Goal: Task Accomplishment & Management: Manage account settings

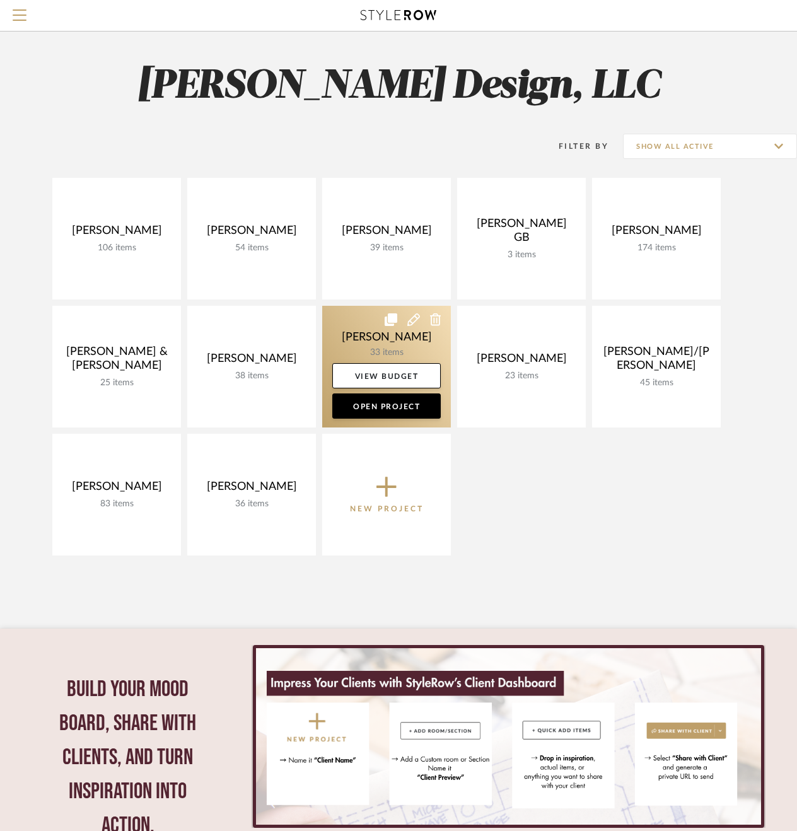
click at [362, 326] on link at bounding box center [386, 367] width 129 height 122
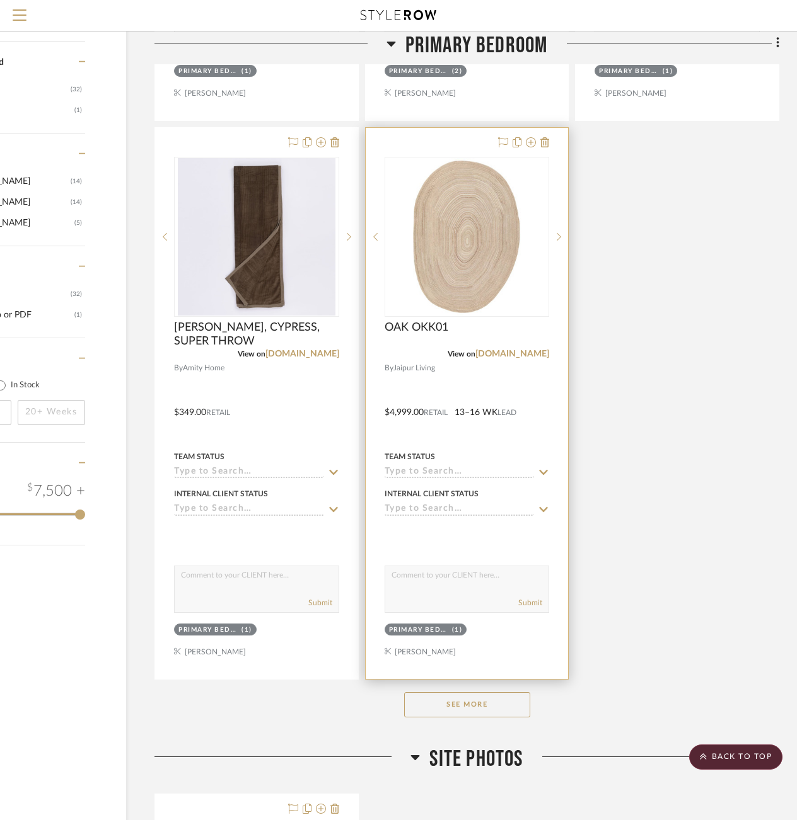
scroll to position [1361, 111]
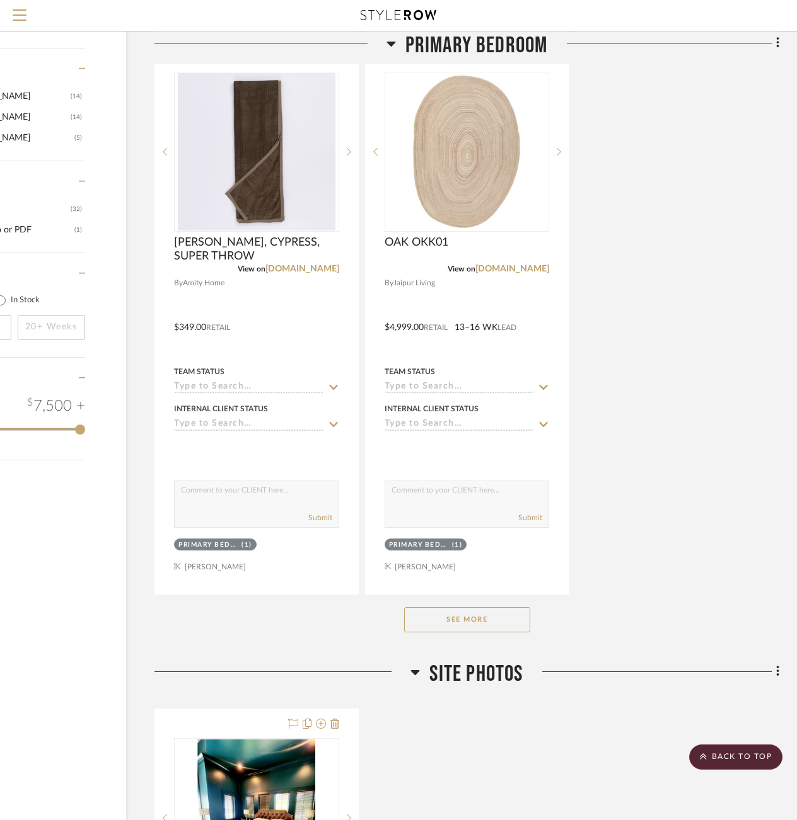
click at [473, 617] on button "See More" at bounding box center [467, 619] width 126 height 25
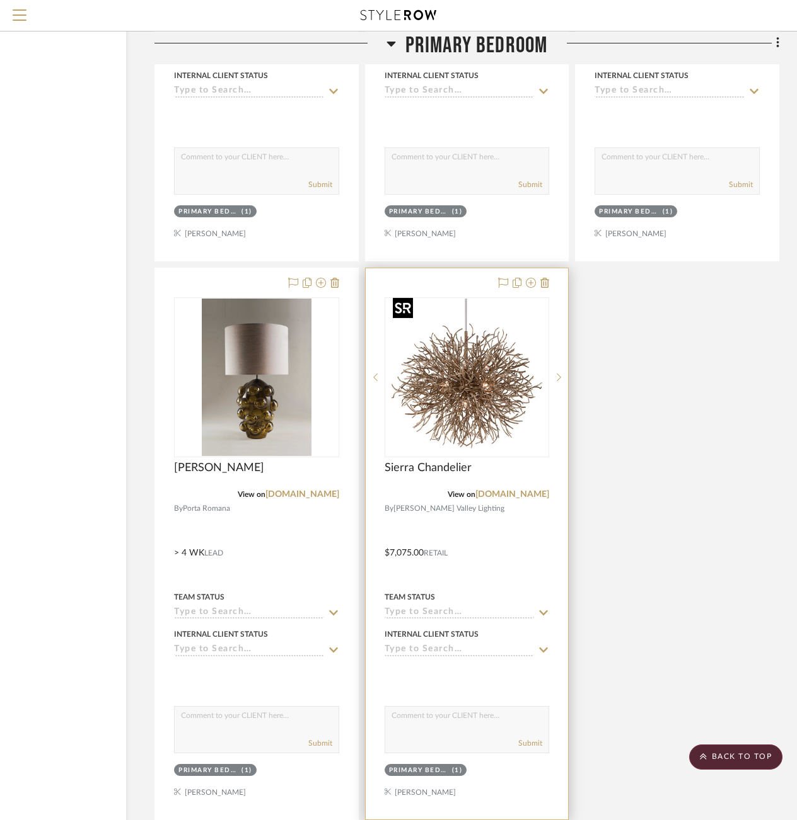
click at [0, 0] on img at bounding box center [0, 0] width 0 height 0
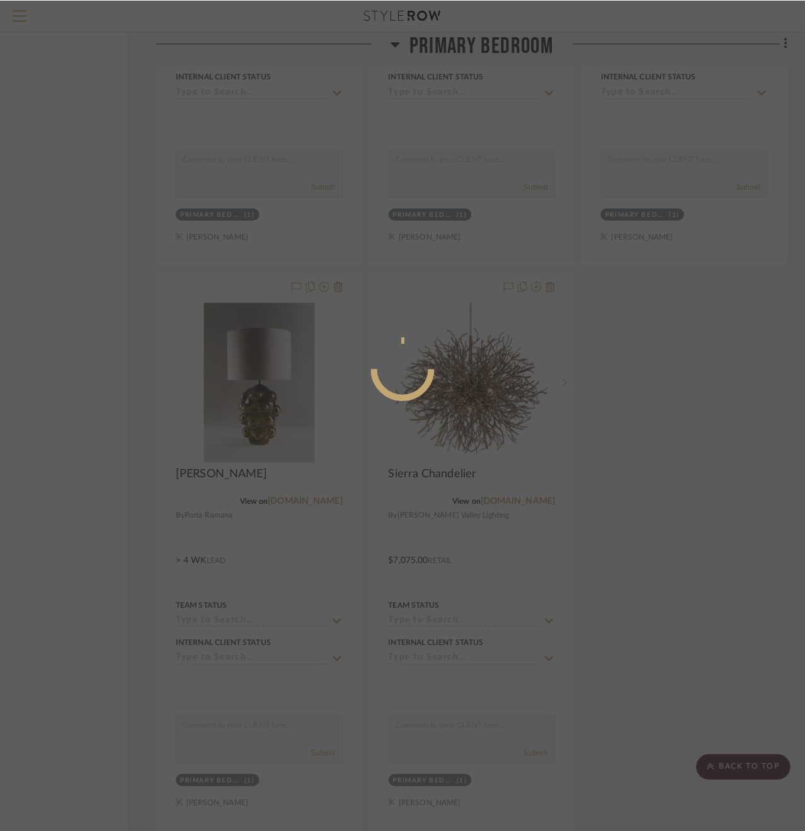
scroll to position [0, 0]
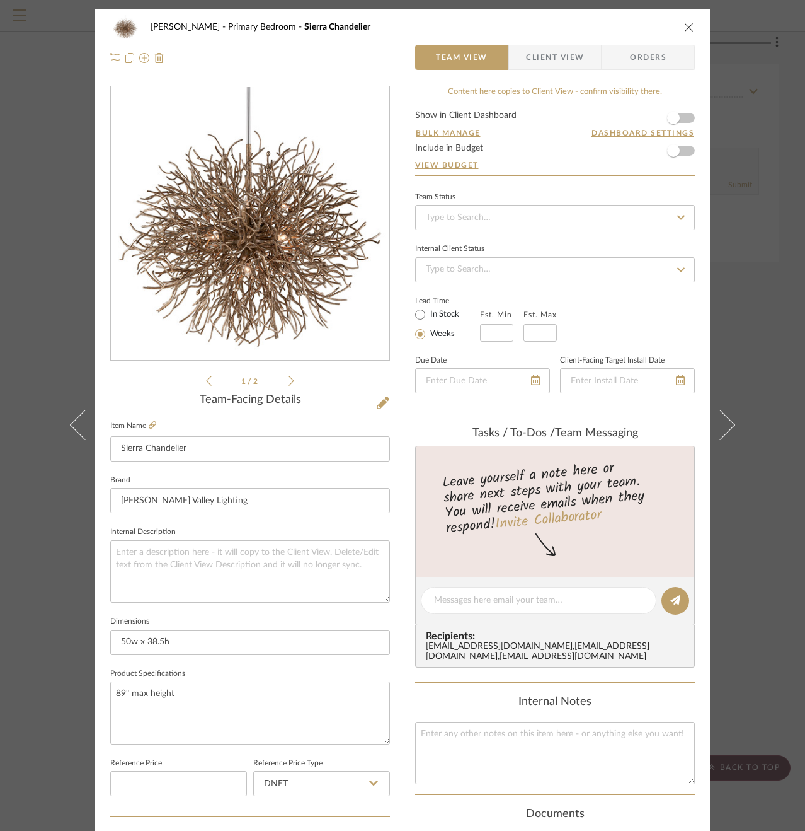
click at [268, 250] on img "0" at bounding box center [249, 223] width 273 height 273
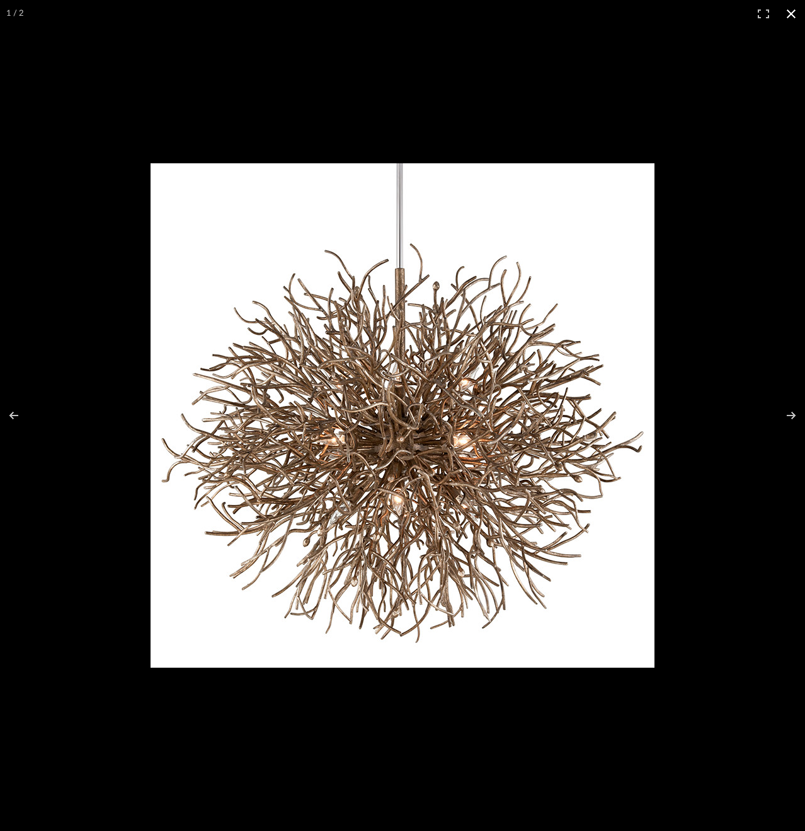
click at [795, 11] on button at bounding box center [792, 14] width 28 height 28
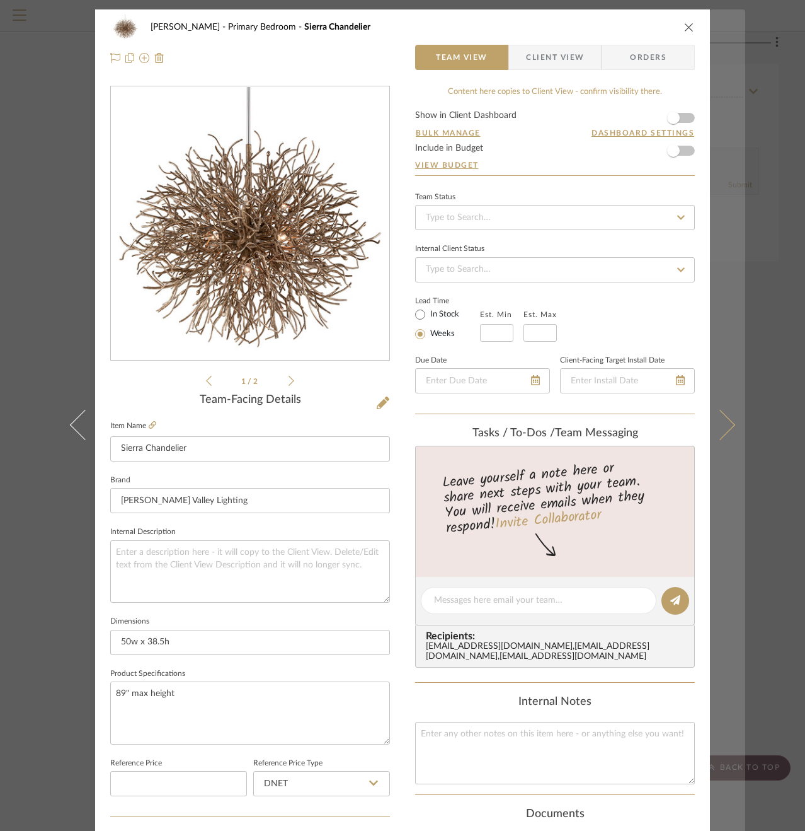
click at [711, 165] on button at bounding box center [727, 424] width 35 height 831
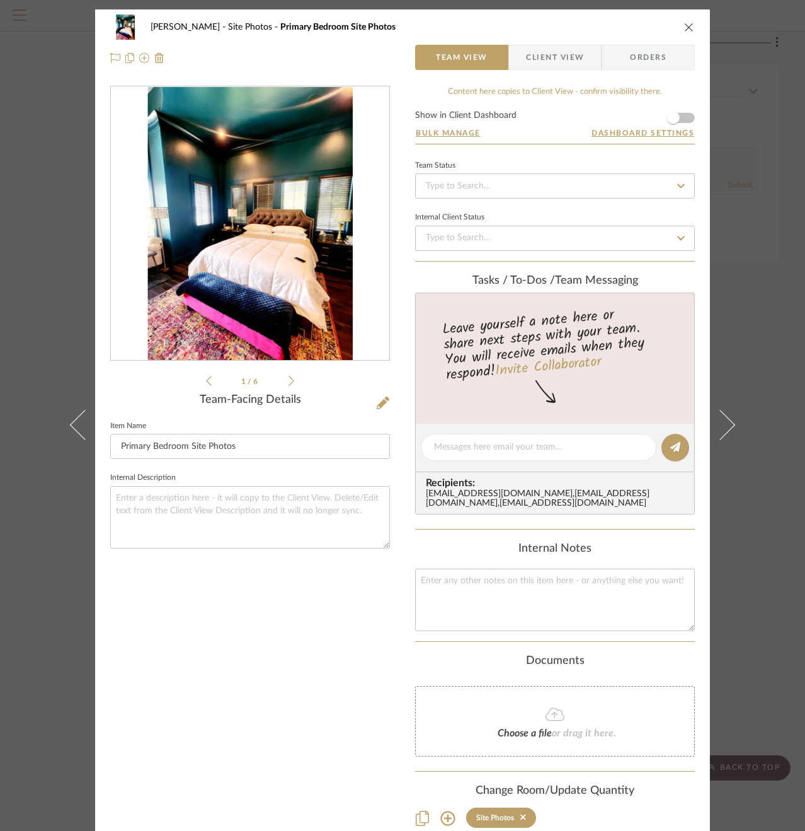
click at [751, 343] on div "[PERSON_NAME] Site Photos Primary Bedroom Site Photos Team View Client View Ord…" at bounding box center [402, 415] width 805 height 831
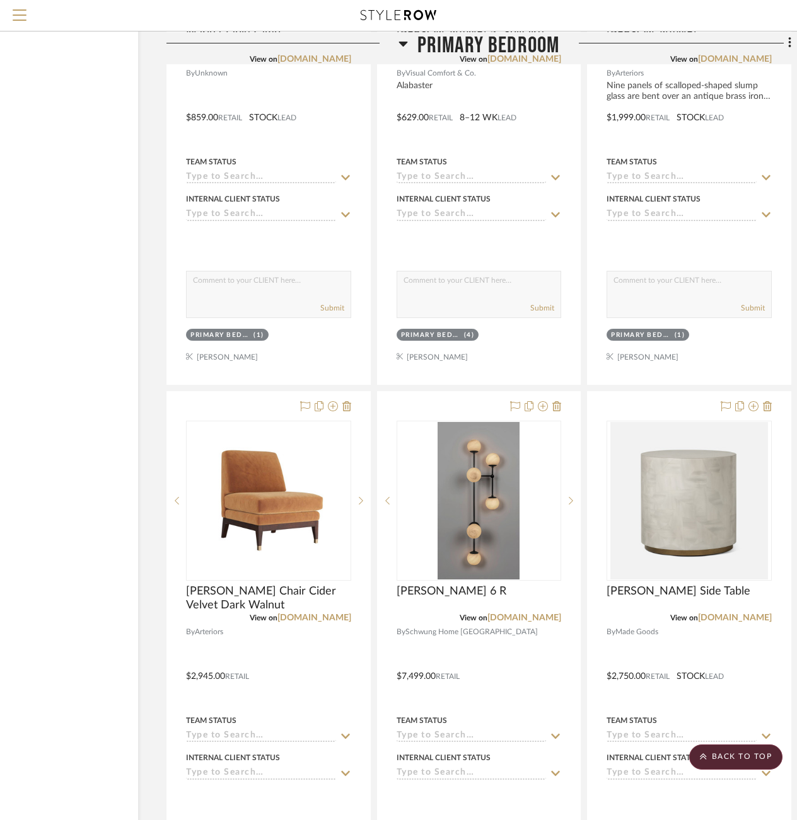
scroll to position [2606, 99]
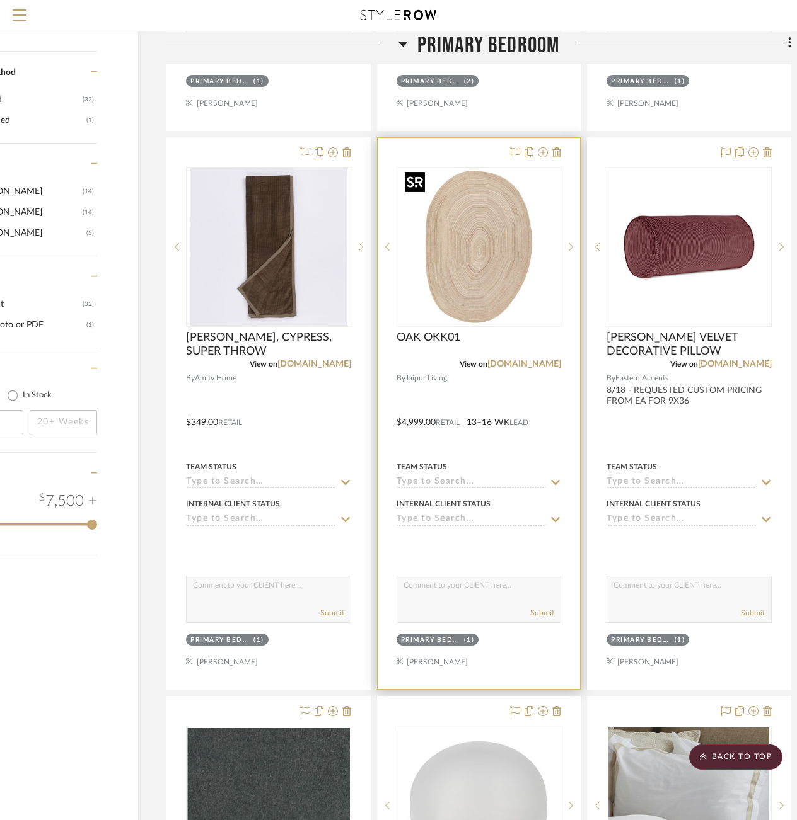
click at [0, 0] on img at bounding box center [0, 0] width 0 height 0
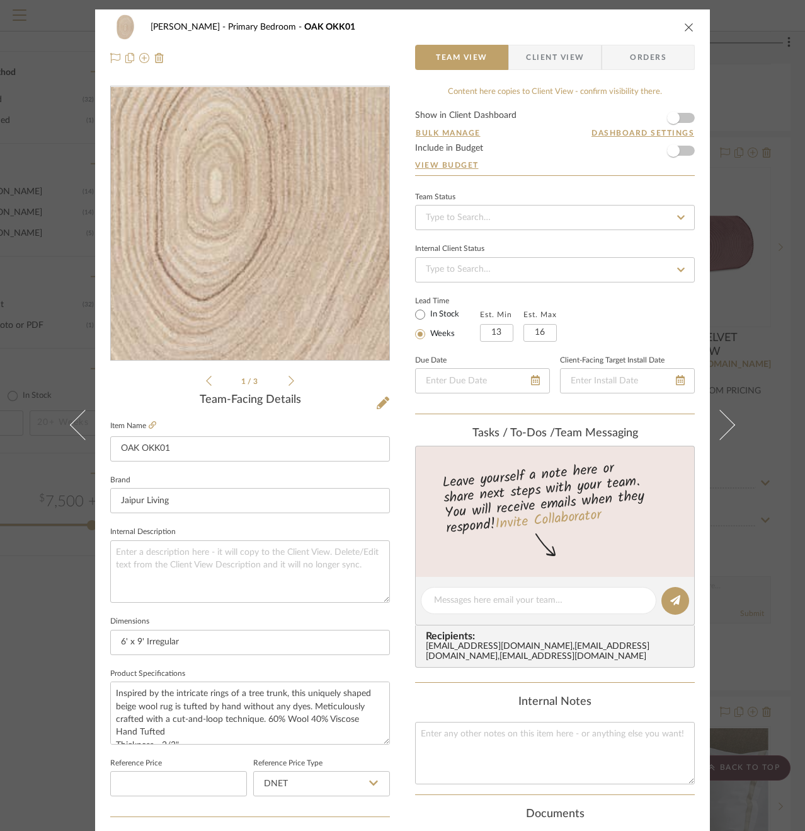
click at [258, 244] on img "0" at bounding box center [249, 223] width 273 height 273
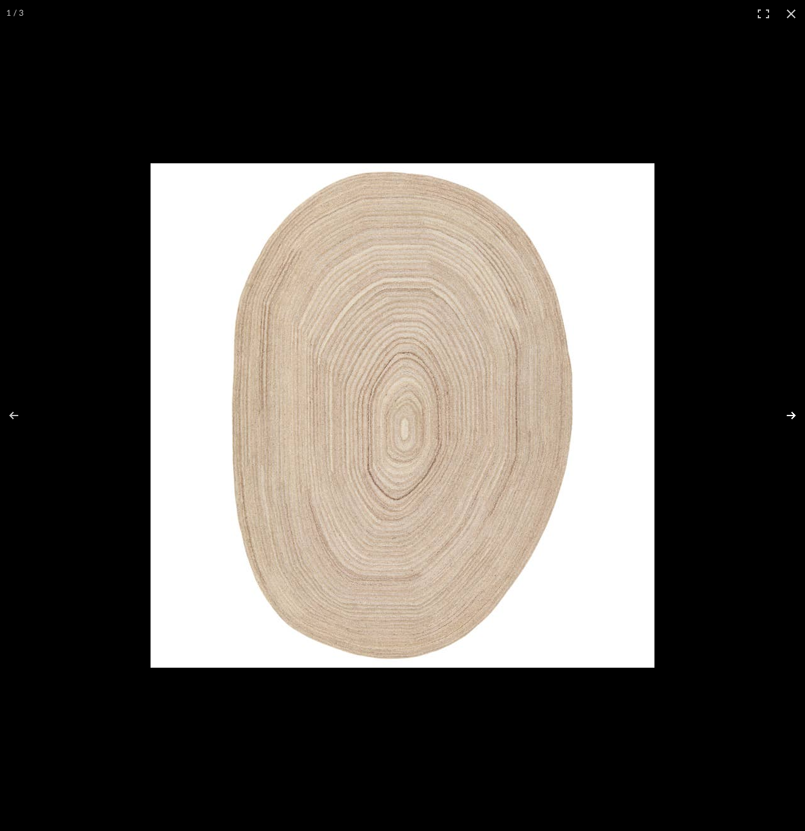
click at [794, 416] on button at bounding box center [783, 415] width 44 height 63
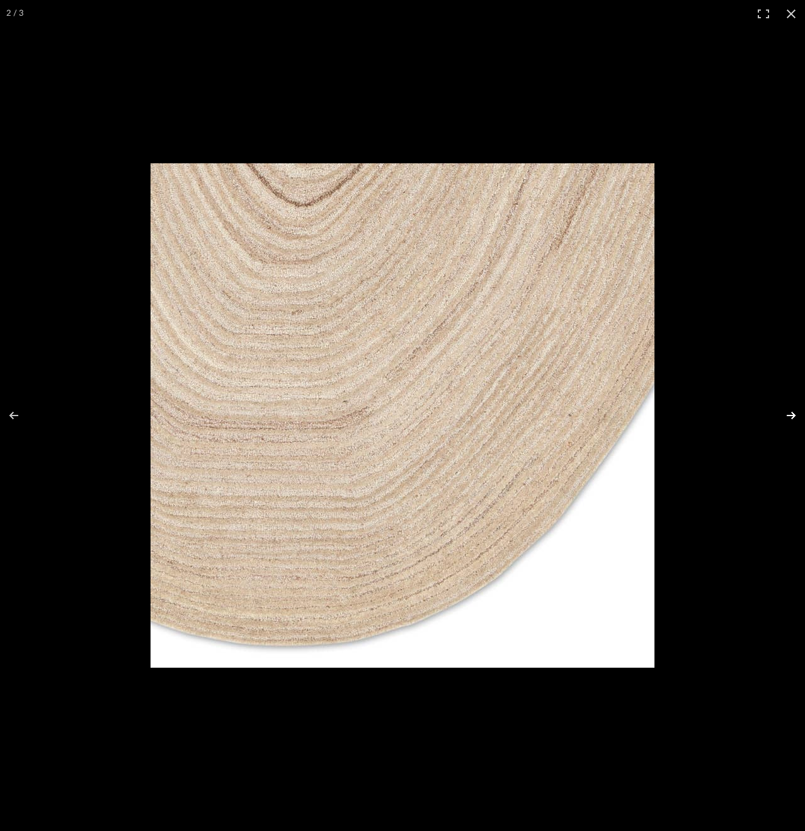
click at [794, 416] on button at bounding box center [783, 415] width 44 height 63
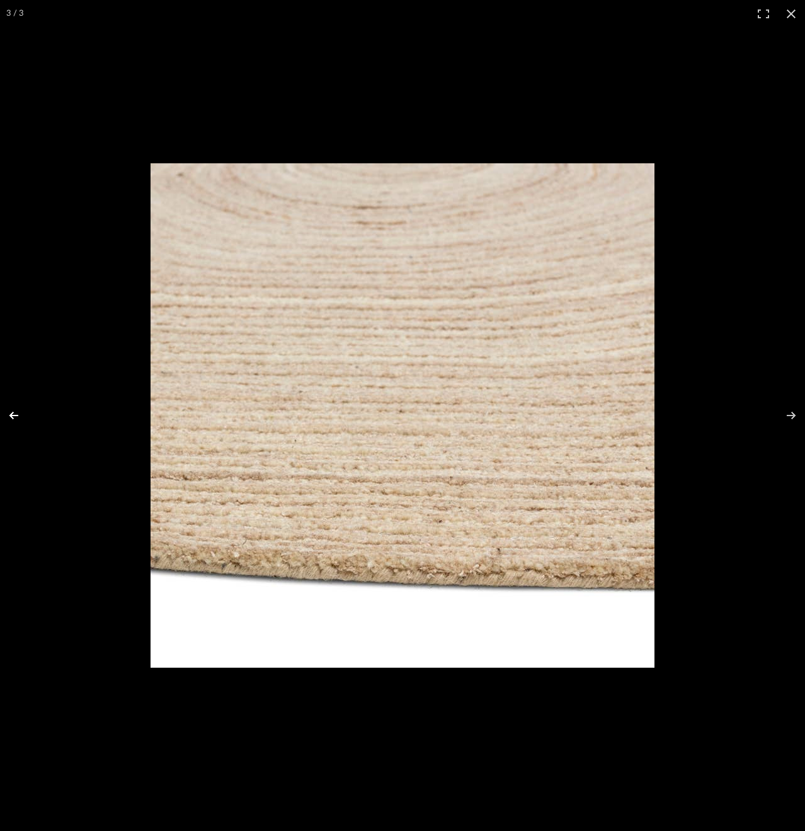
click at [18, 415] on button at bounding box center [22, 415] width 44 height 63
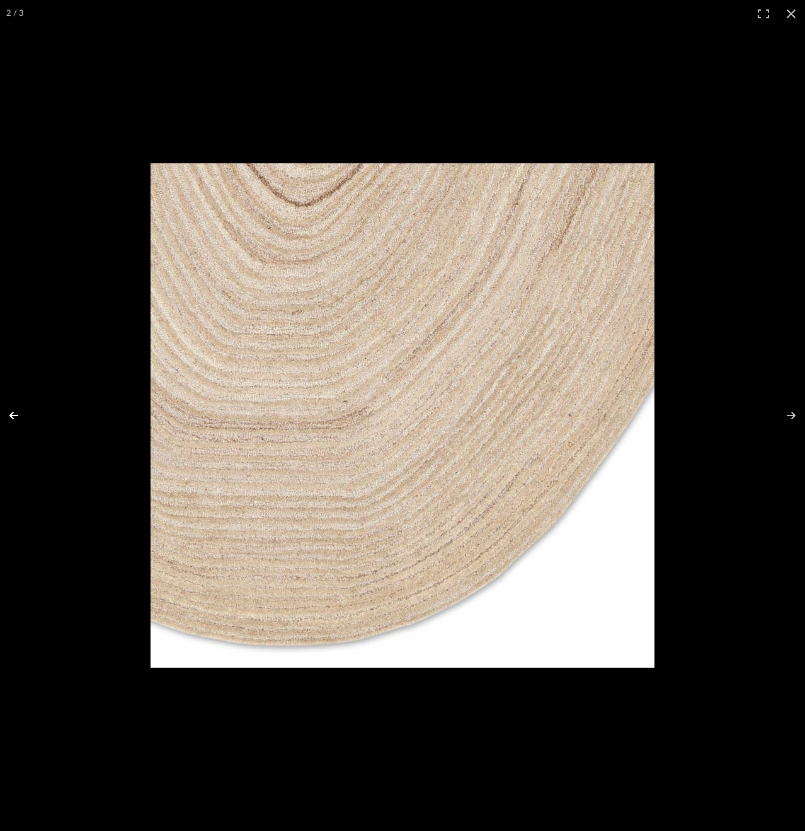
click at [18, 415] on button at bounding box center [22, 415] width 44 height 63
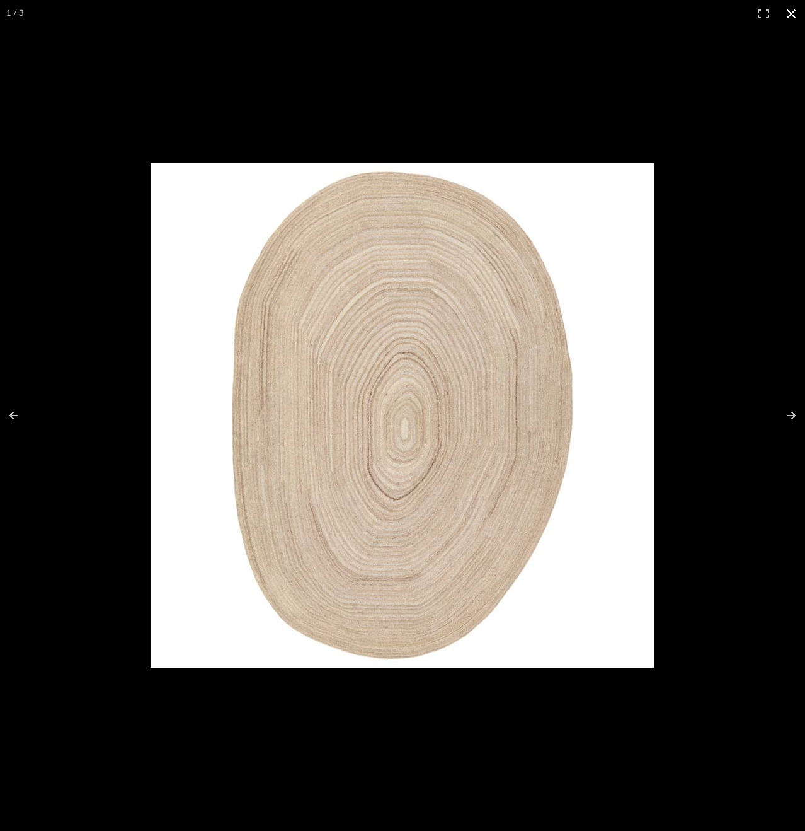
click at [638, 99] on div at bounding box center [402, 415] width 805 height 831
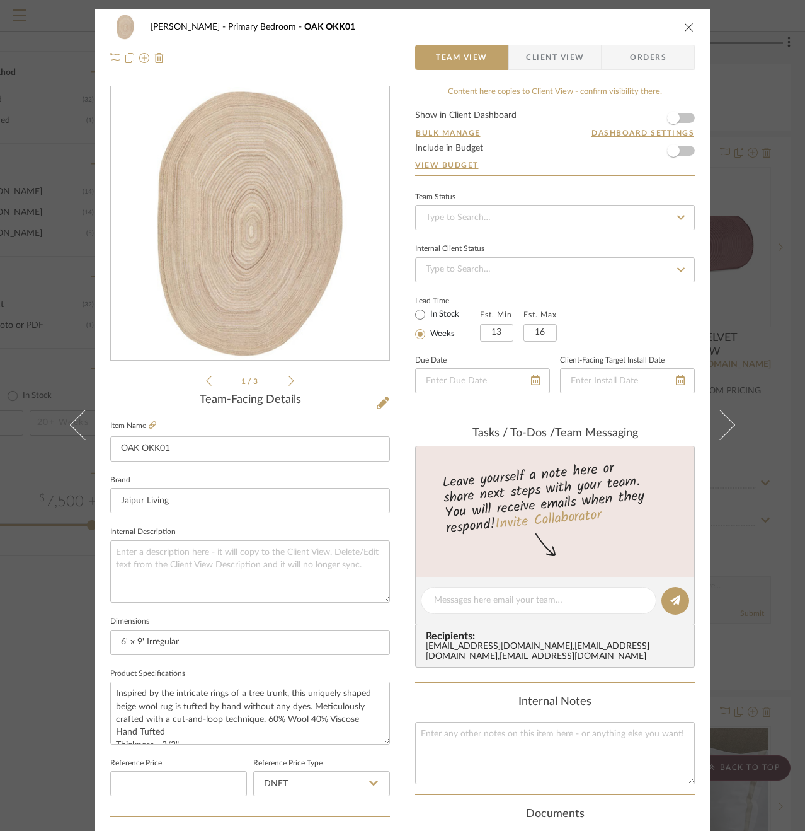
click at [759, 302] on div "[PERSON_NAME] Primary Bedroom OAK OKK01 Team View Client View Orders 1 / 3 Team…" at bounding box center [402, 415] width 805 height 831
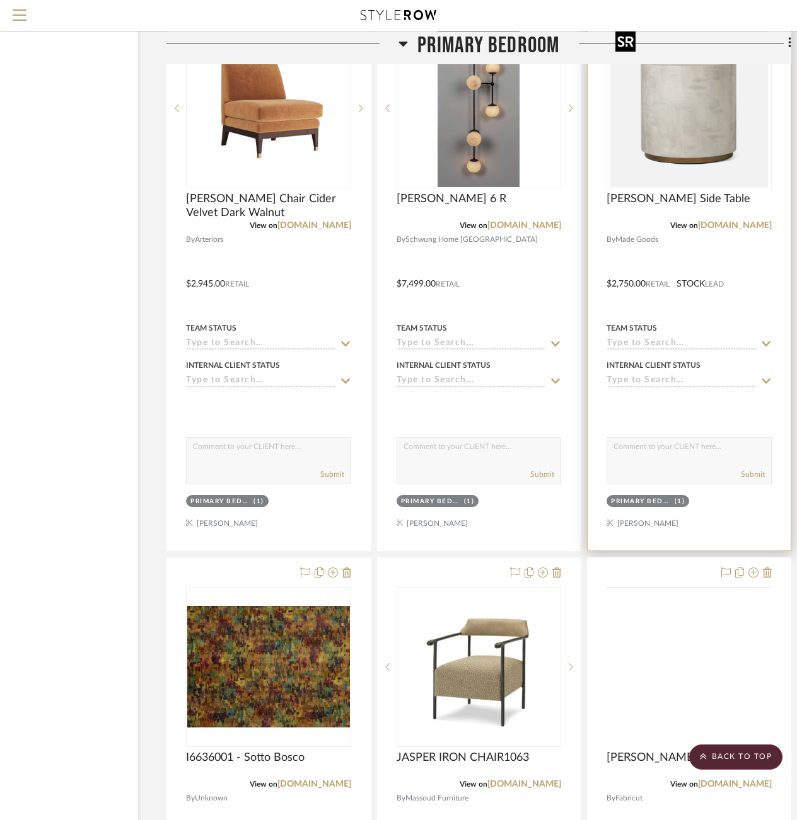
scroll to position [3354, 99]
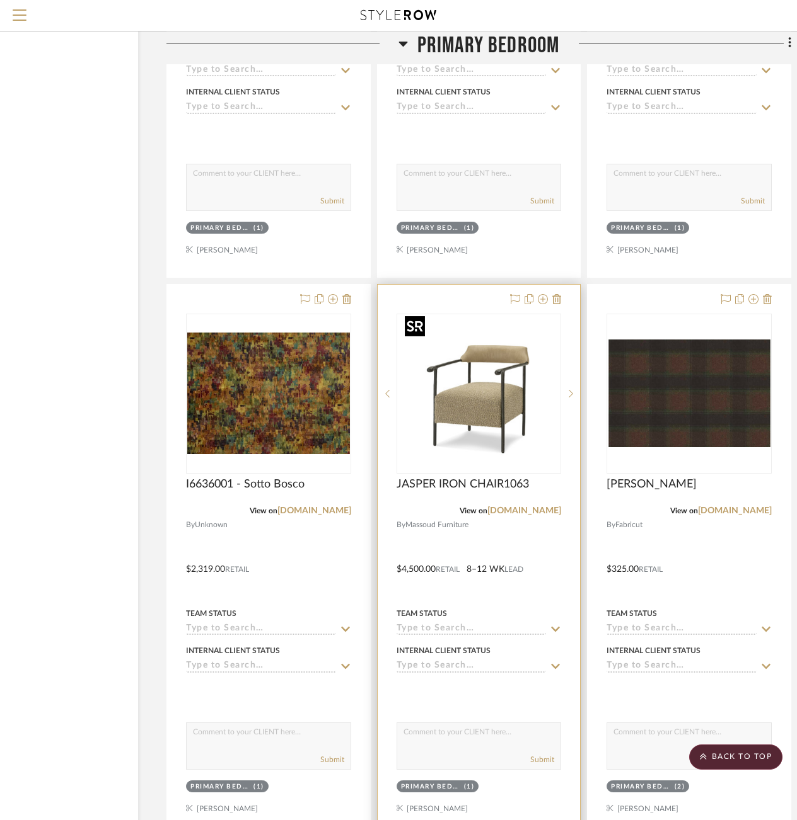
click at [0, 0] on img at bounding box center [0, 0] width 0 height 0
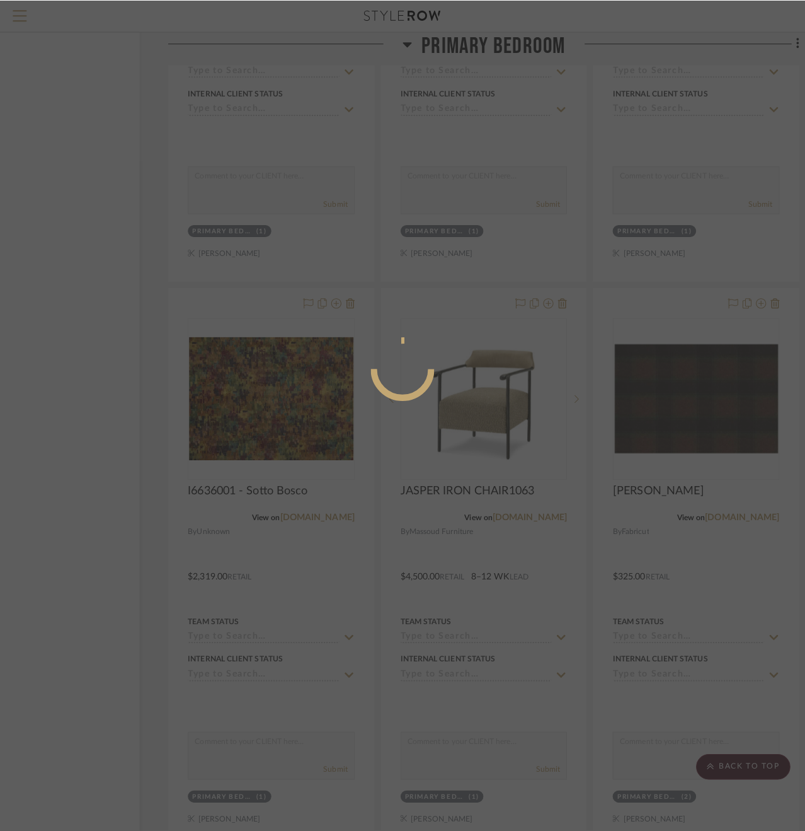
scroll to position [0, 0]
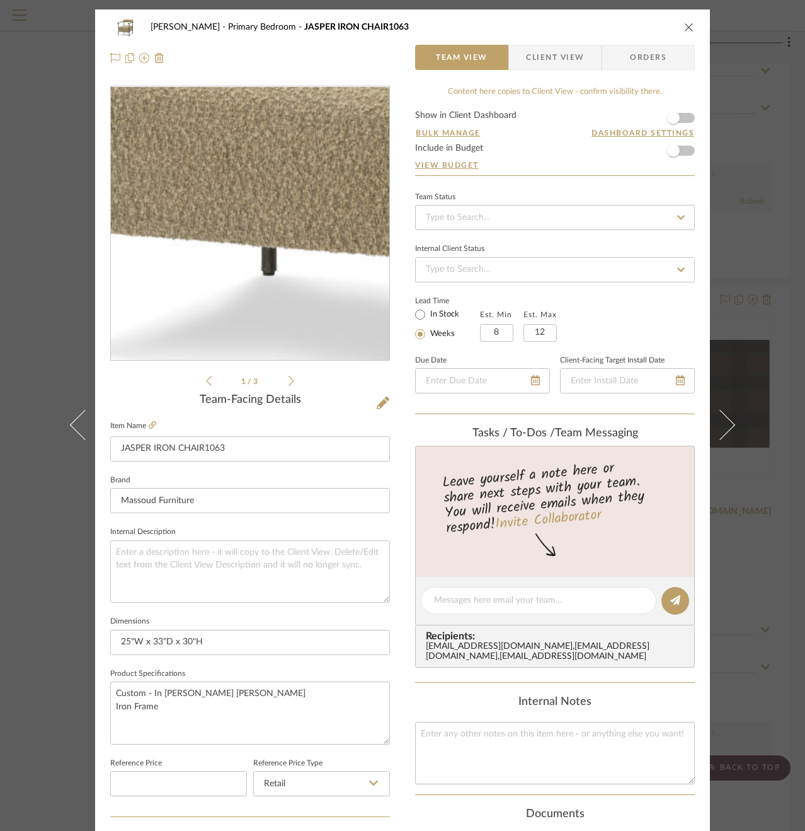
click at [223, 271] on img "0" at bounding box center [249, 223] width 273 height 273
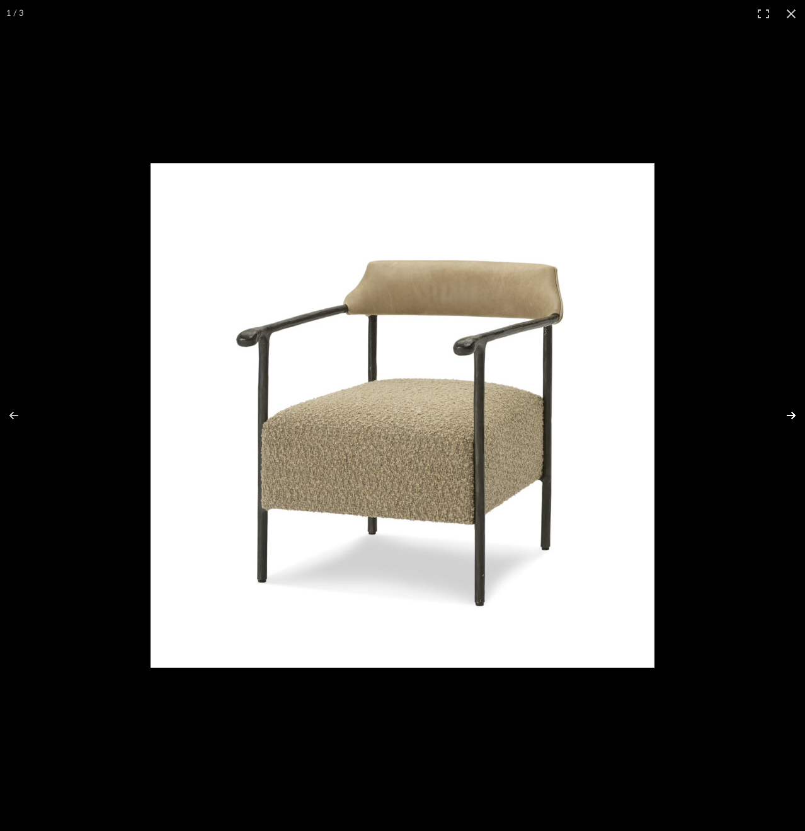
click at [788, 417] on button at bounding box center [783, 415] width 44 height 63
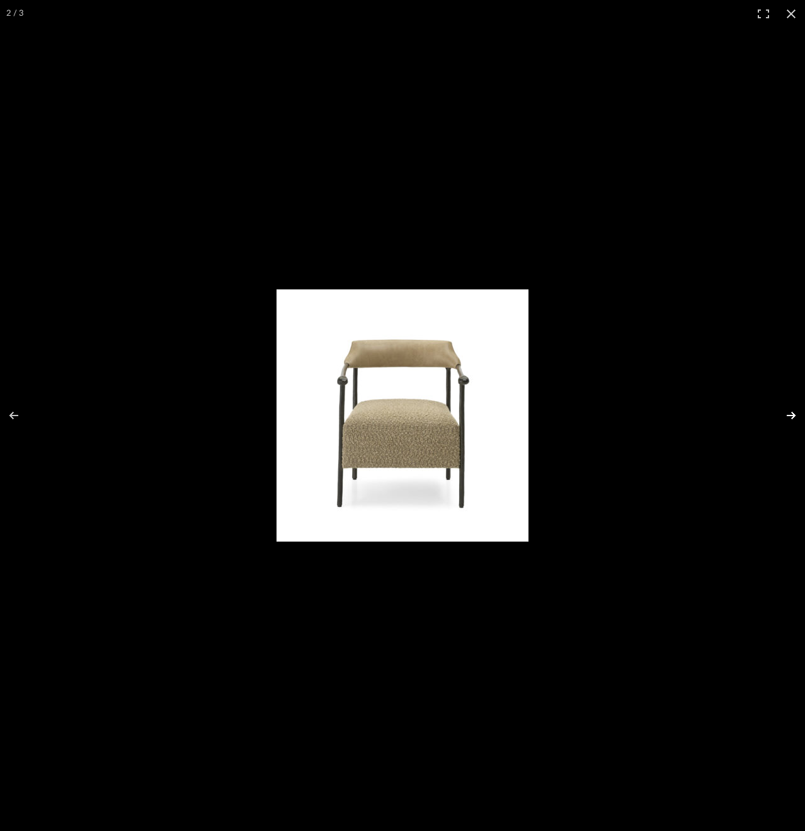
click at [788, 417] on button at bounding box center [783, 415] width 44 height 63
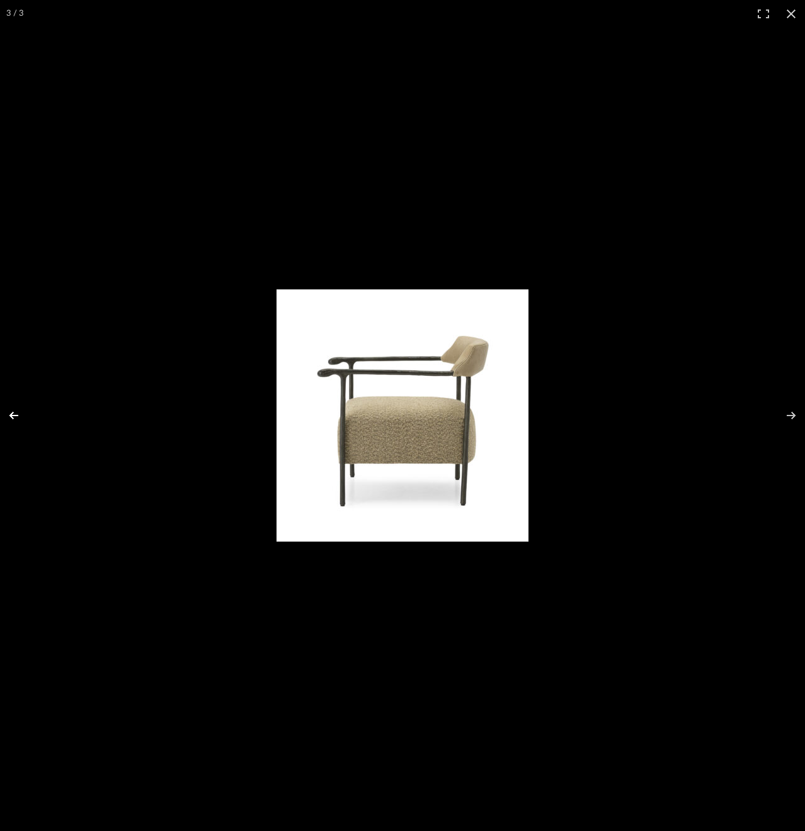
click at [14, 412] on button at bounding box center [22, 415] width 44 height 63
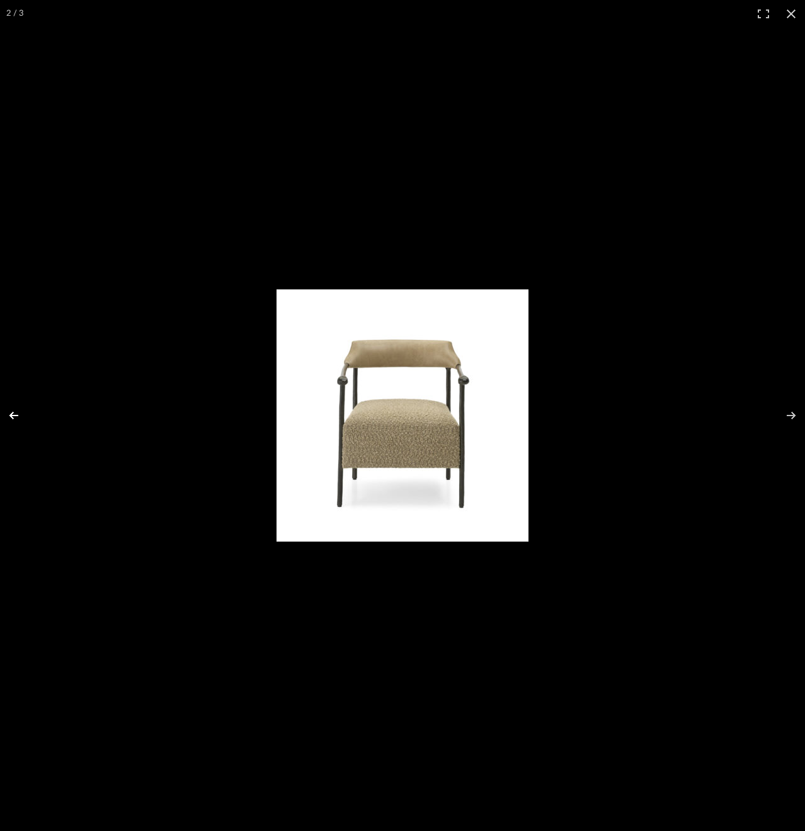
click at [14, 412] on button at bounding box center [22, 415] width 44 height 63
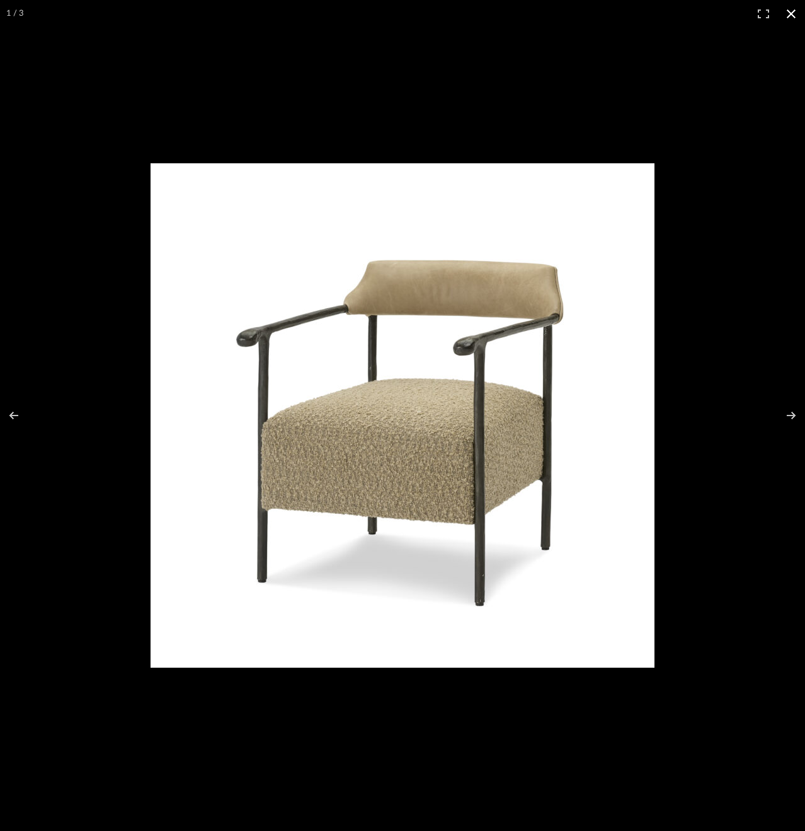
click at [731, 364] on div at bounding box center [402, 415] width 805 height 831
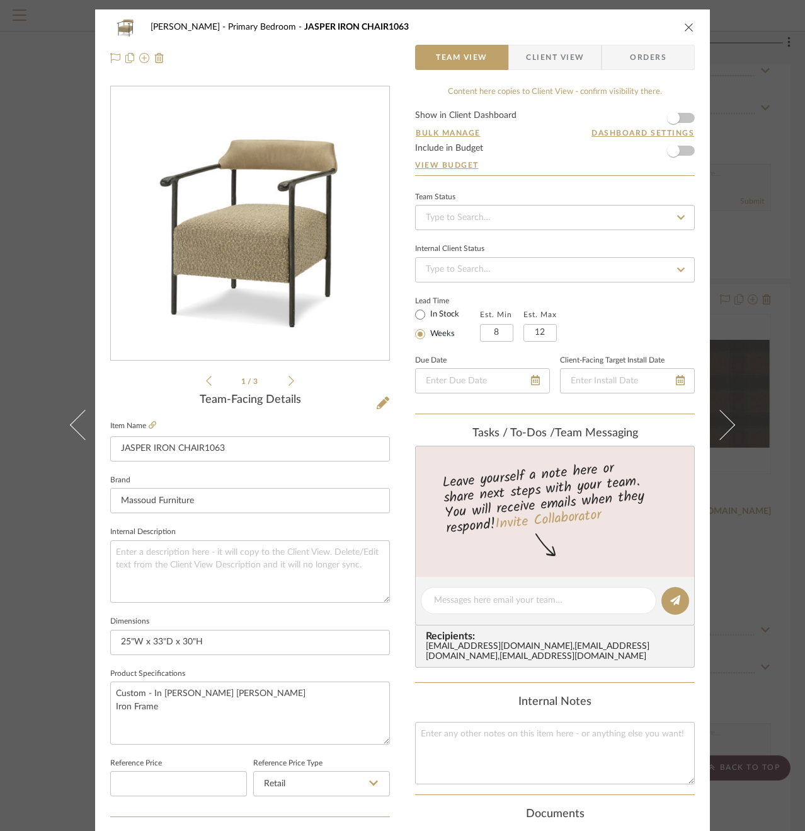
click at [743, 81] on div "[PERSON_NAME] Primary Bedroom JASPER IRON CHAIR1063 Team View Client View Order…" at bounding box center [402, 415] width 805 height 831
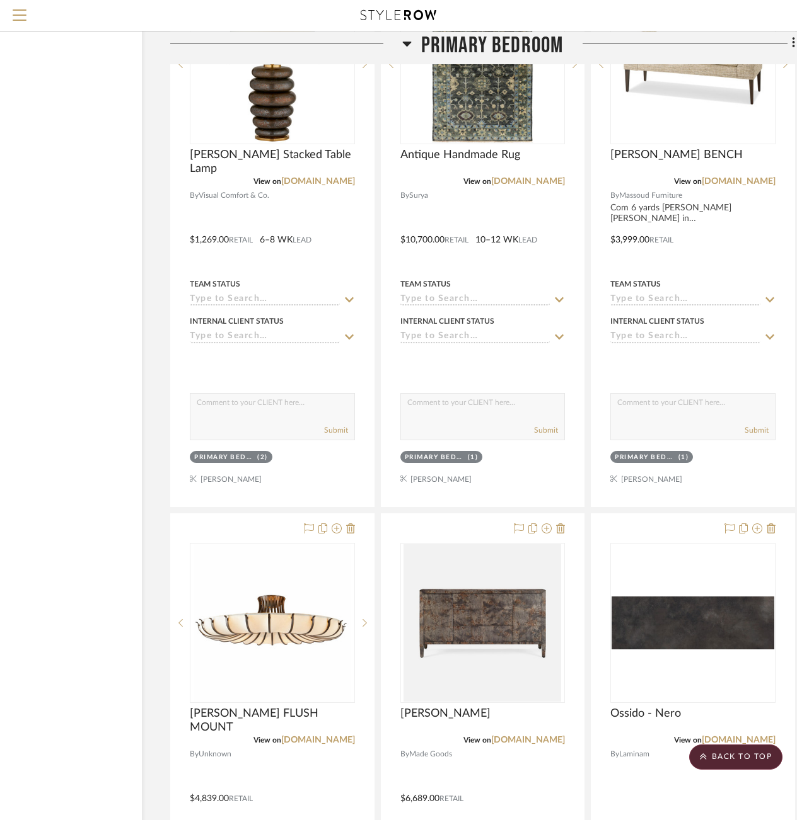
scroll to position [4579, 95]
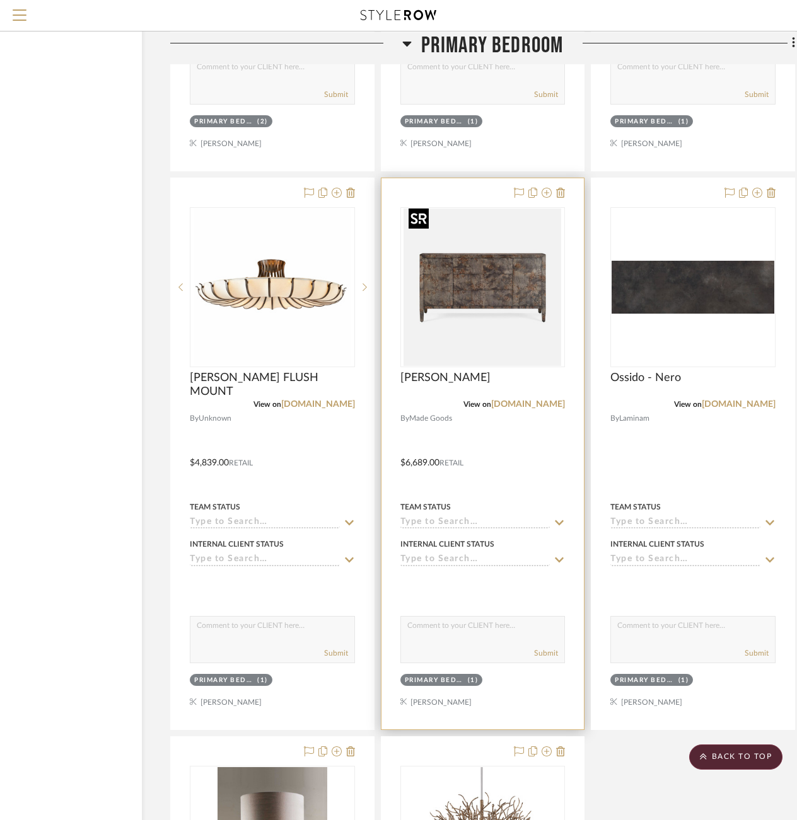
click at [487, 266] on img "0" at bounding box center [482, 288] width 158 height 158
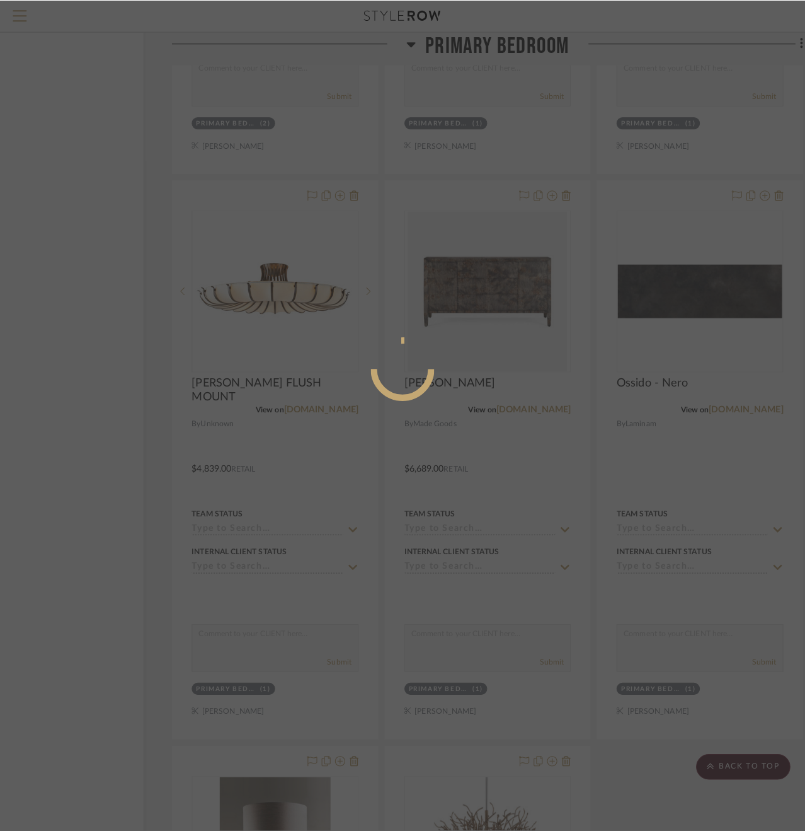
scroll to position [0, 0]
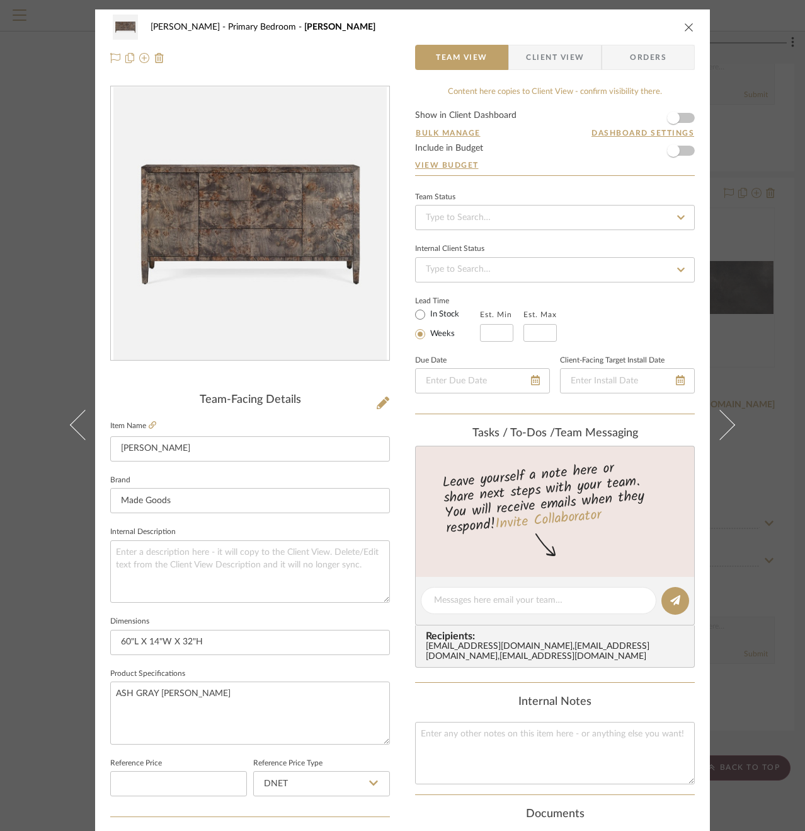
click at [268, 200] on img "0" at bounding box center [249, 223] width 273 height 273
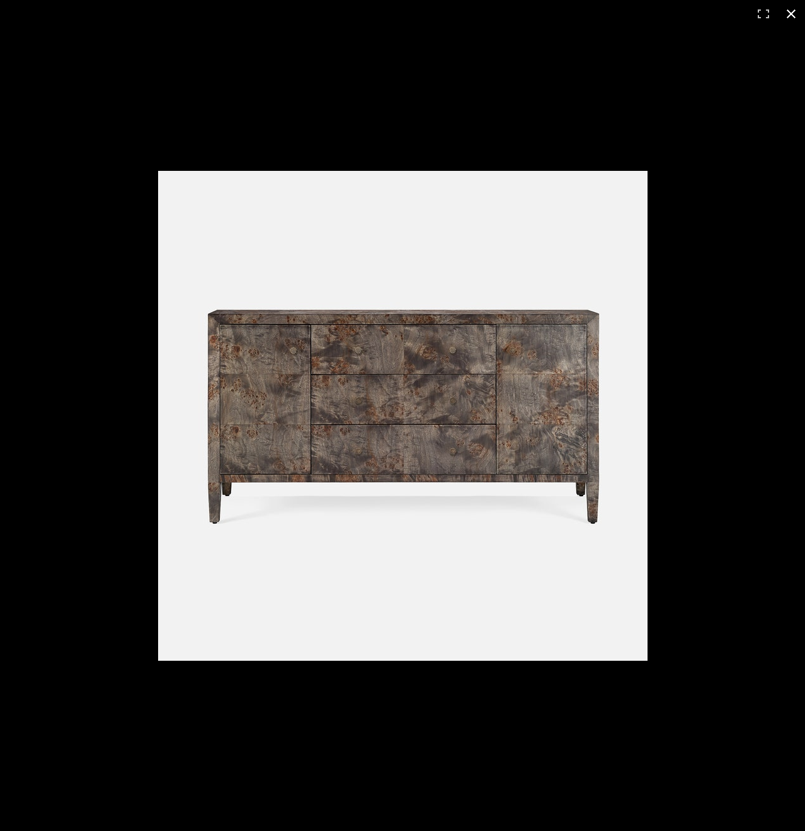
click at [727, 338] on div at bounding box center [402, 415] width 805 height 831
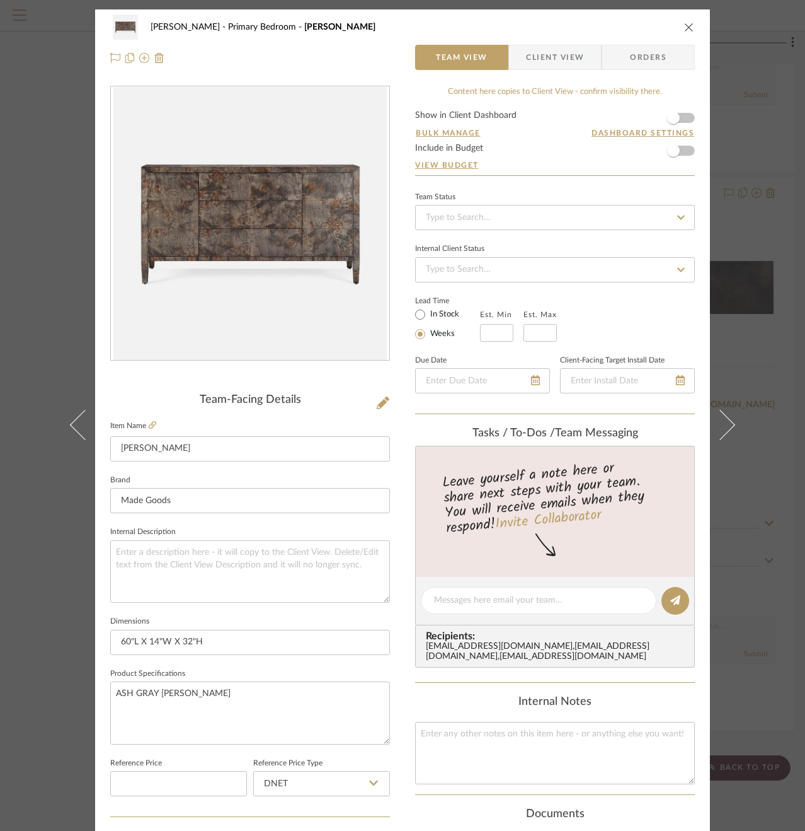
click at [25, 265] on div "[PERSON_NAME] Primary Bedroom [PERSON_NAME] BUFFET Team View Client View Orders…" at bounding box center [402, 415] width 805 height 831
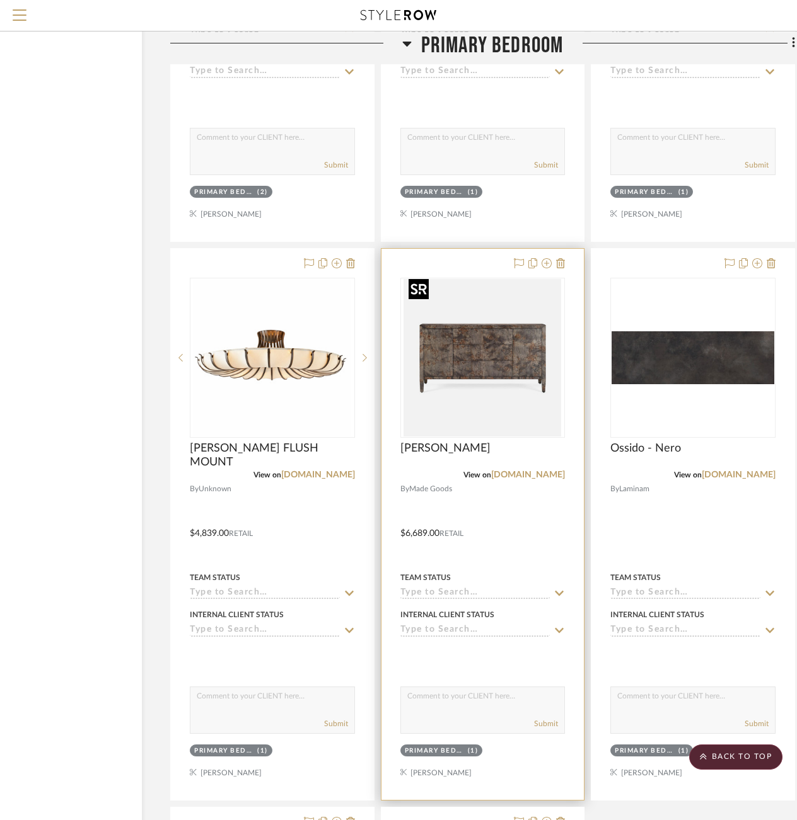
scroll to position [4474, 95]
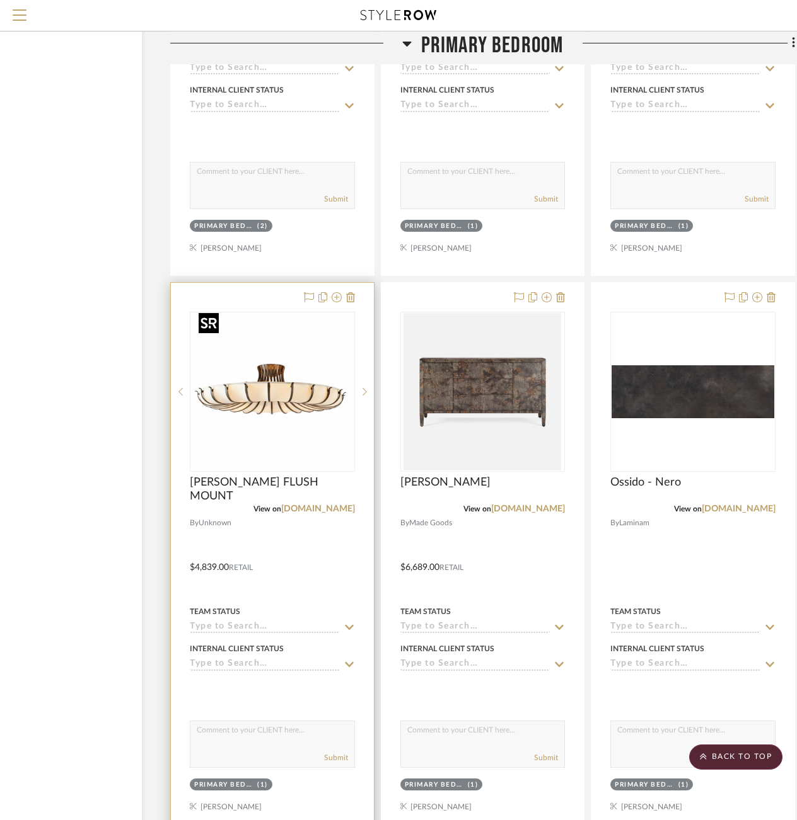
click at [272, 387] on img "0" at bounding box center [272, 392] width 158 height 158
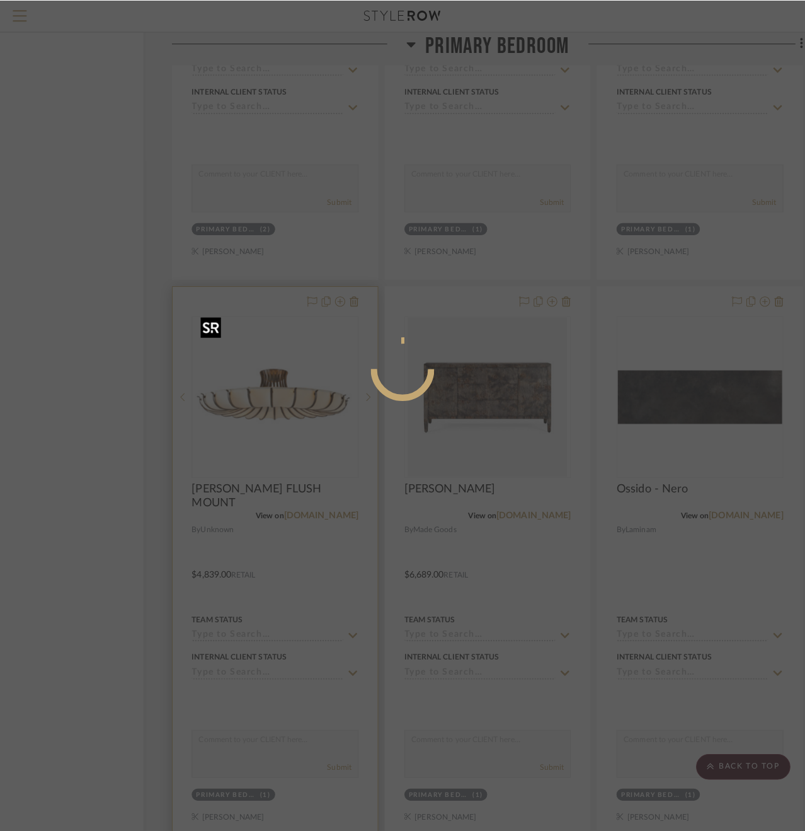
scroll to position [0, 0]
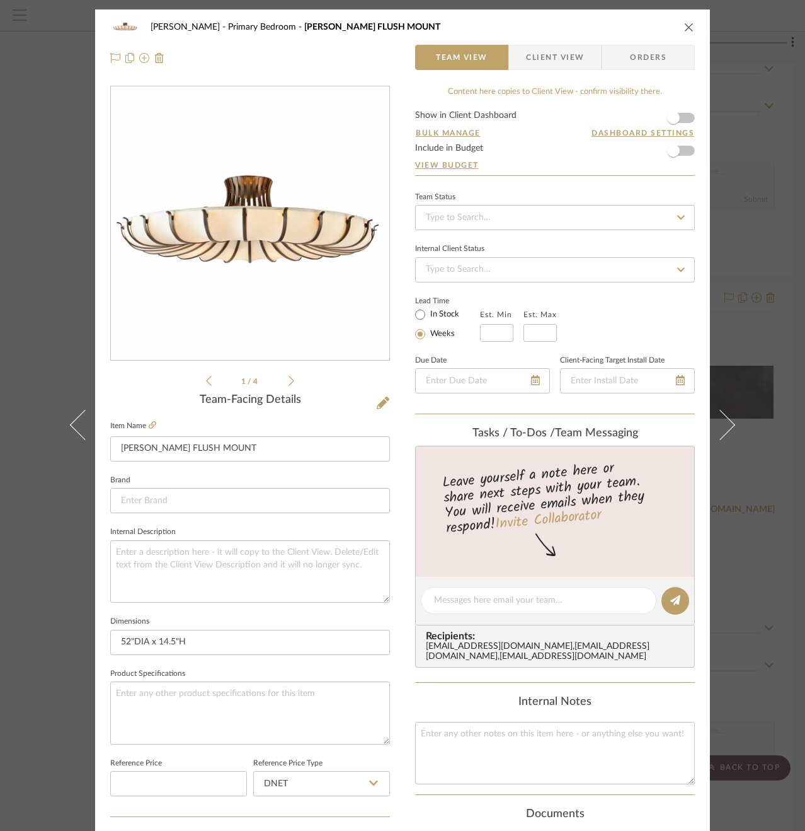
click at [43, 299] on div "[PERSON_NAME] Primary Bedroom [PERSON_NAME] FLUSH MOUNT Team View Client View O…" at bounding box center [402, 415] width 805 height 831
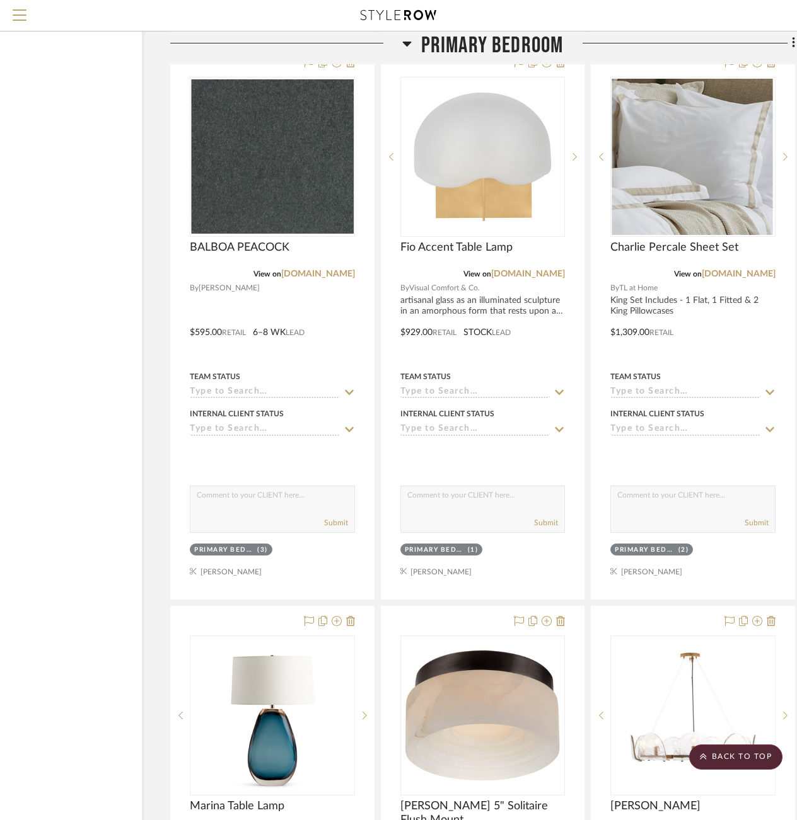
scroll to position [1685, 95]
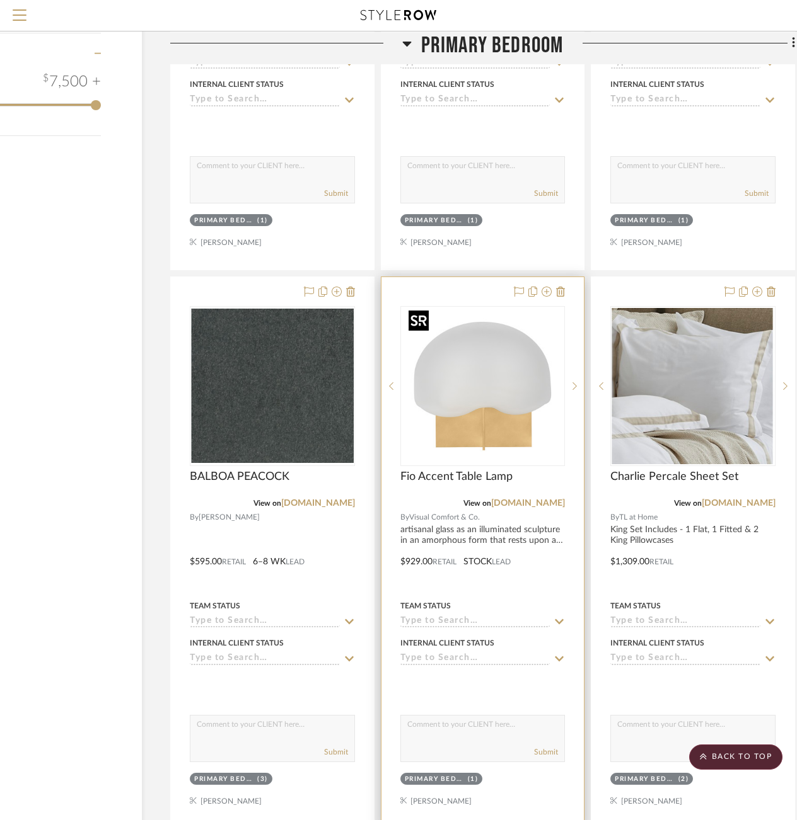
click at [512, 352] on img "0" at bounding box center [482, 387] width 158 height 158
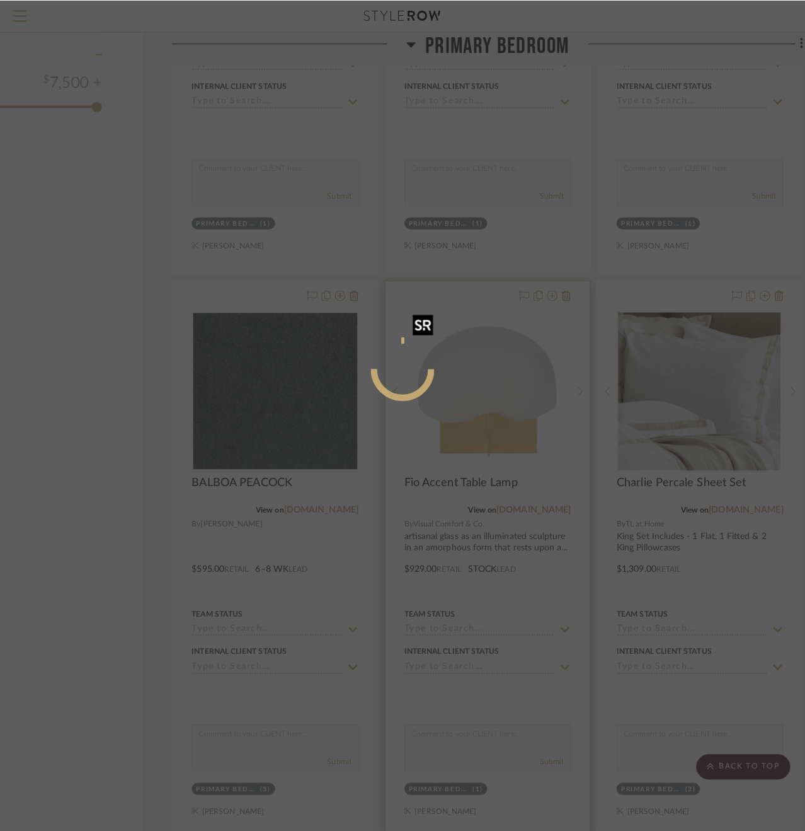
scroll to position [0, 0]
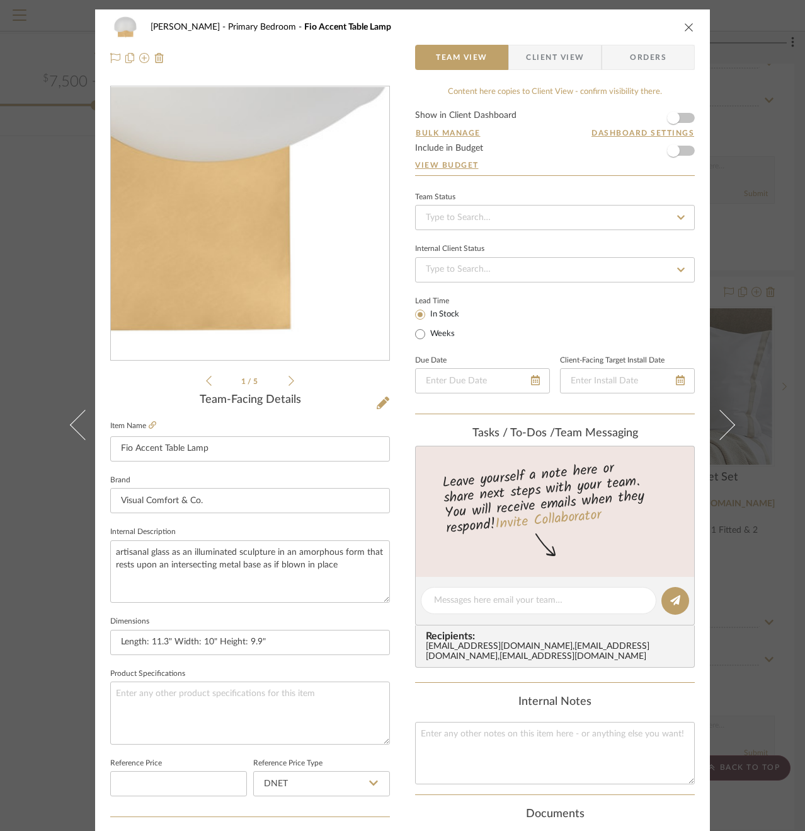
click at [318, 294] on img "0" at bounding box center [249, 223] width 273 height 273
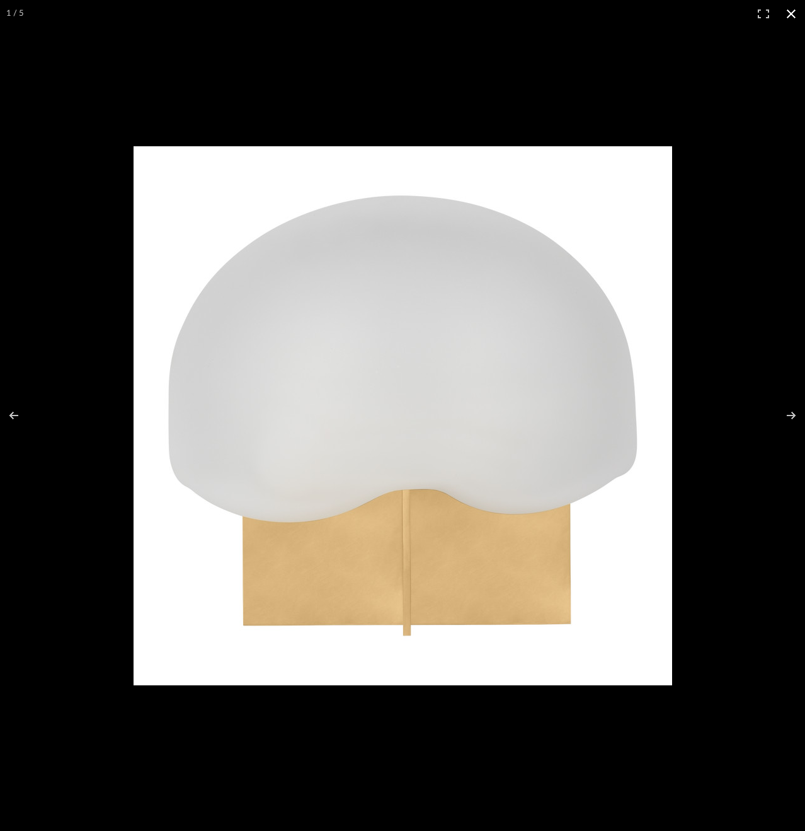
click at [724, 514] on div at bounding box center [402, 415] width 805 height 831
click at [724, 514] on button at bounding box center [727, 424] width 35 height 831
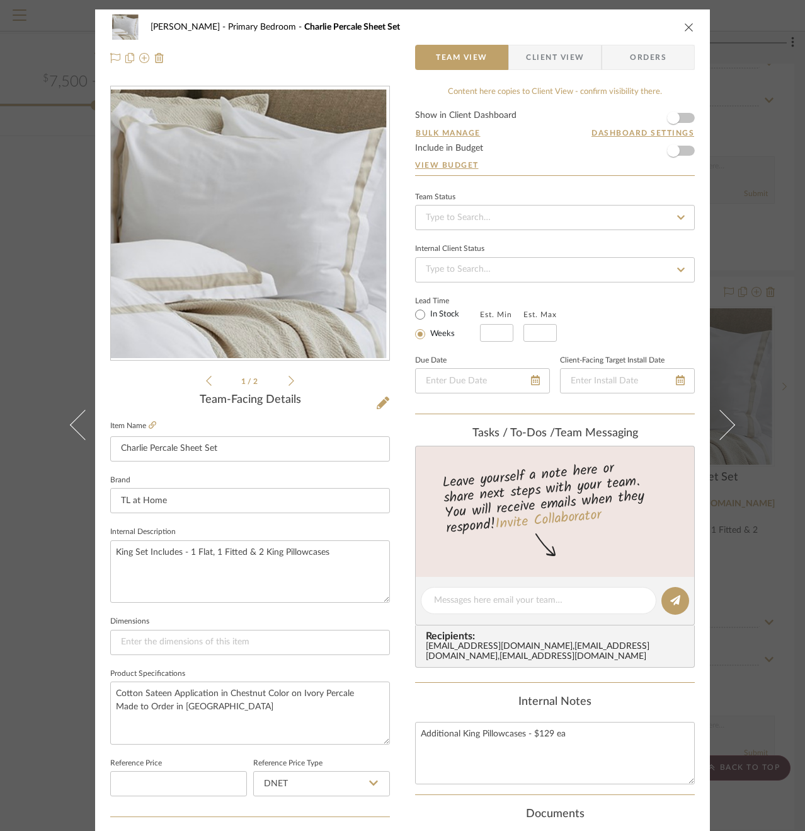
click at [49, 287] on div "[PERSON_NAME] Primary Bedroom Charlie Percale Sheet Set Team View Client View O…" at bounding box center [402, 415] width 805 height 831
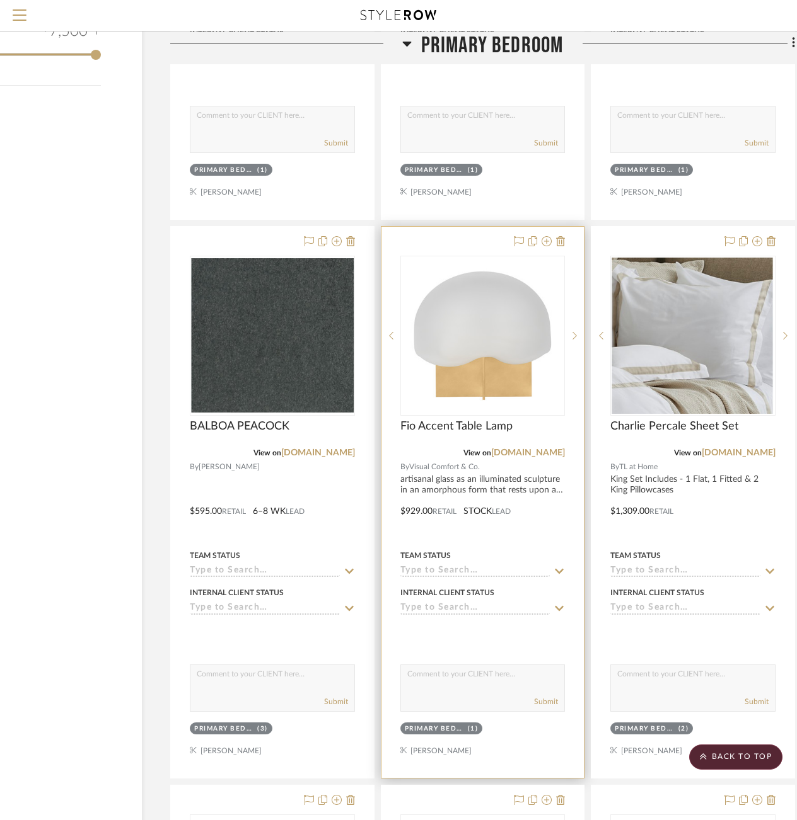
scroll to position [2167, 95]
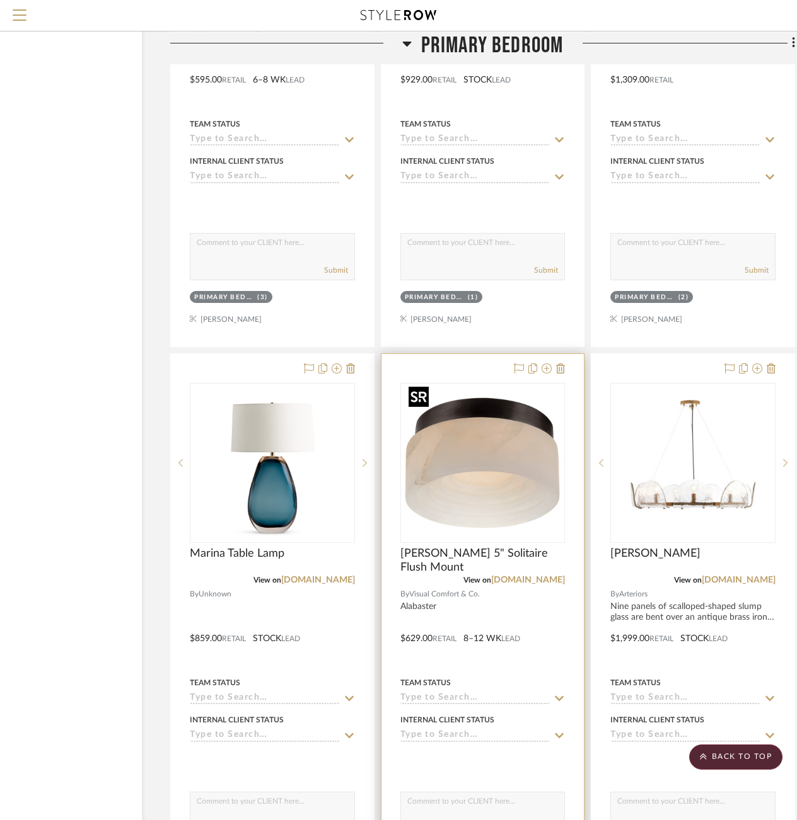
click at [479, 448] on img "0" at bounding box center [482, 463] width 158 height 158
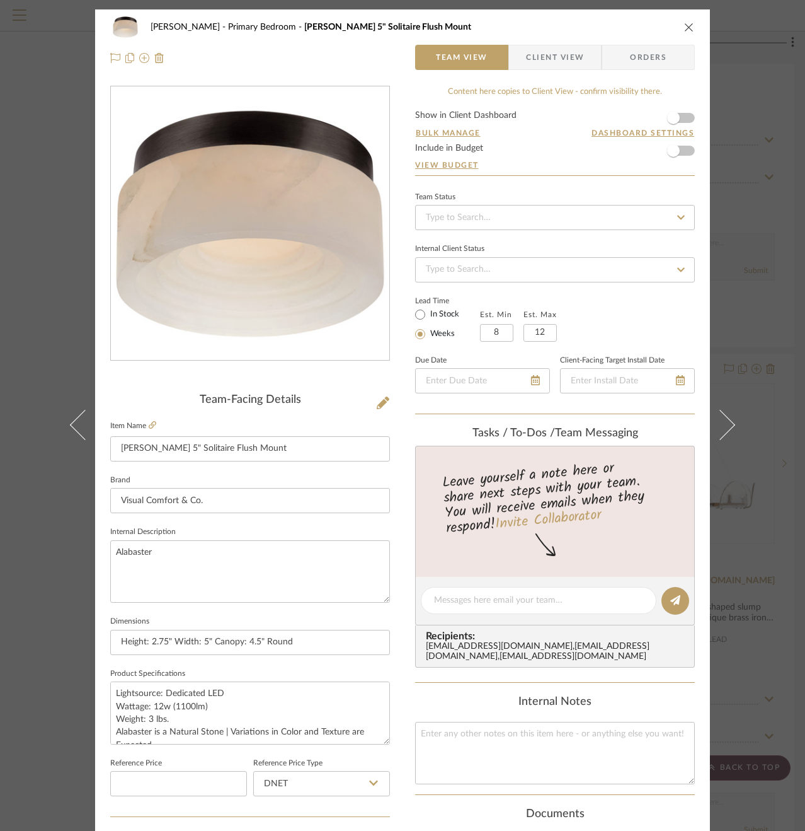
click at [753, 328] on div "[PERSON_NAME] Primary Bedroom [PERSON_NAME] 5" Solitaire Flush Mount Team View …" at bounding box center [402, 415] width 805 height 831
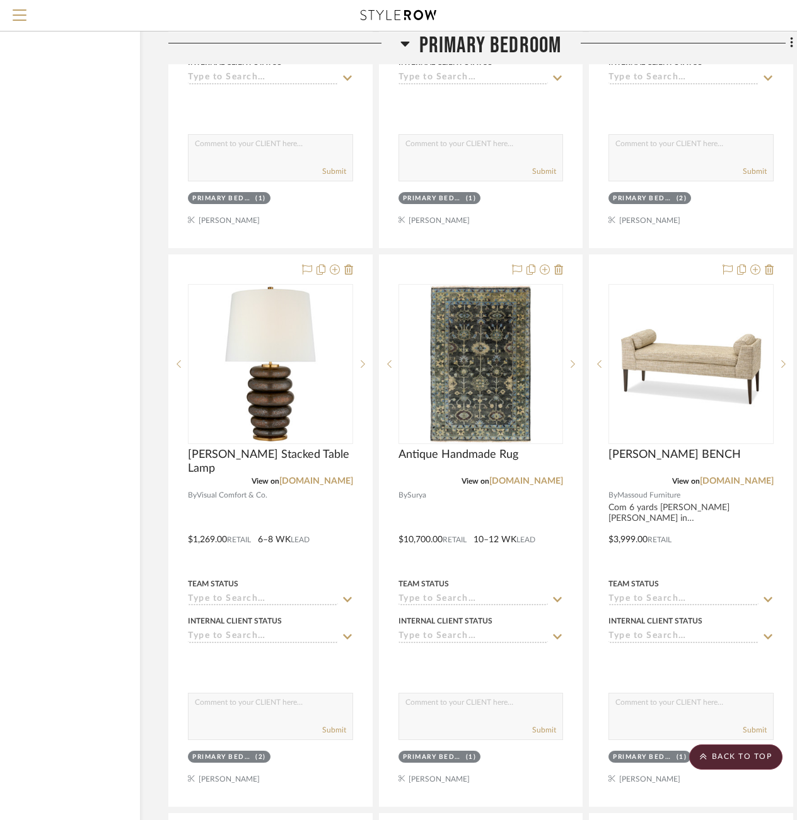
scroll to position [3974, 97]
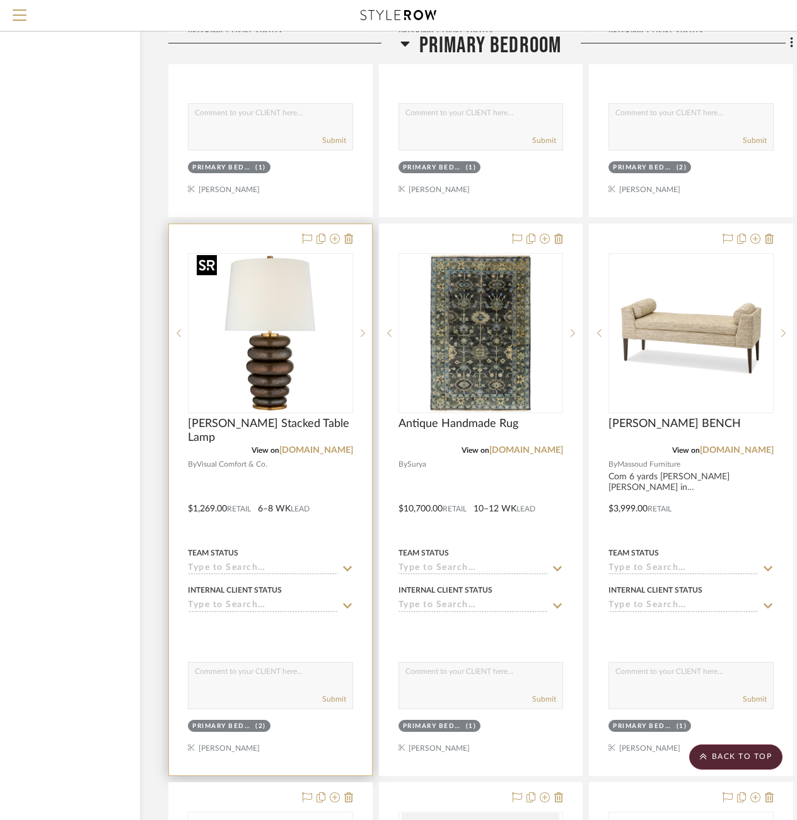
click at [0, 0] on img at bounding box center [0, 0] width 0 height 0
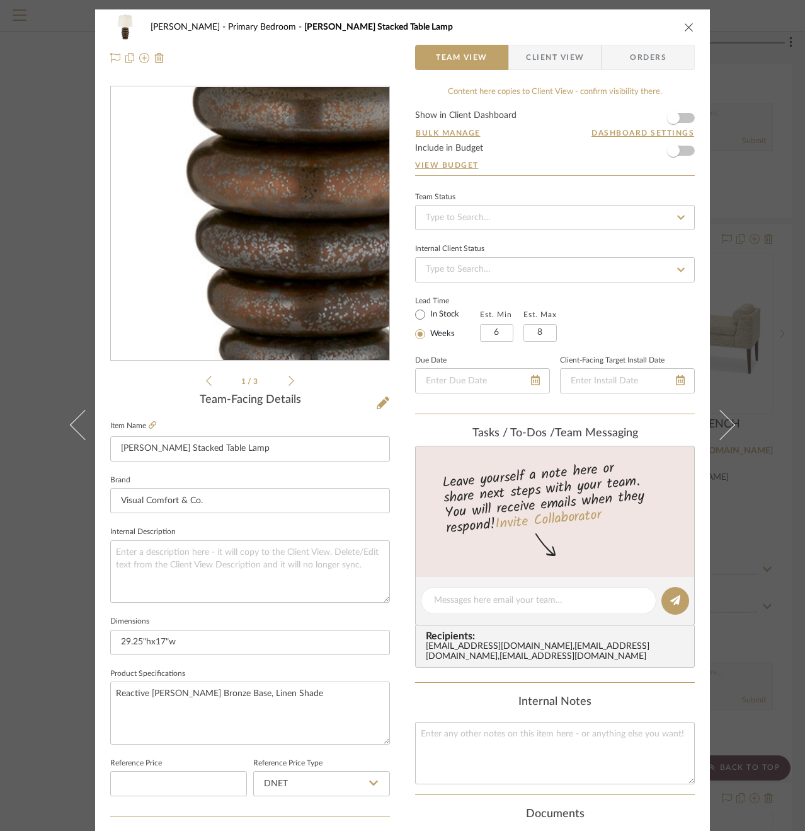
click at [226, 299] on img "0" at bounding box center [249, 223] width 273 height 273
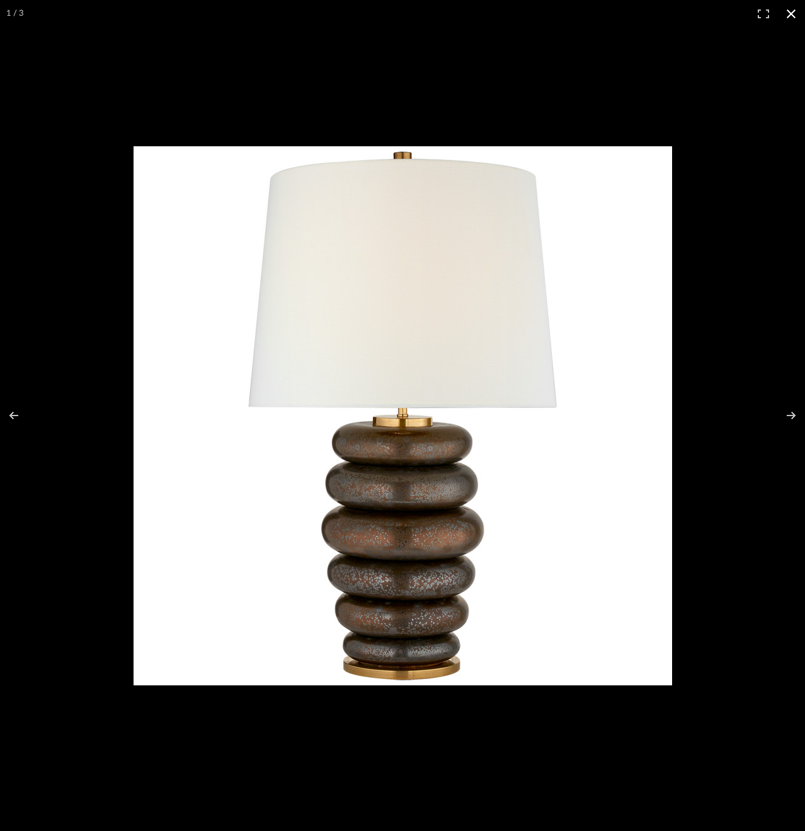
click at [732, 328] on div at bounding box center [402, 415] width 805 height 831
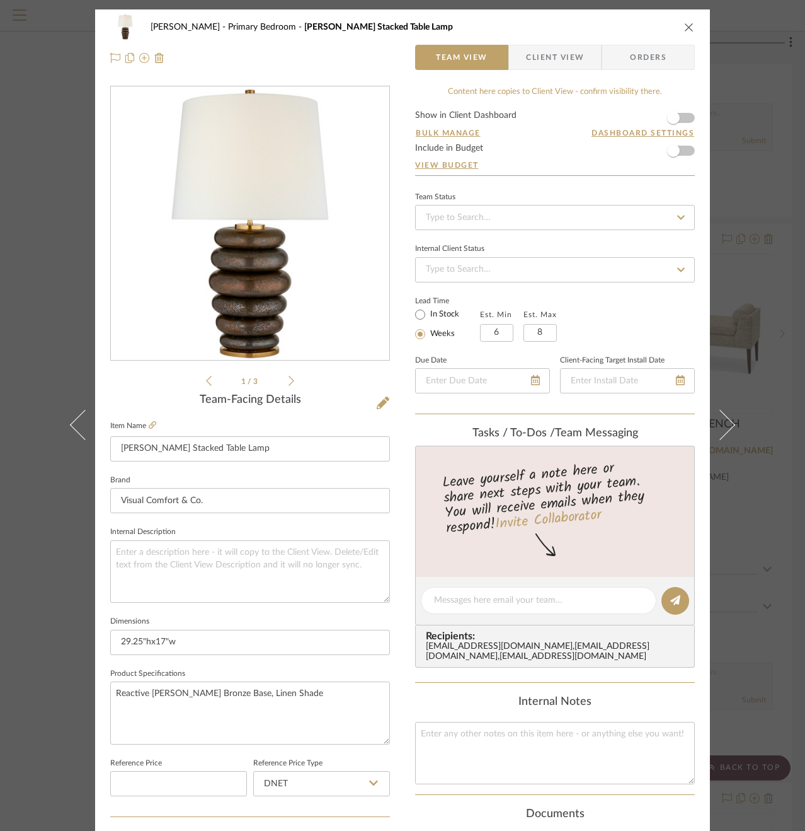
click at [741, 119] on div "[PERSON_NAME] Primary Bedroom [PERSON_NAME] Stacked Table Lamp Team View Client…" at bounding box center [402, 415] width 805 height 831
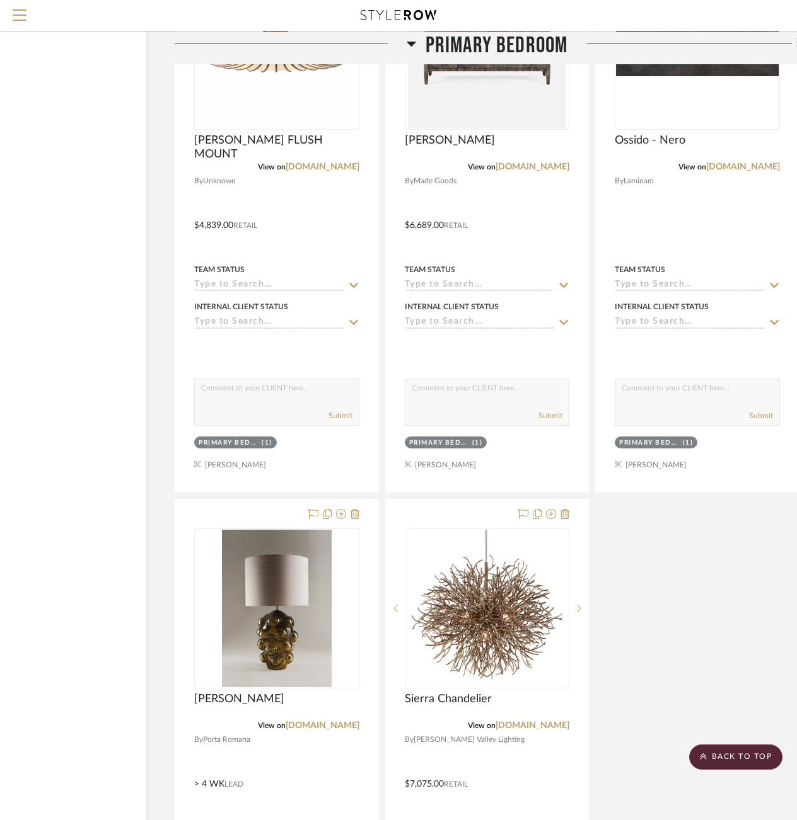
scroll to position [4573, 91]
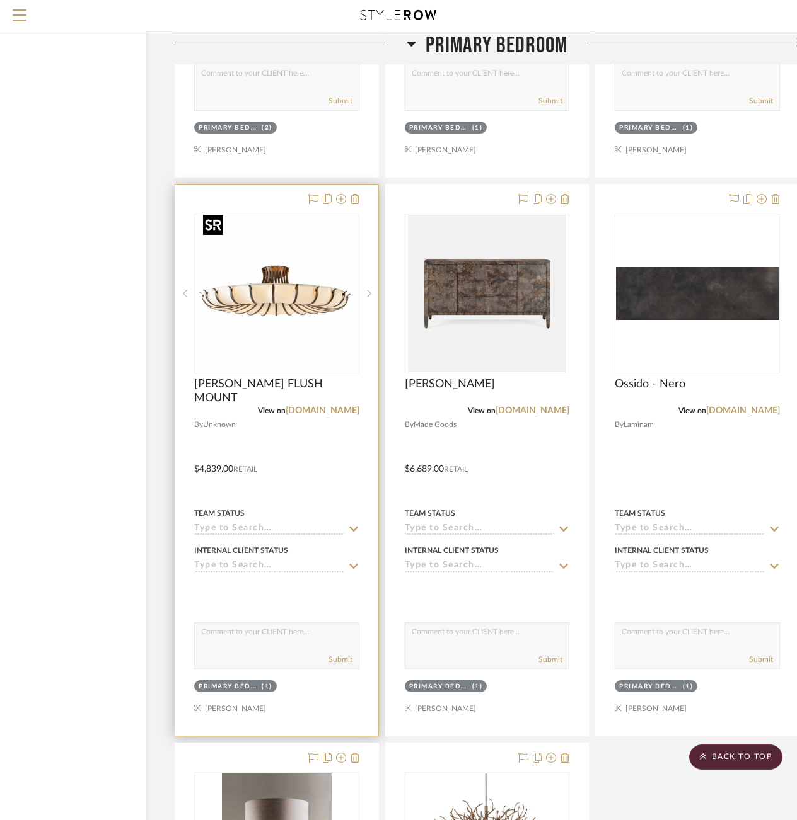
click at [285, 292] on img "0" at bounding box center [277, 294] width 158 height 158
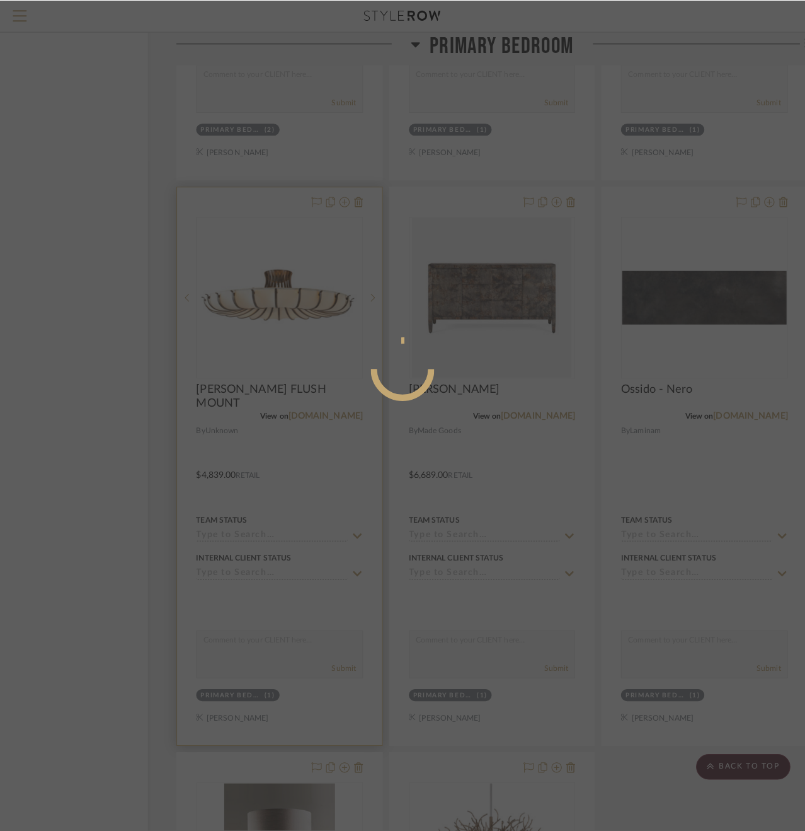
scroll to position [0, 0]
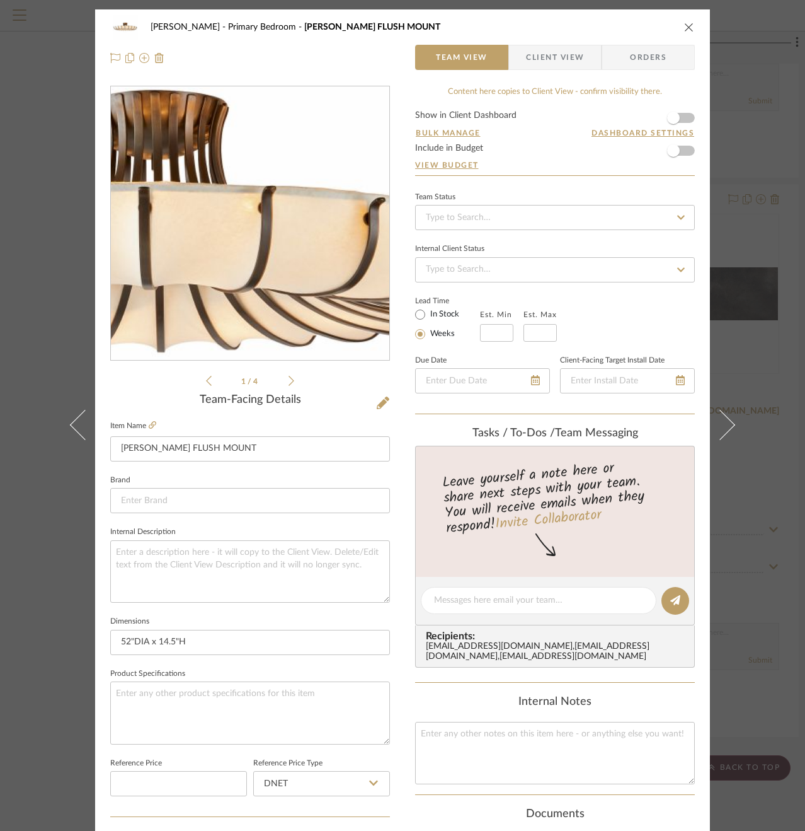
click at [275, 220] on img "0" at bounding box center [249, 223] width 273 height 273
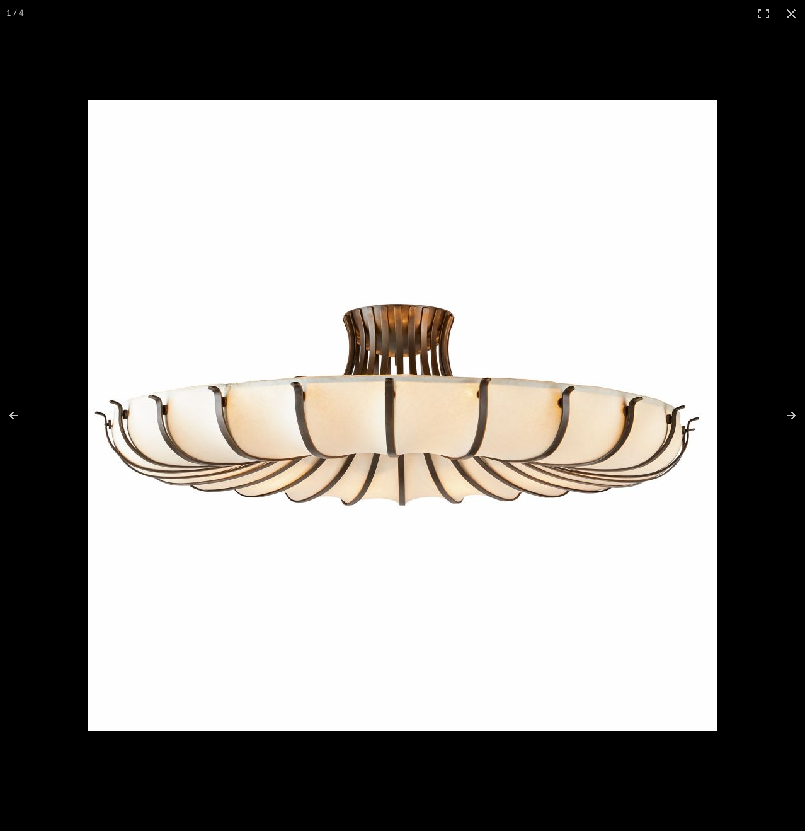
click at [742, 395] on div at bounding box center [415, 438] width 655 height 676
click at [742, 395] on div "[PERSON_NAME] Primary Bedroom [PERSON_NAME] FLUSH MOUNT Team View Client View O…" at bounding box center [402, 415] width 805 height 831
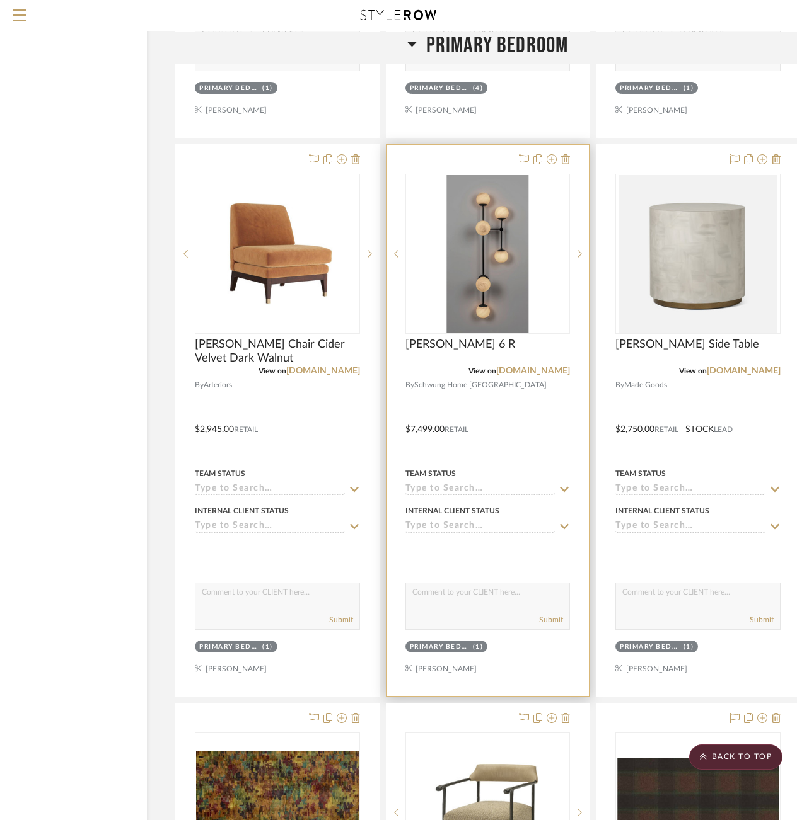
scroll to position [3004, 90]
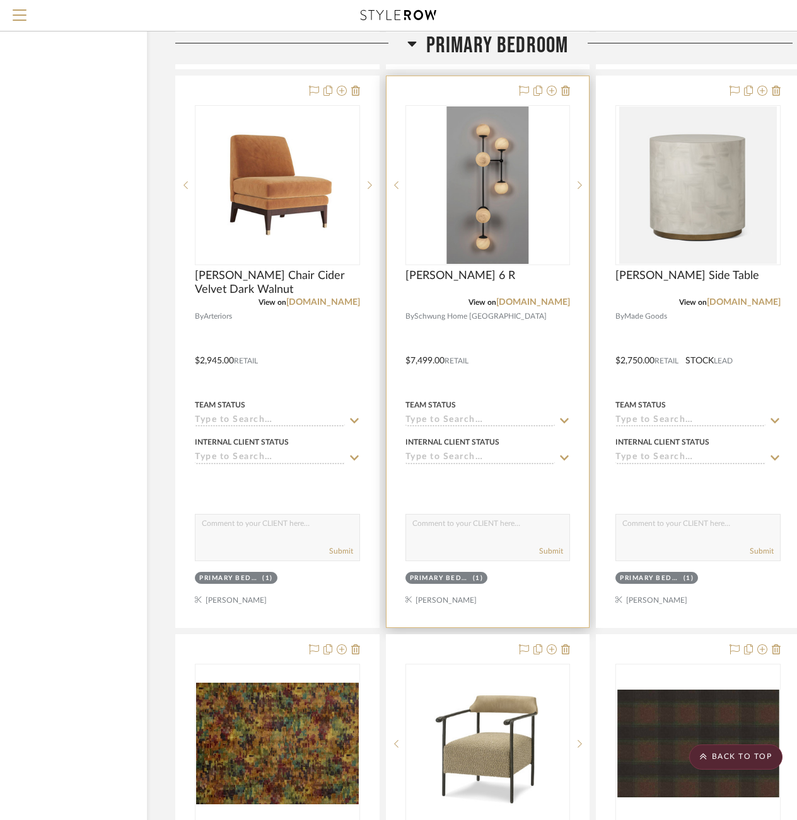
click at [499, 216] on img "0" at bounding box center [487, 186] width 82 height 158
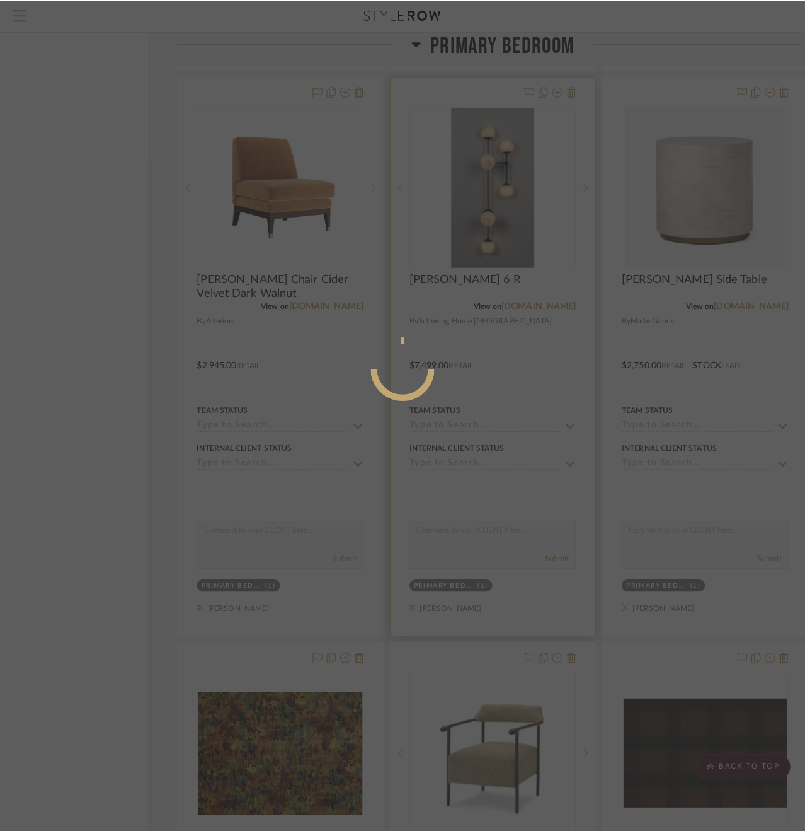
scroll to position [0, 0]
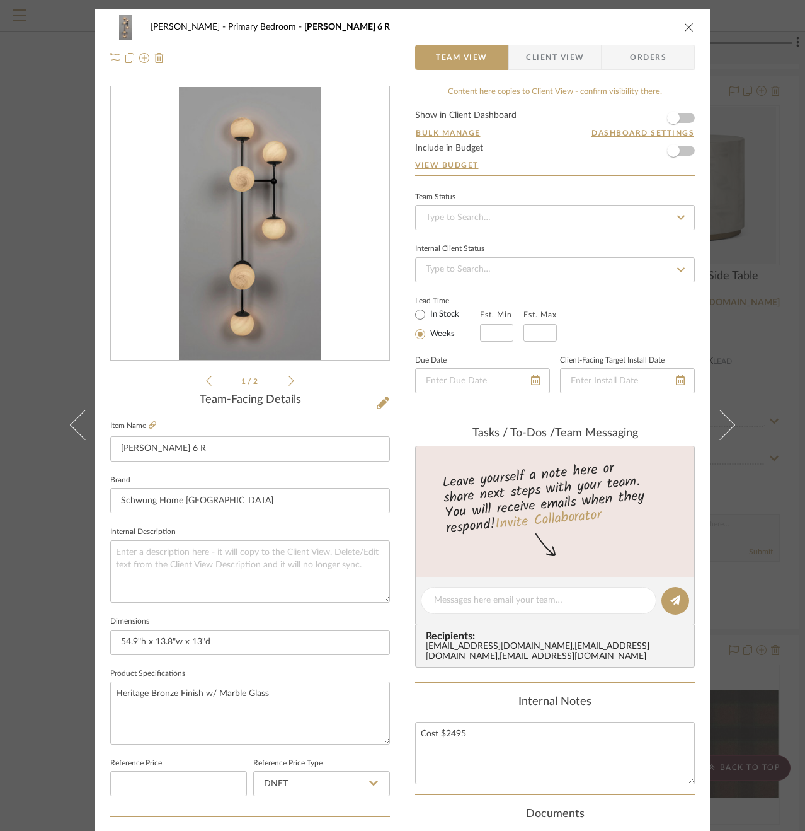
click at [289, 381] on icon at bounding box center [292, 380] width 6 height 11
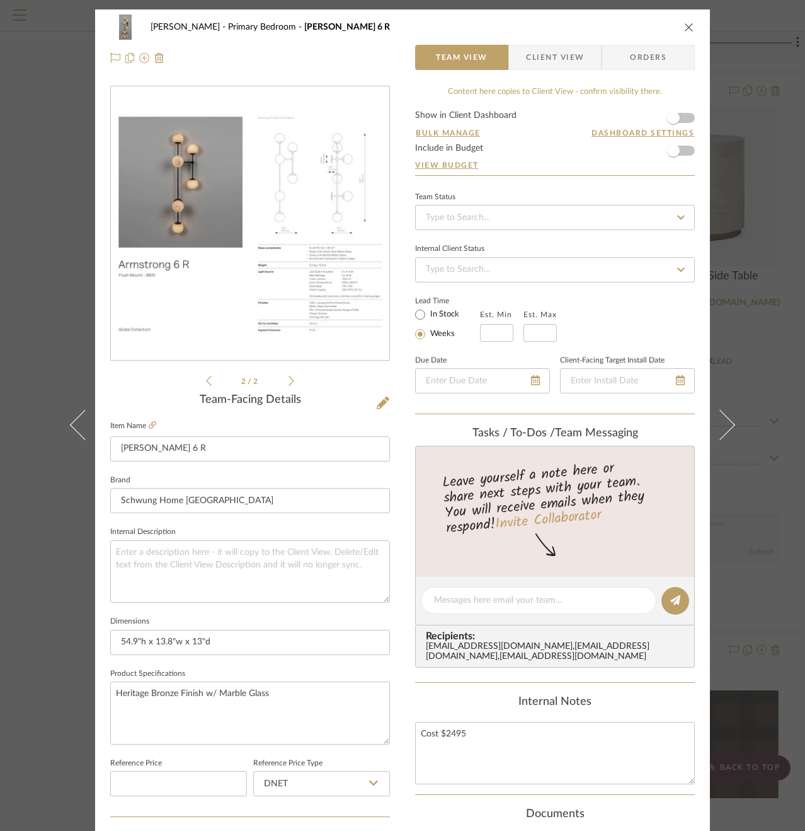
click at [289, 381] on icon at bounding box center [292, 380] width 6 height 11
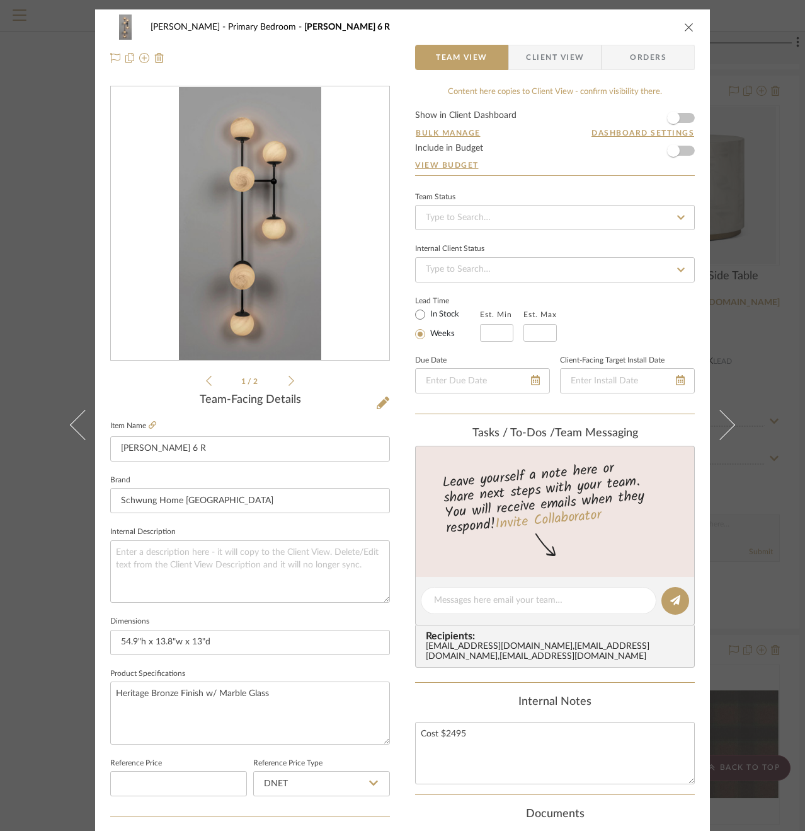
drag, startPoint x: 212, startPoint y: 382, endPoint x: 204, endPoint y: 382, distance: 8.2
click at [212, 382] on li "1 / 2" at bounding box center [250, 380] width 77 height 15
click at [206, 382] on icon at bounding box center [209, 381] width 6 height 10
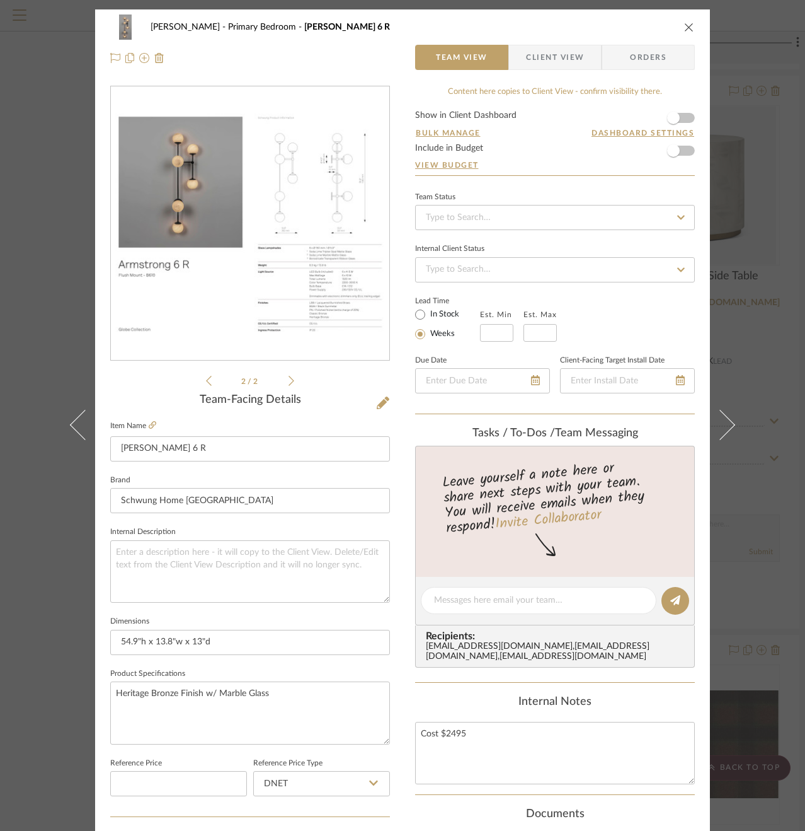
click at [206, 381] on icon at bounding box center [209, 380] width 6 height 11
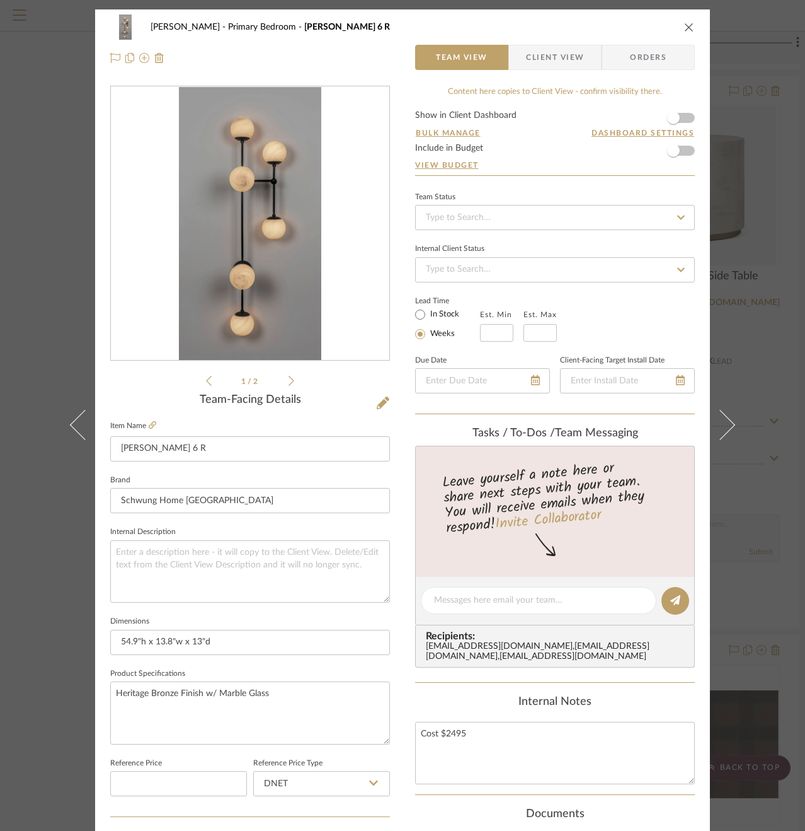
click at [242, 255] on img "0" at bounding box center [250, 223] width 143 height 273
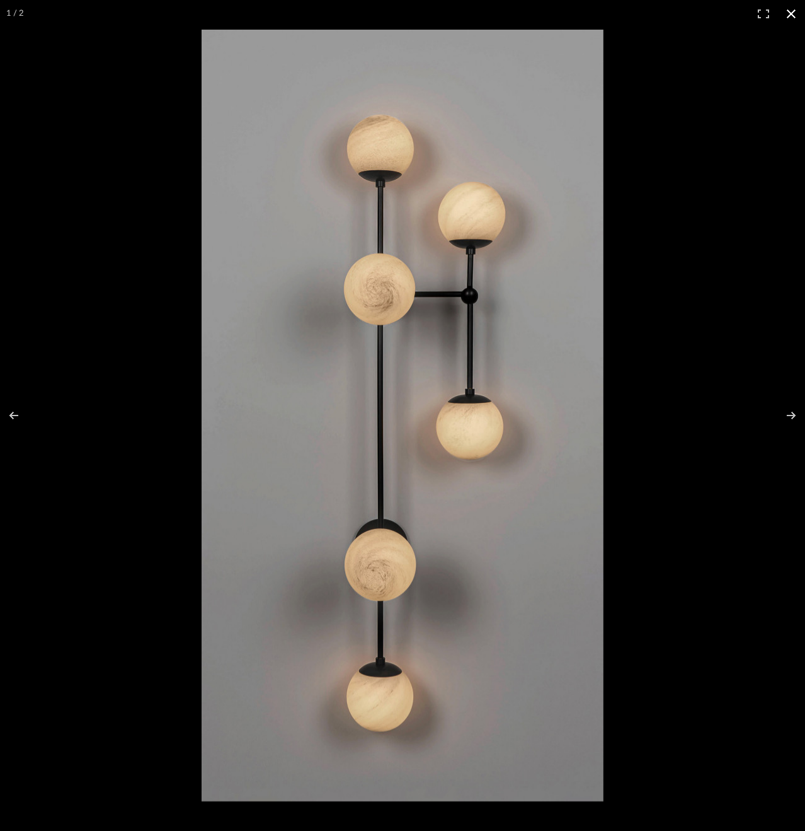
click at [790, 12] on button at bounding box center [792, 14] width 28 height 28
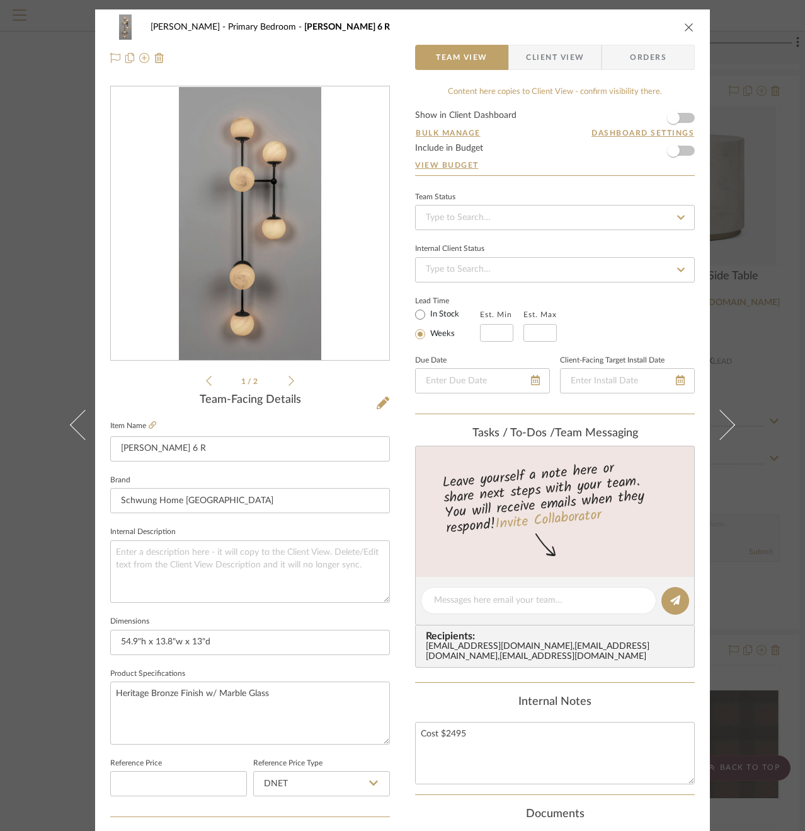
click at [773, 129] on div "[PERSON_NAME] Primary Bedroom [PERSON_NAME] 6 R Team View Client View Orders 1 …" at bounding box center [402, 415] width 805 height 831
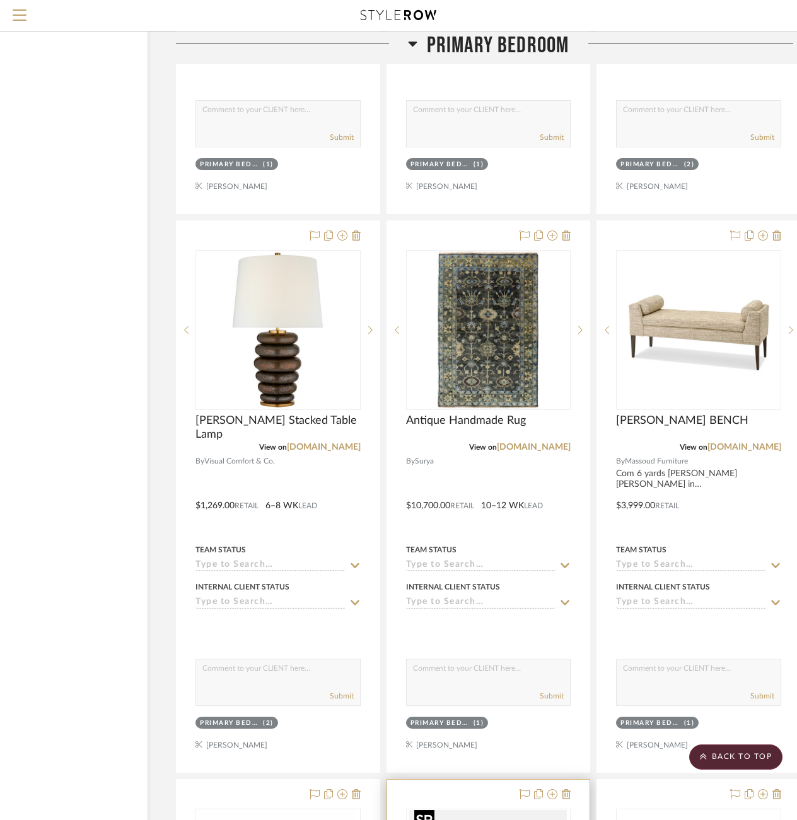
scroll to position [3977, 88]
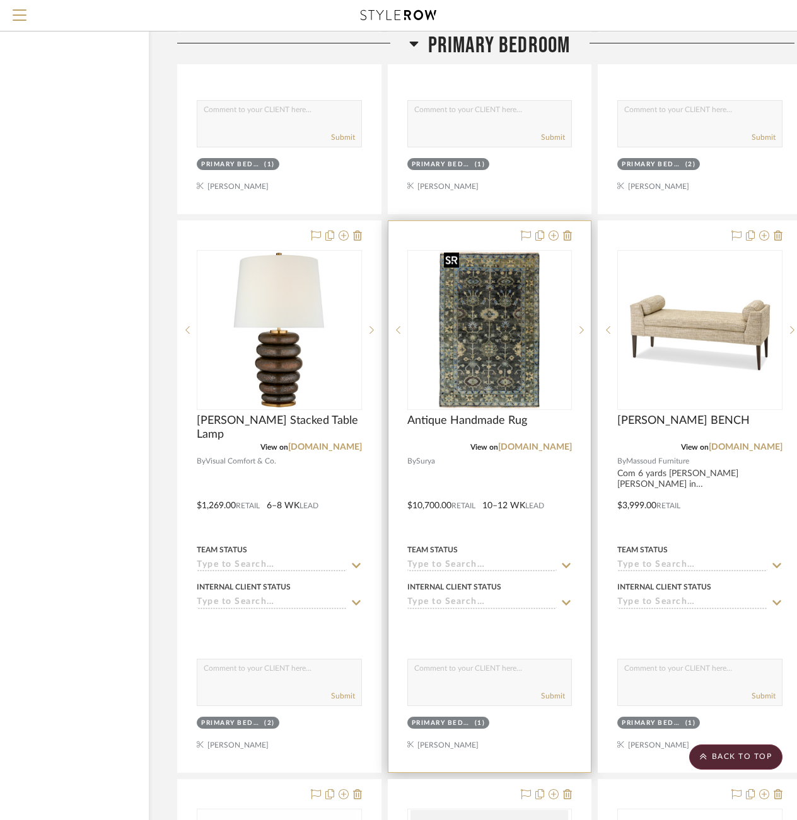
click at [477, 376] on img "0" at bounding box center [489, 330] width 101 height 158
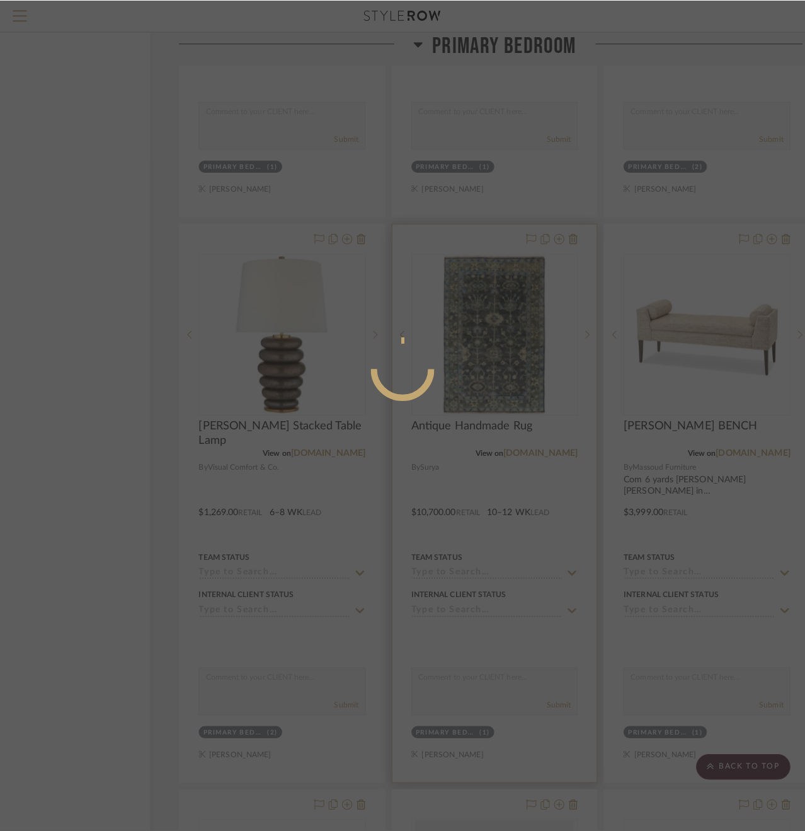
scroll to position [0, 0]
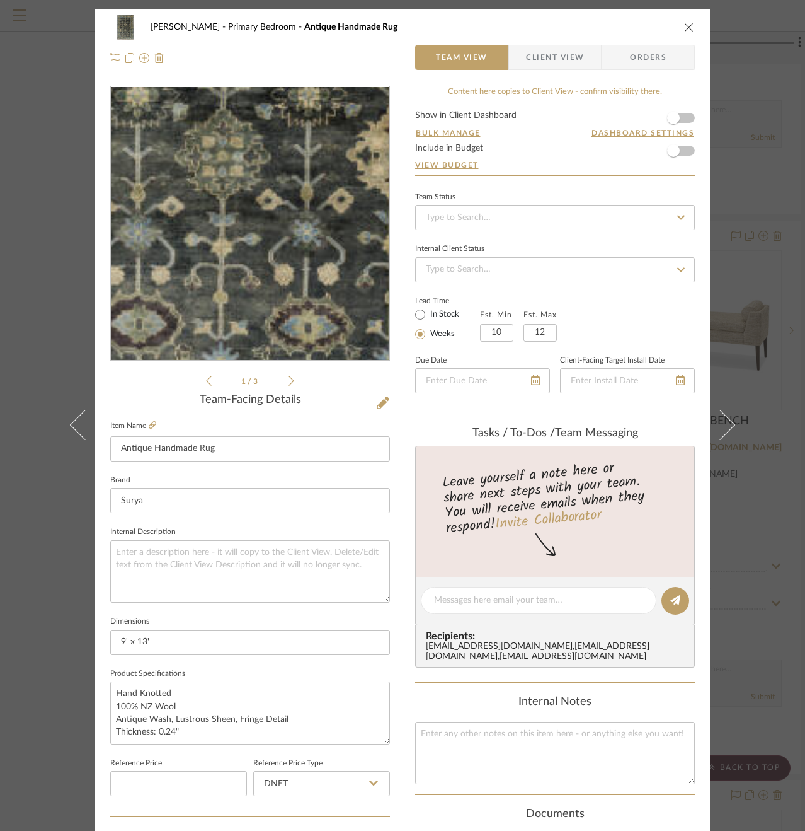
click at [254, 280] on img "0" at bounding box center [250, 223] width 175 height 273
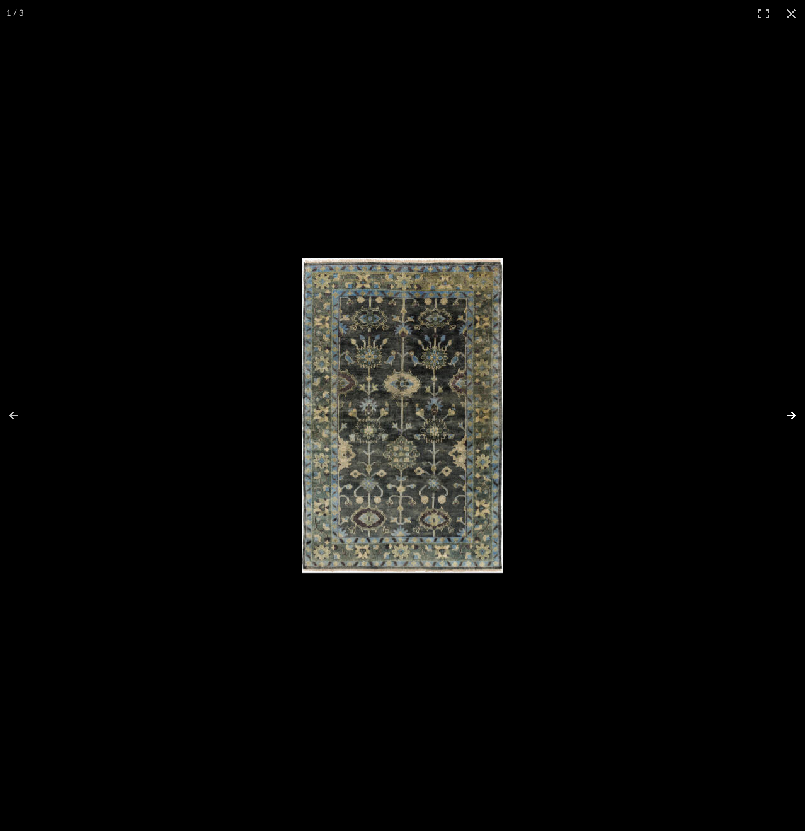
click at [788, 411] on button at bounding box center [783, 415] width 44 height 63
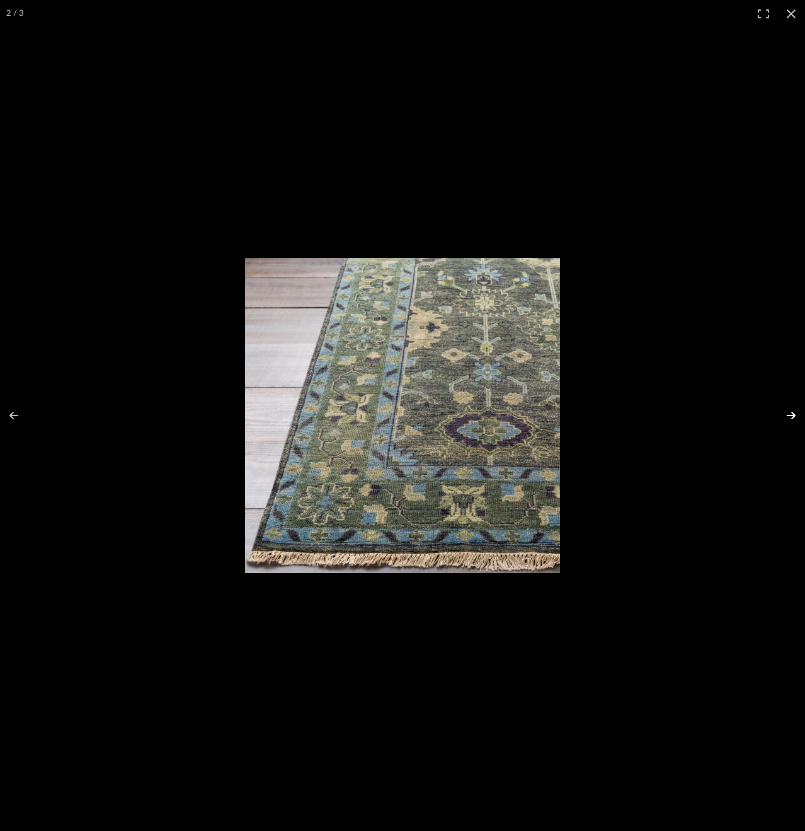
click at [788, 411] on button at bounding box center [783, 415] width 44 height 63
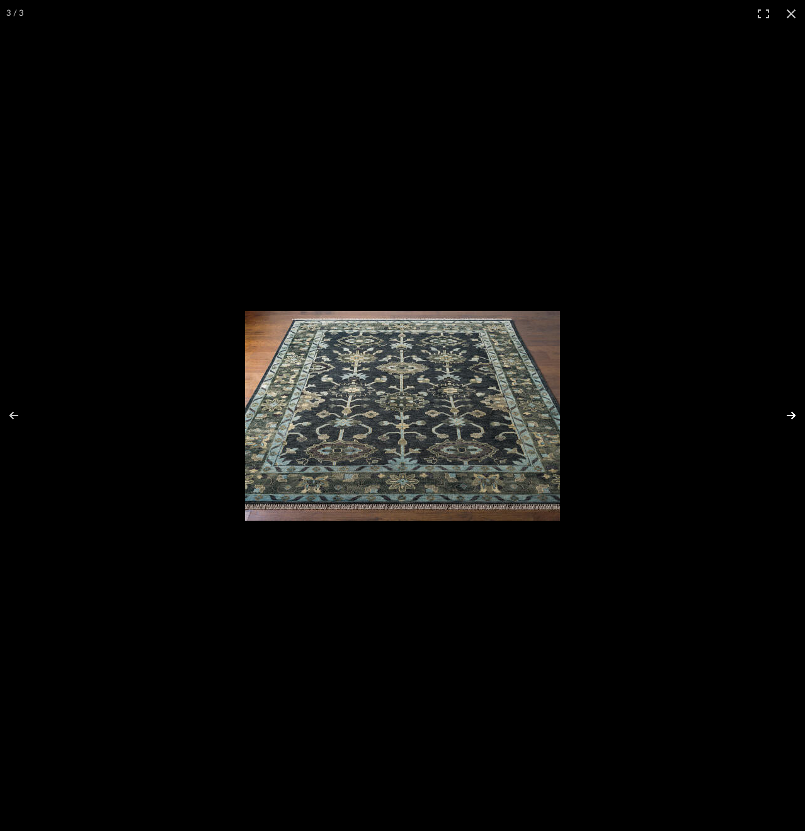
click at [788, 411] on button at bounding box center [783, 415] width 44 height 63
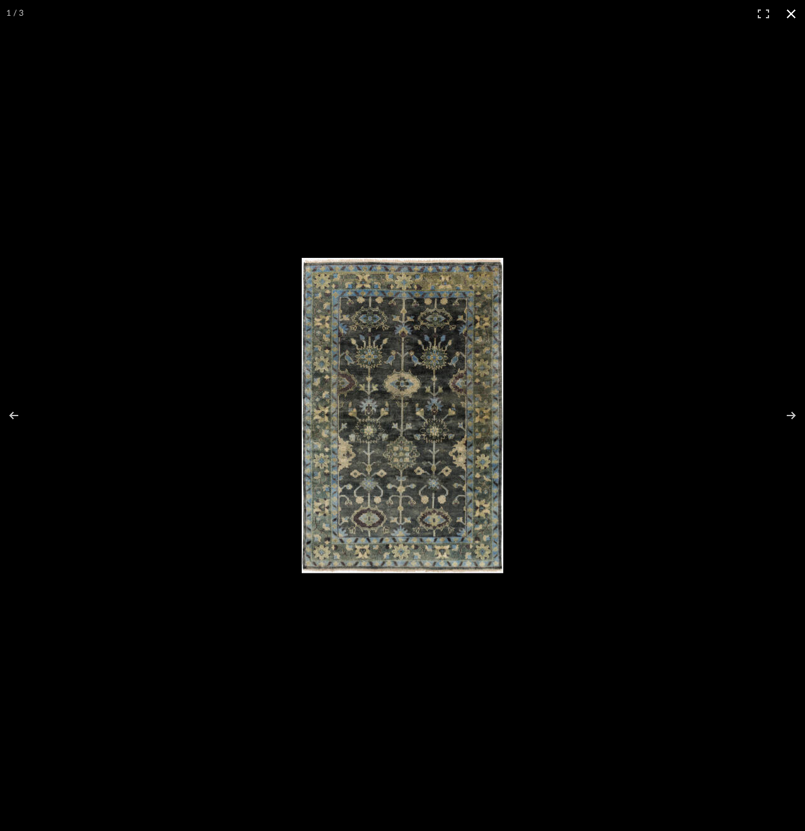
click at [792, 14] on button at bounding box center [792, 14] width 28 height 28
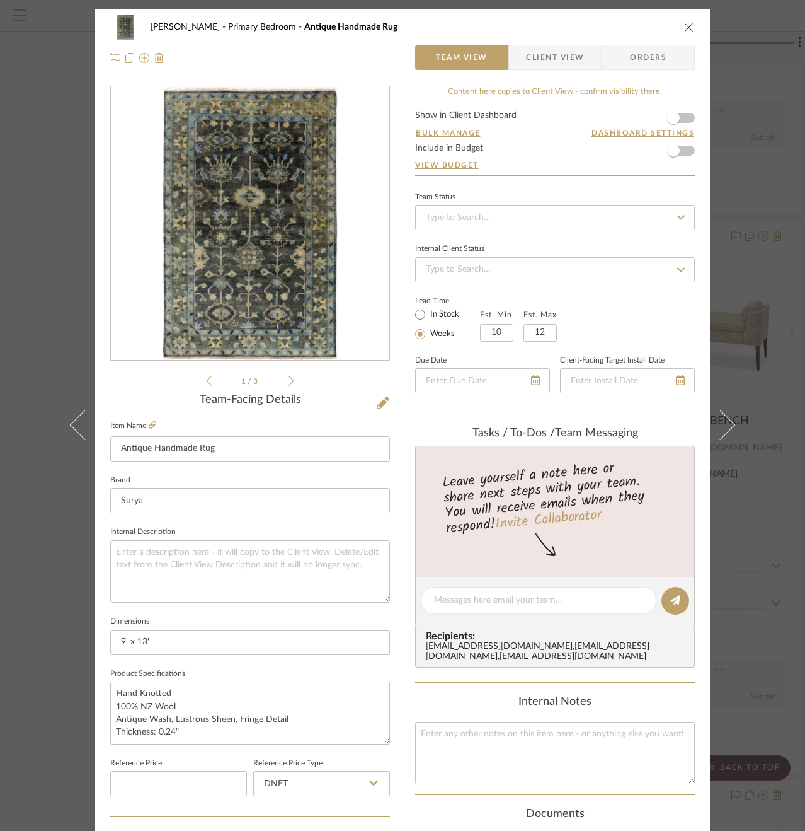
click at [780, 166] on div "[PERSON_NAME] Primary Bedroom Antique Handmade Rug Team View Client View Orders…" at bounding box center [402, 415] width 805 height 831
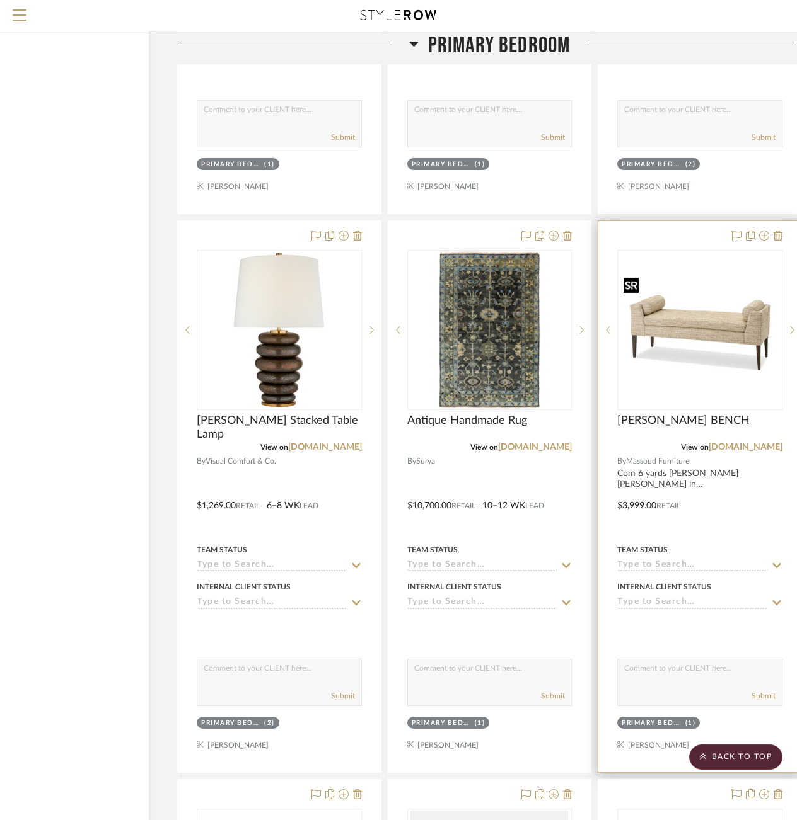
click at [691, 314] on img "0" at bounding box center [699, 330] width 163 height 107
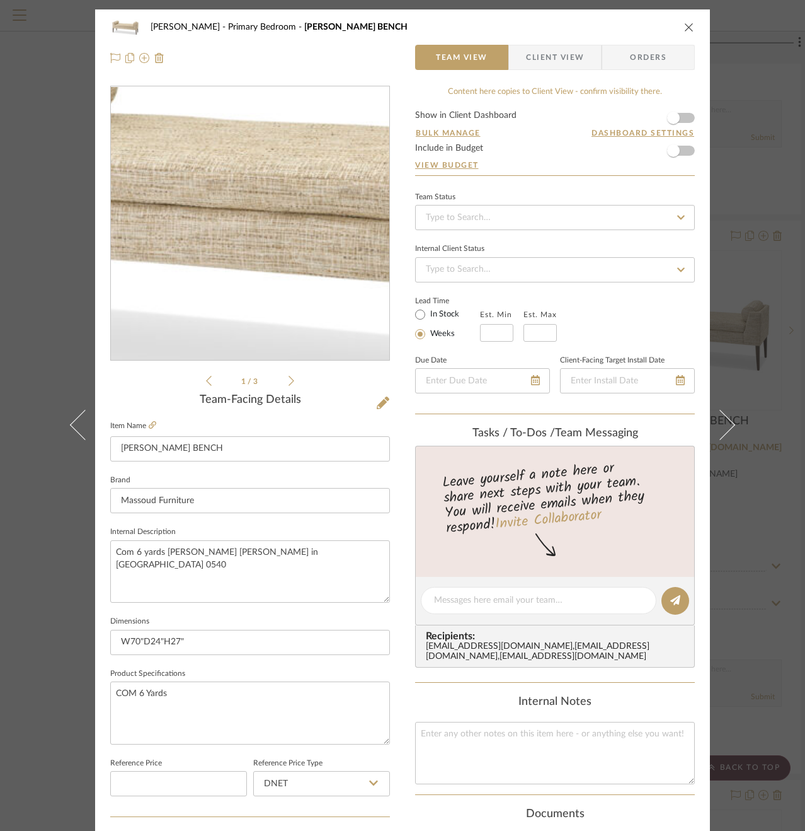
click at [230, 225] on img "0" at bounding box center [250, 223] width 279 height 183
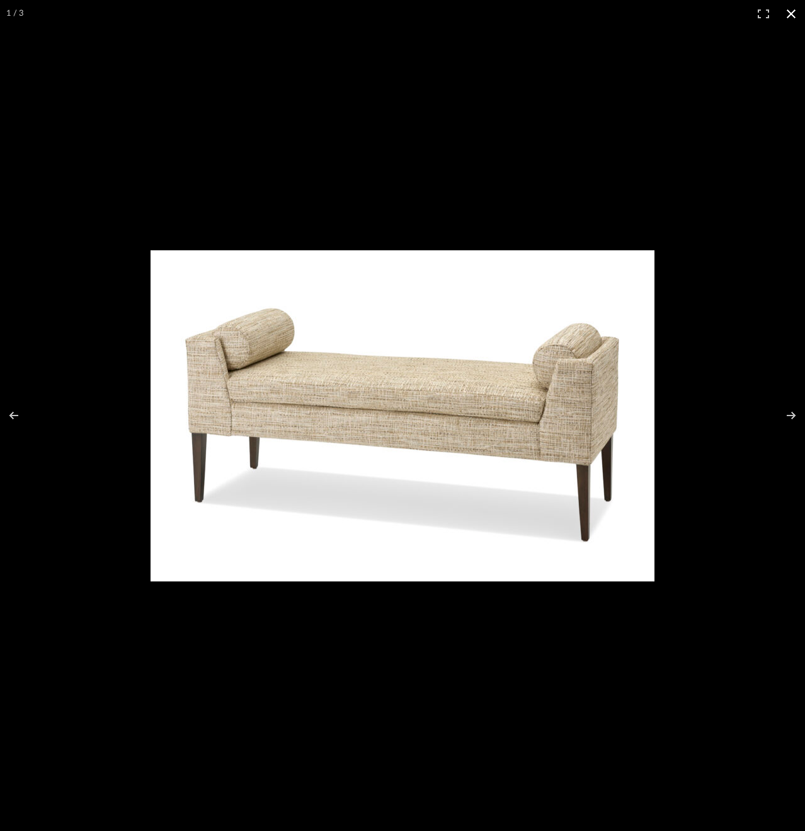
click at [693, 105] on div at bounding box center [402, 415] width 805 height 831
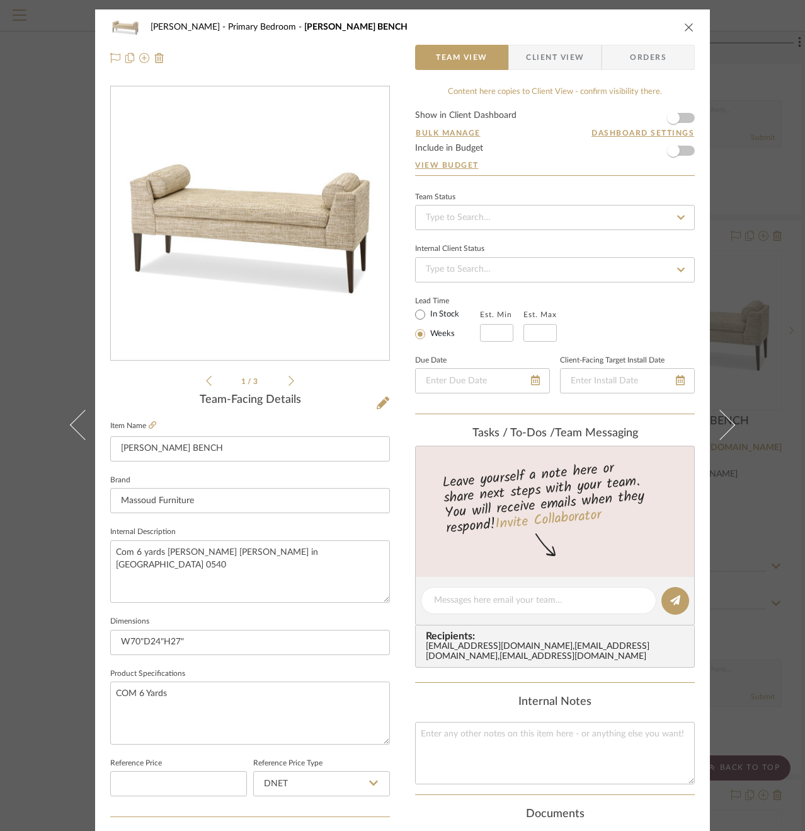
click at [688, 23] on icon "close" at bounding box center [689, 27] width 10 height 10
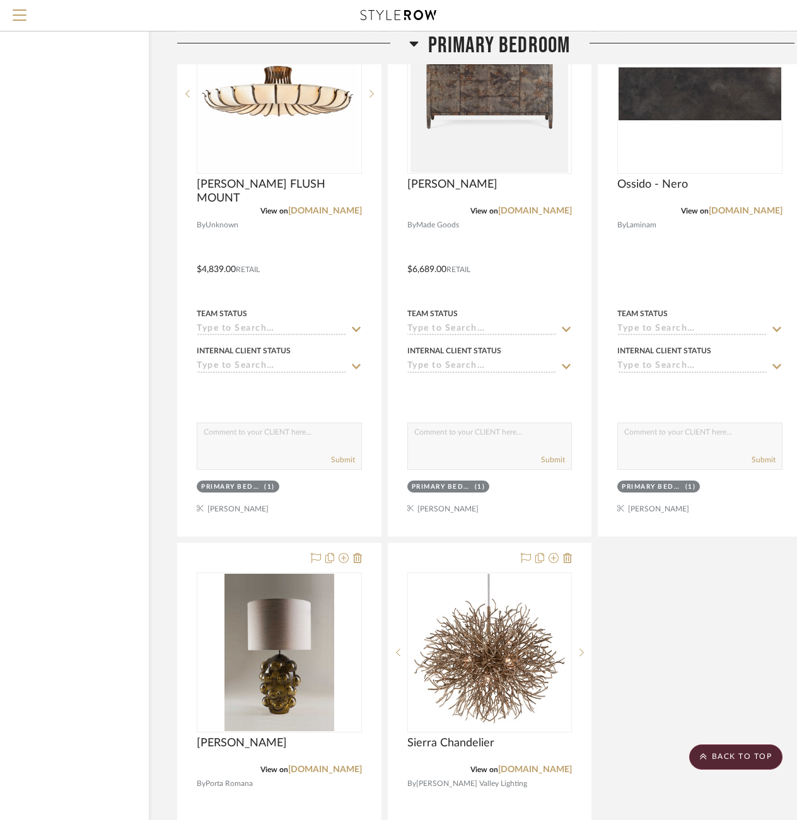
scroll to position [5136, 88]
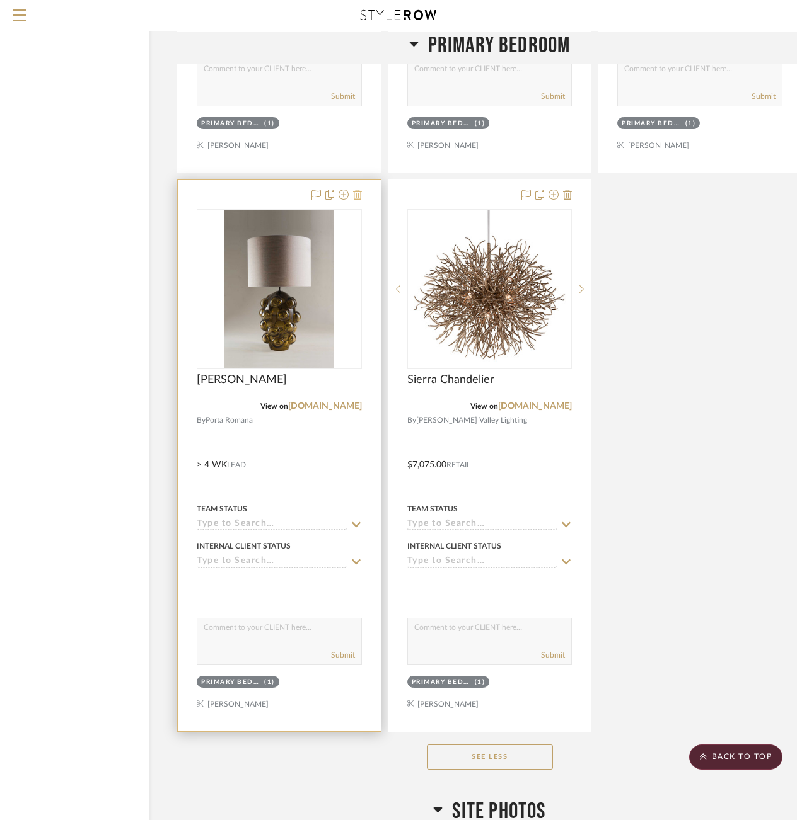
click at [358, 192] on icon at bounding box center [357, 195] width 9 height 10
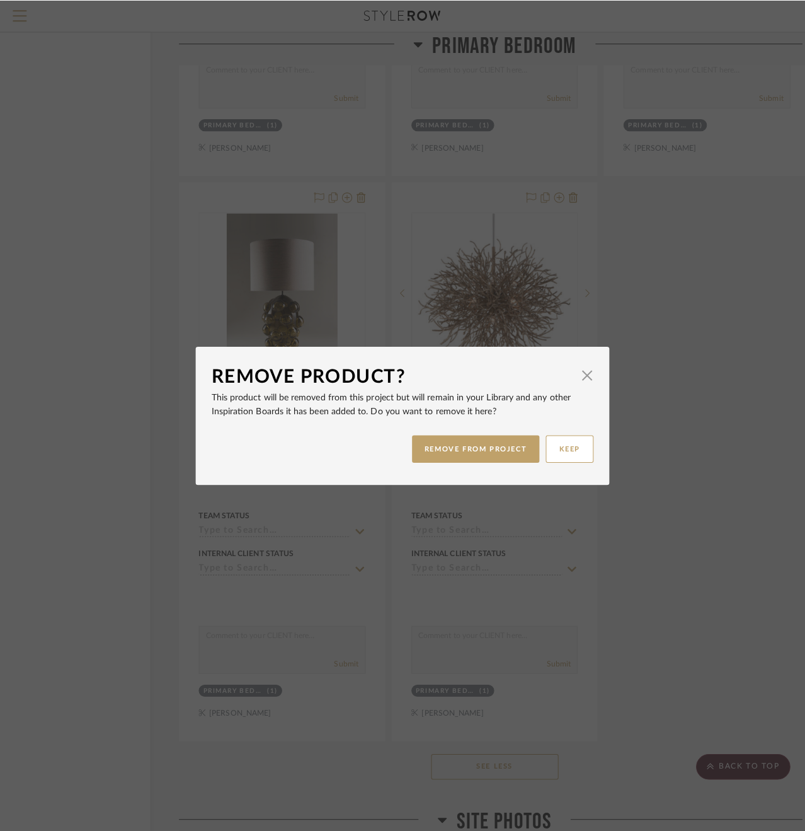
scroll to position [0, 0]
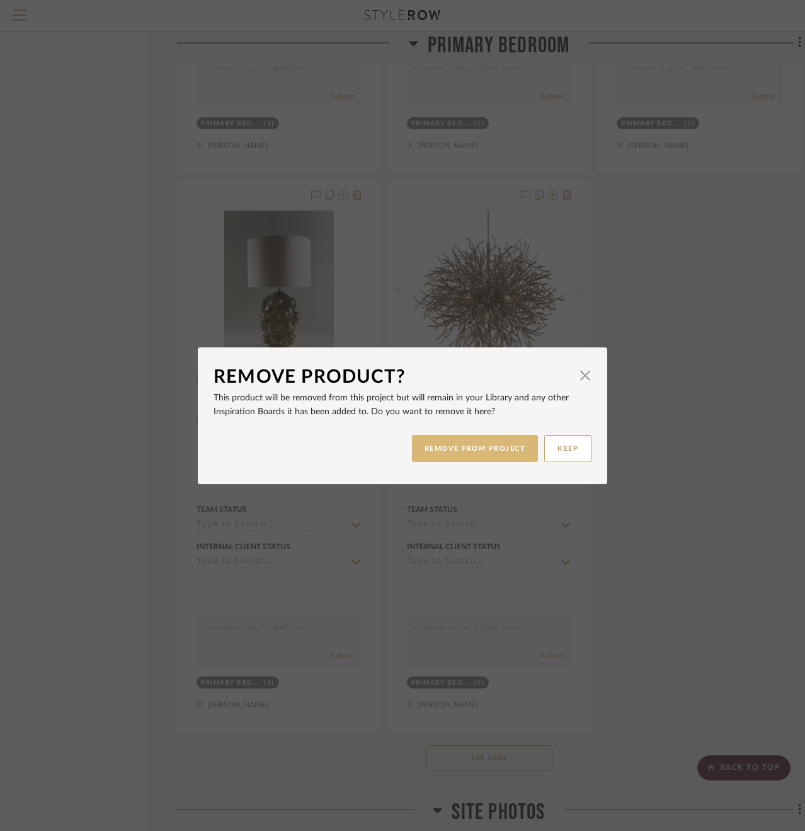
click at [465, 458] on button "REMOVE FROM PROJECT" at bounding box center [475, 448] width 127 height 27
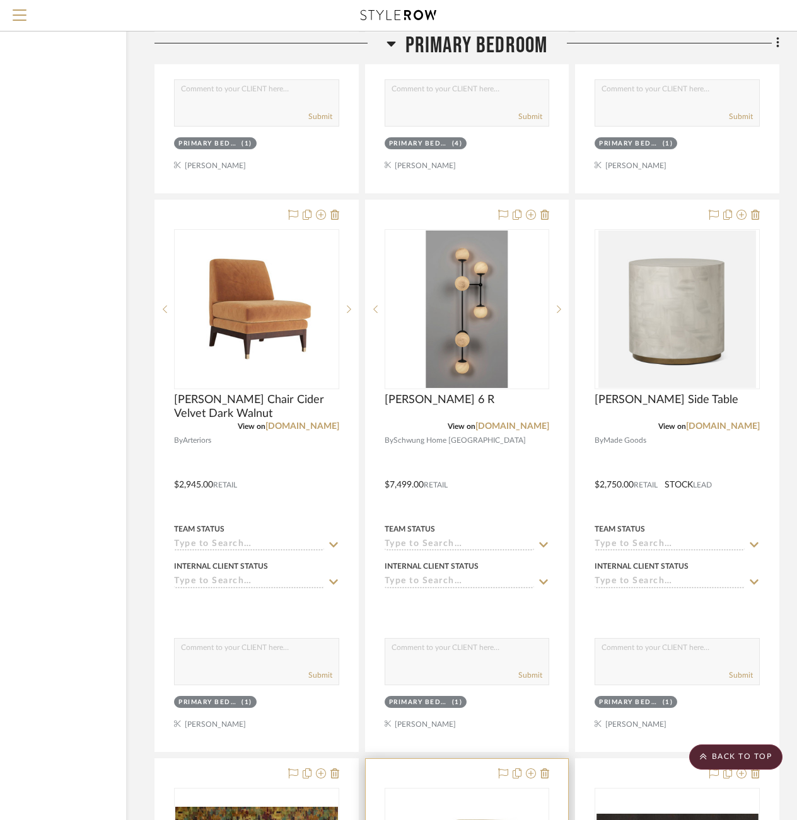
scroll to position [2879, 111]
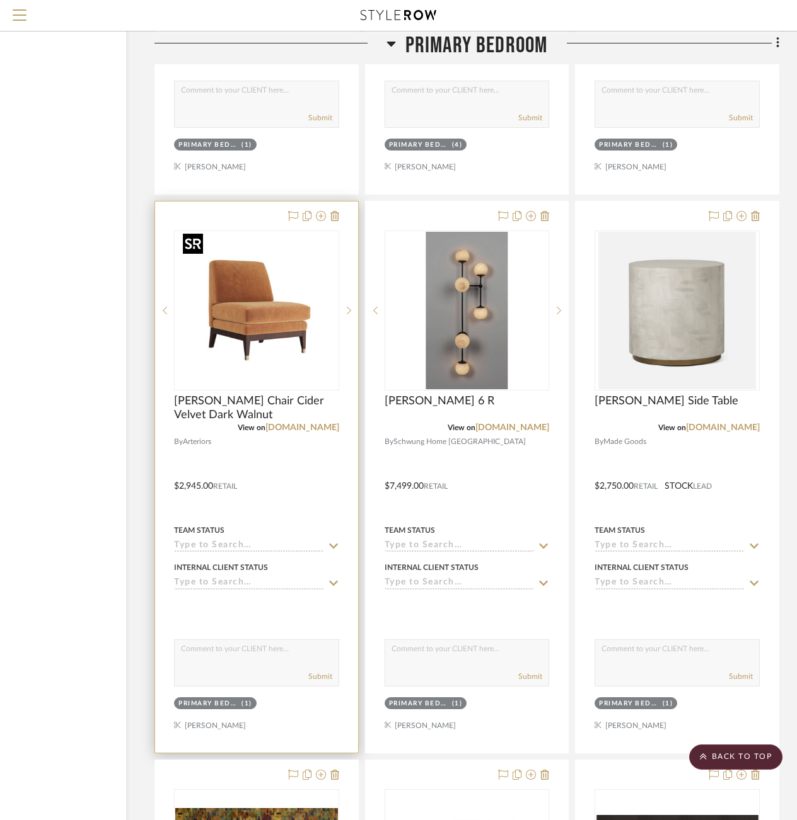
click at [0, 0] on img at bounding box center [0, 0] width 0 height 0
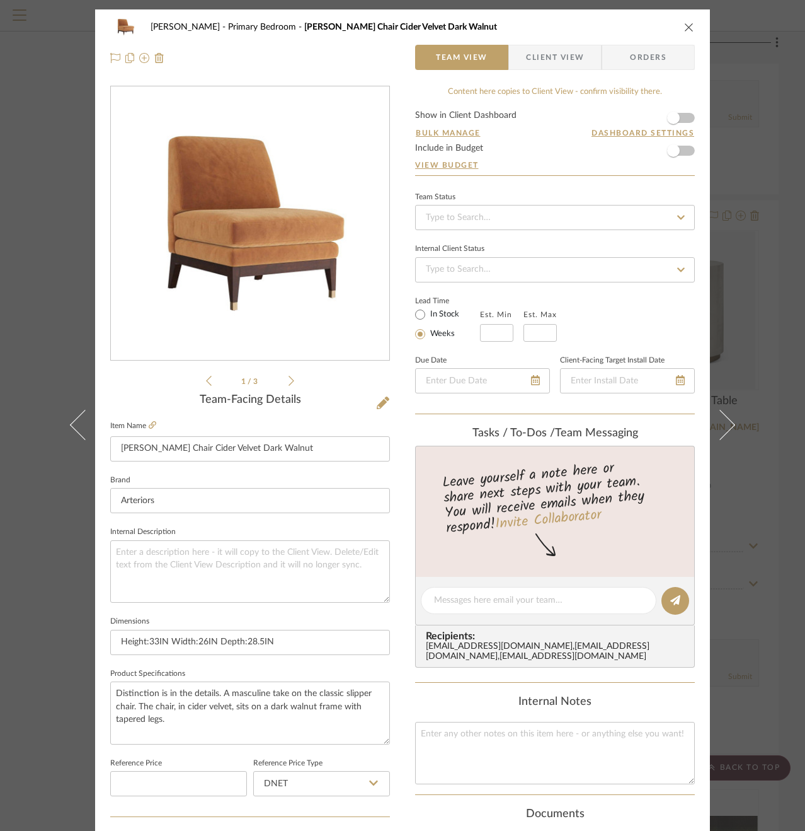
click at [238, 282] on img "0" at bounding box center [249, 223] width 273 height 273
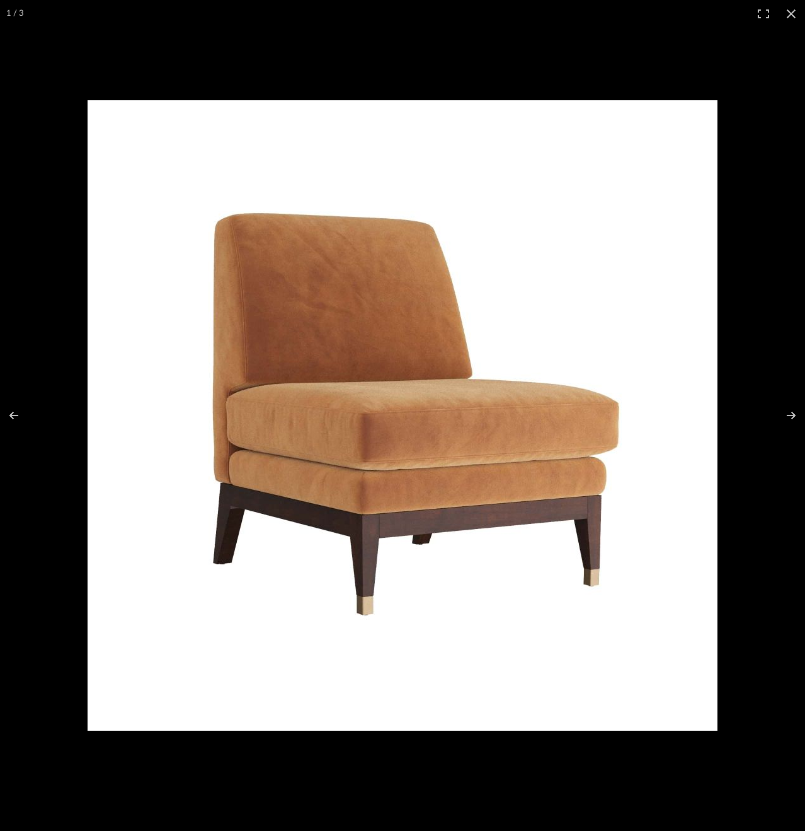
click at [737, 342] on div at bounding box center [415, 438] width 655 height 676
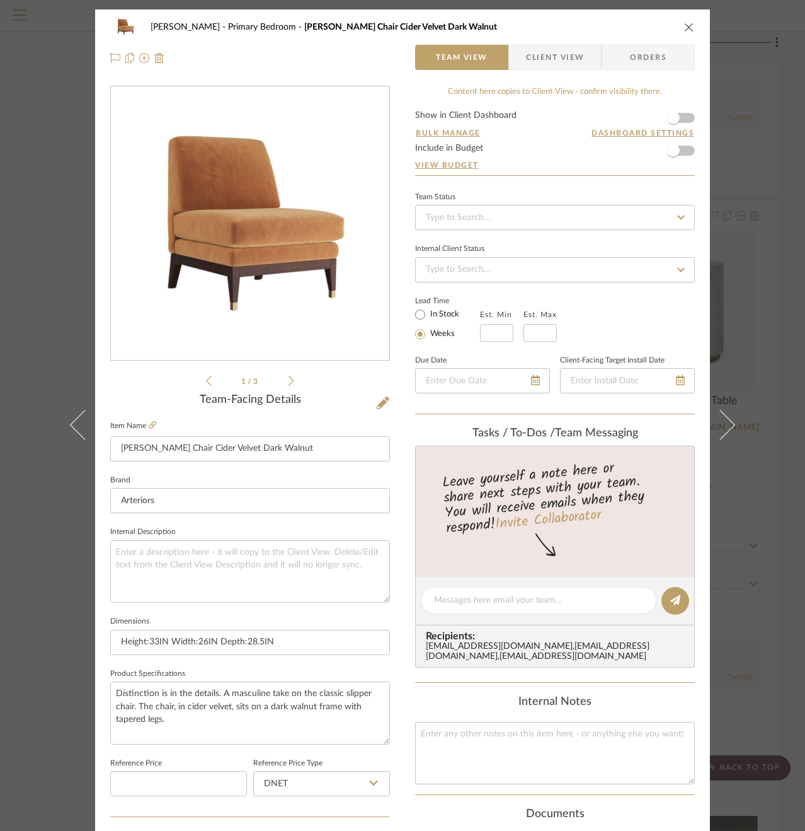
click at [737, 342] on button at bounding box center [727, 424] width 35 height 831
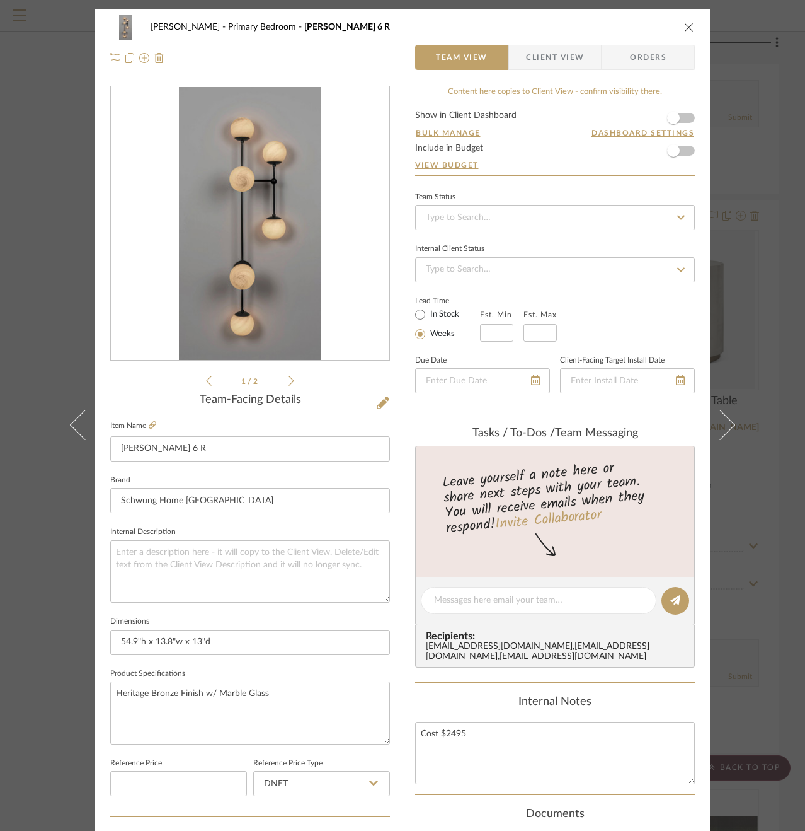
click at [3, 304] on div "[PERSON_NAME] Primary Bedroom [PERSON_NAME] 6 R Team View Client View Orders 1 …" at bounding box center [402, 415] width 805 height 831
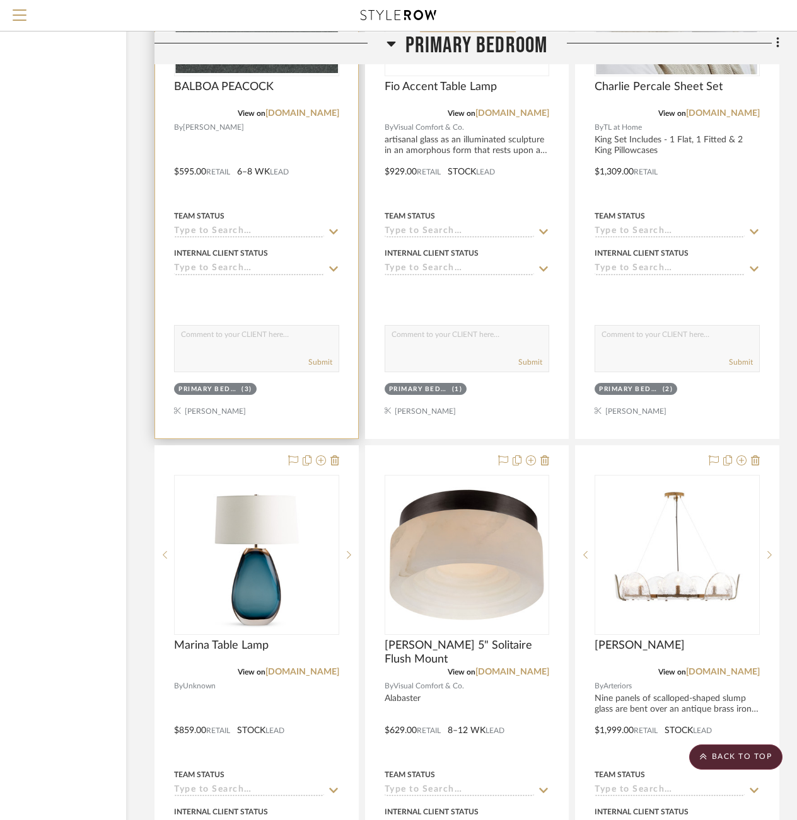
scroll to position [2407, 111]
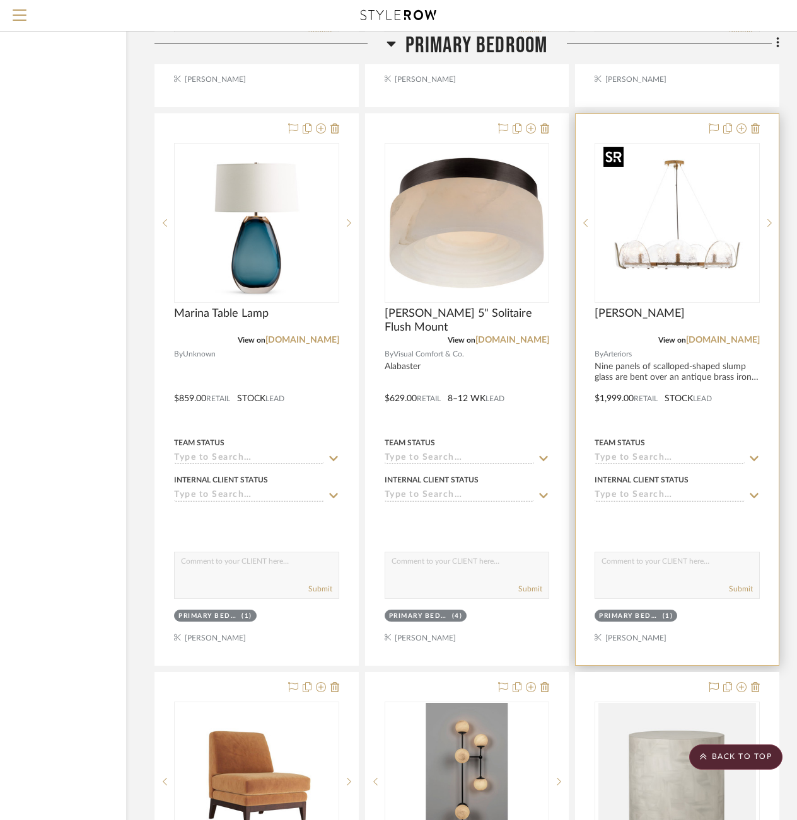
click at [667, 255] on img "0" at bounding box center [677, 223] width 158 height 158
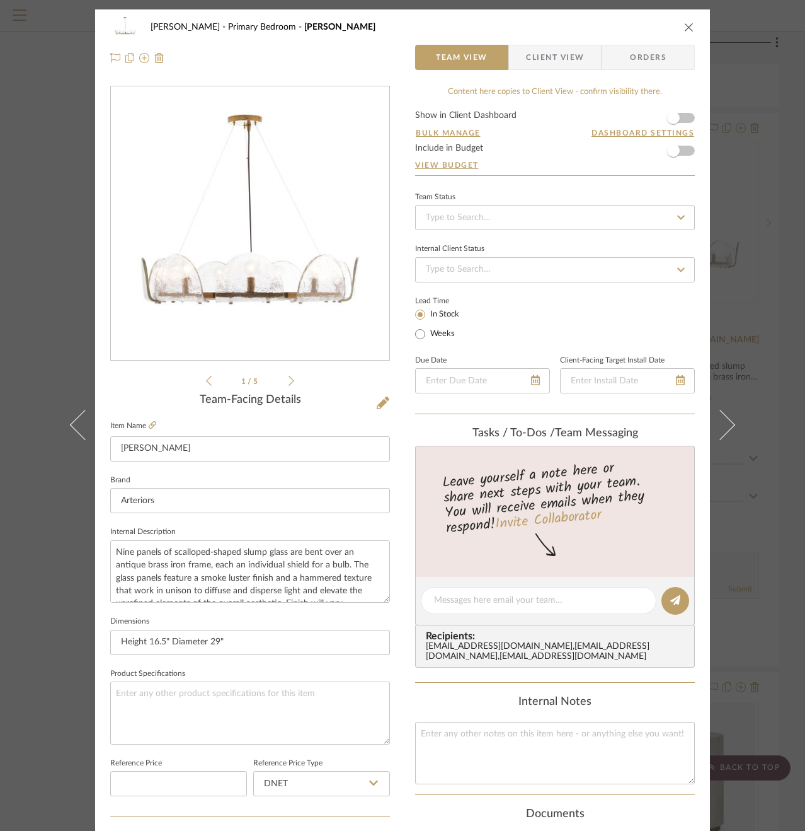
click at [252, 262] on img "0" at bounding box center [249, 223] width 273 height 273
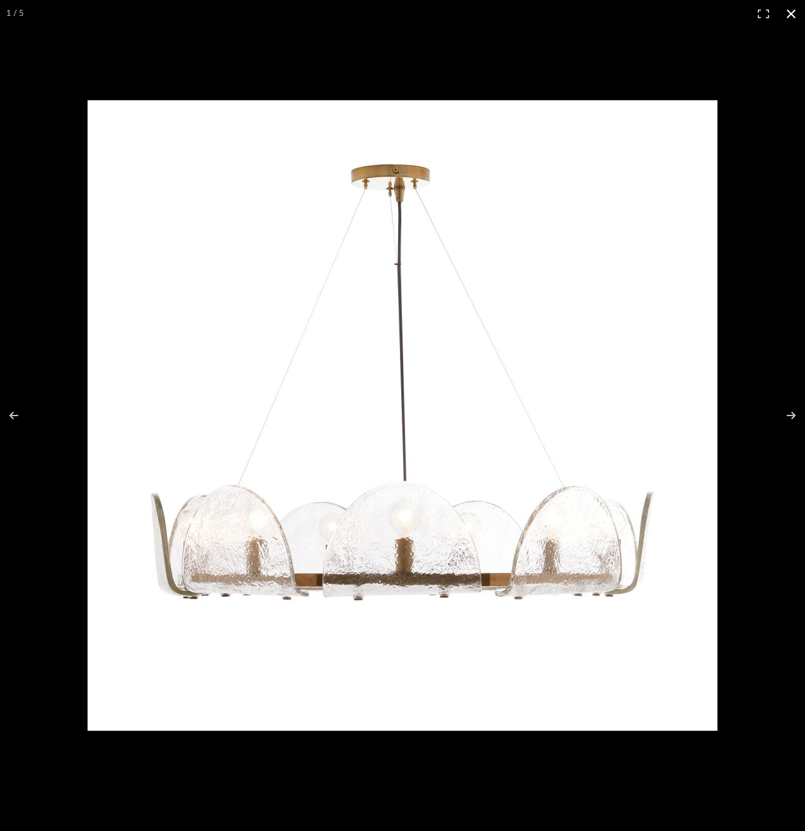
click at [738, 349] on div at bounding box center [415, 438] width 655 height 676
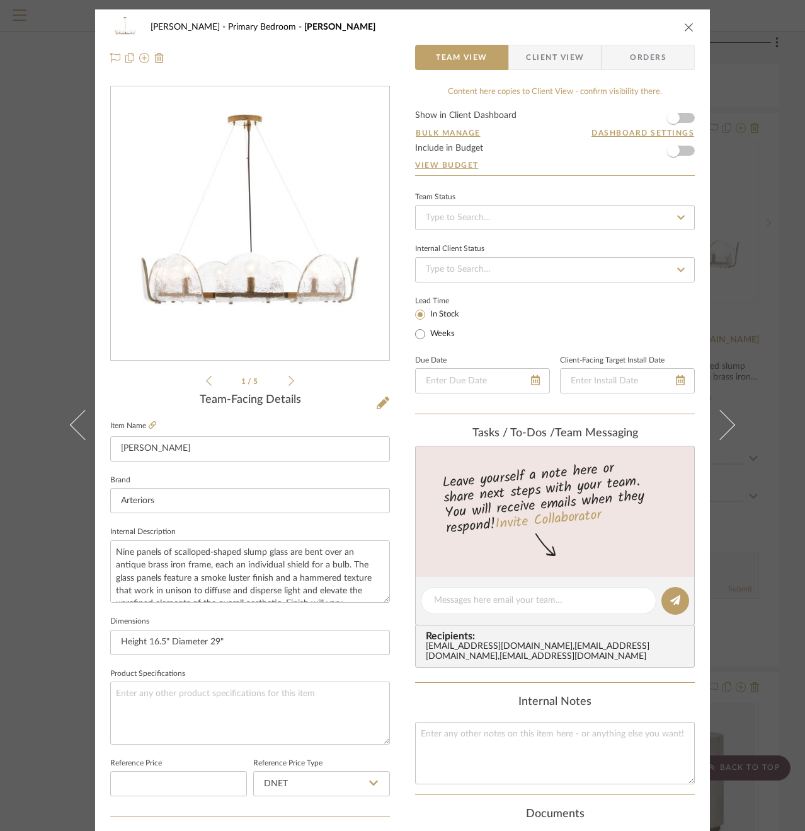
click at [42, 230] on div "[PERSON_NAME] Primary Bedroom [PERSON_NAME] Chandelier Team View Client View Or…" at bounding box center [402, 415] width 805 height 831
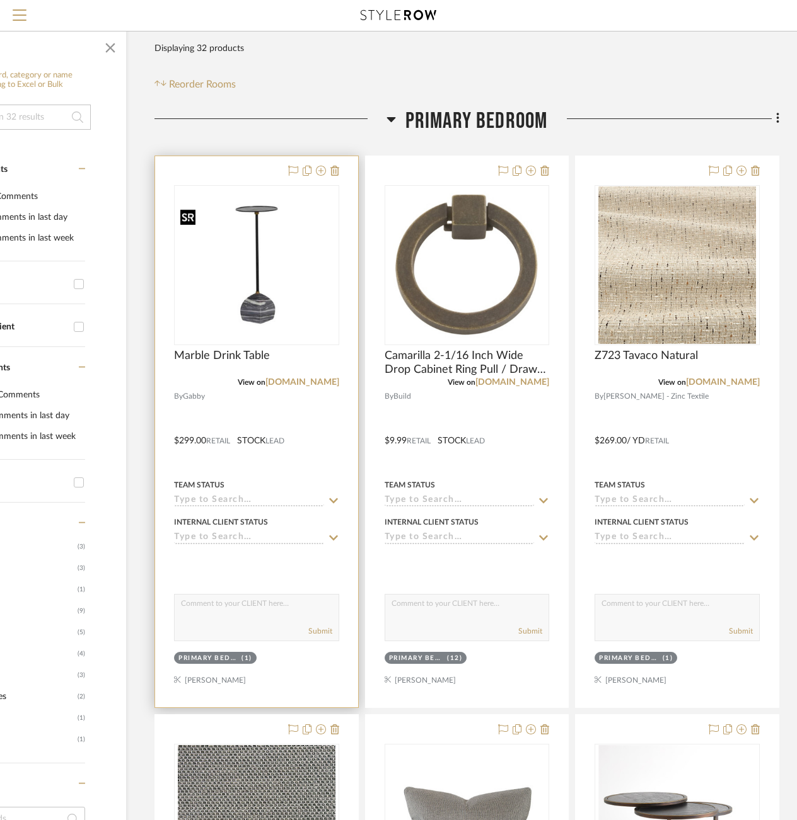
click at [267, 277] on img "0" at bounding box center [256, 265] width 163 height 122
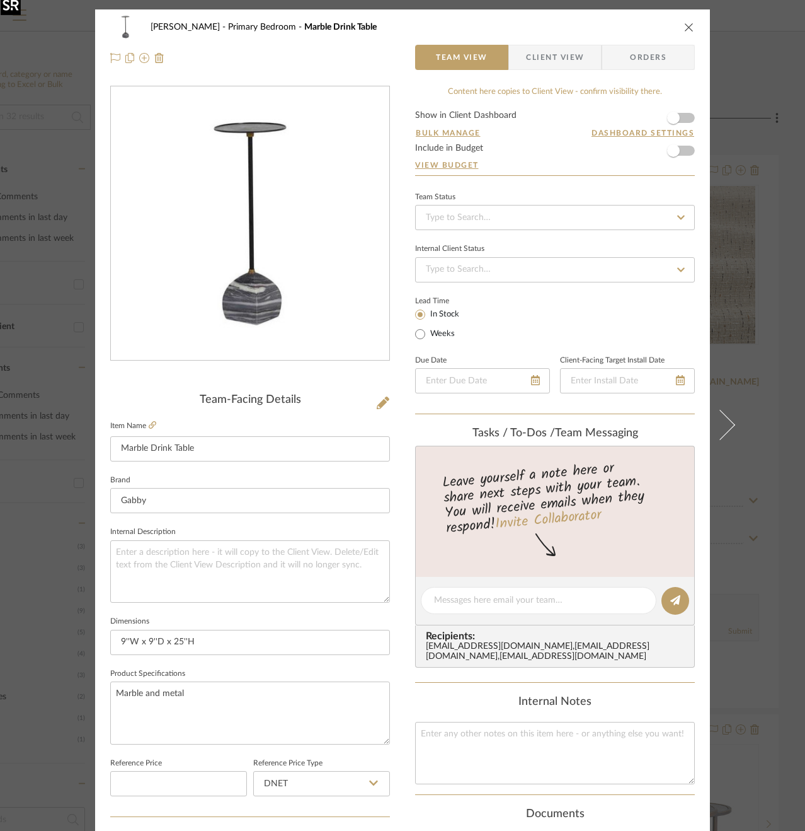
click at [260, 282] on img "0" at bounding box center [250, 223] width 279 height 209
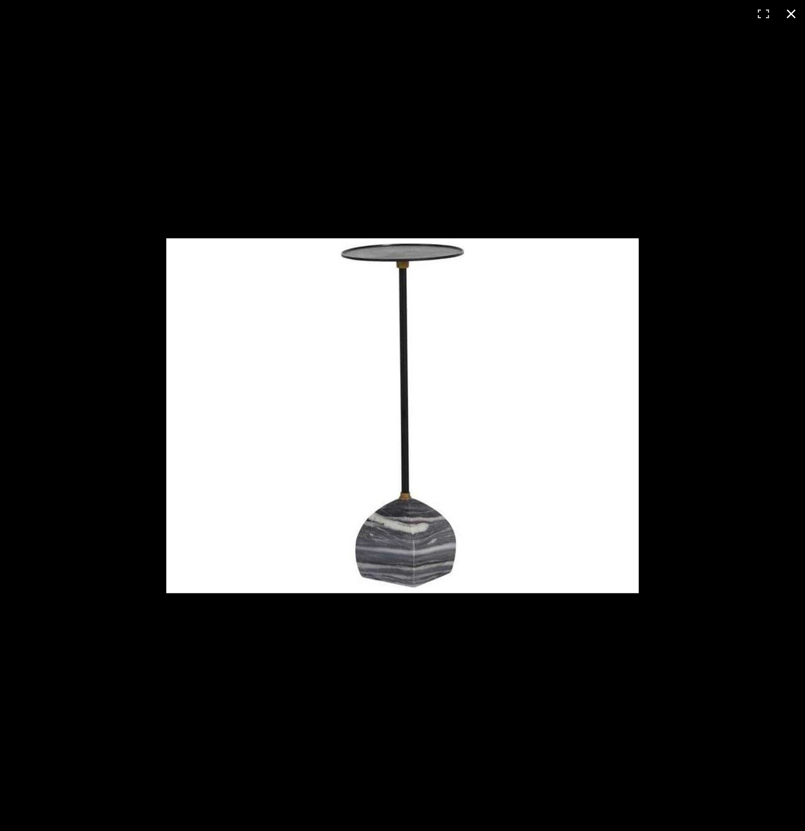
click at [694, 411] on div at bounding box center [402, 415] width 805 height 831
click at [694, 411] on div "[PERSON_NAME] Primary Bedroom Marble Drink Table Team View Client View Orders T…" at bounding box center [402, 591] width 615 height 1164
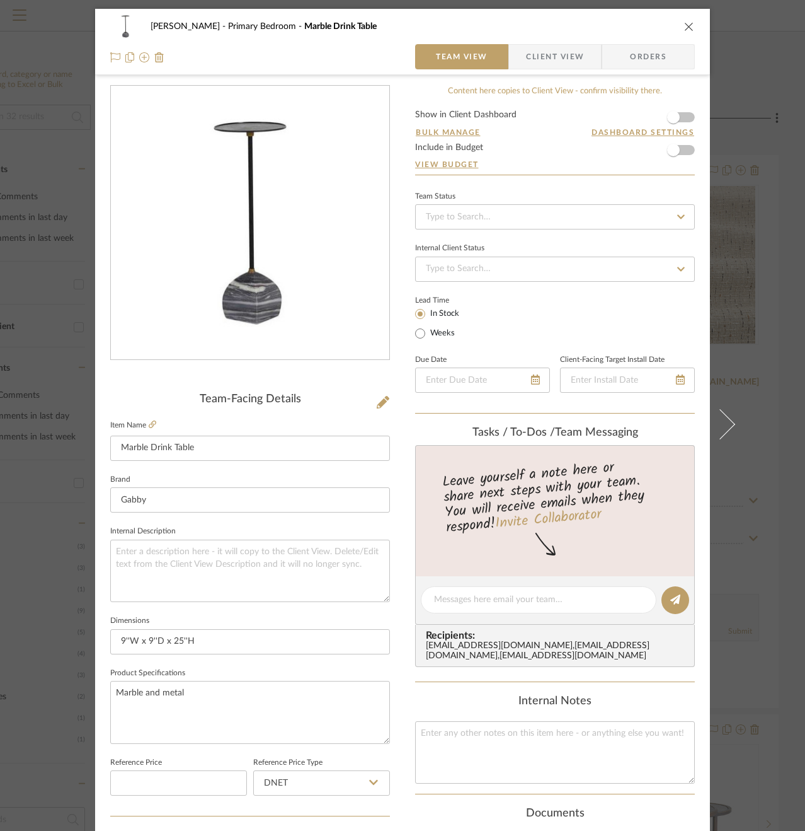
scroll to position [2, 0]
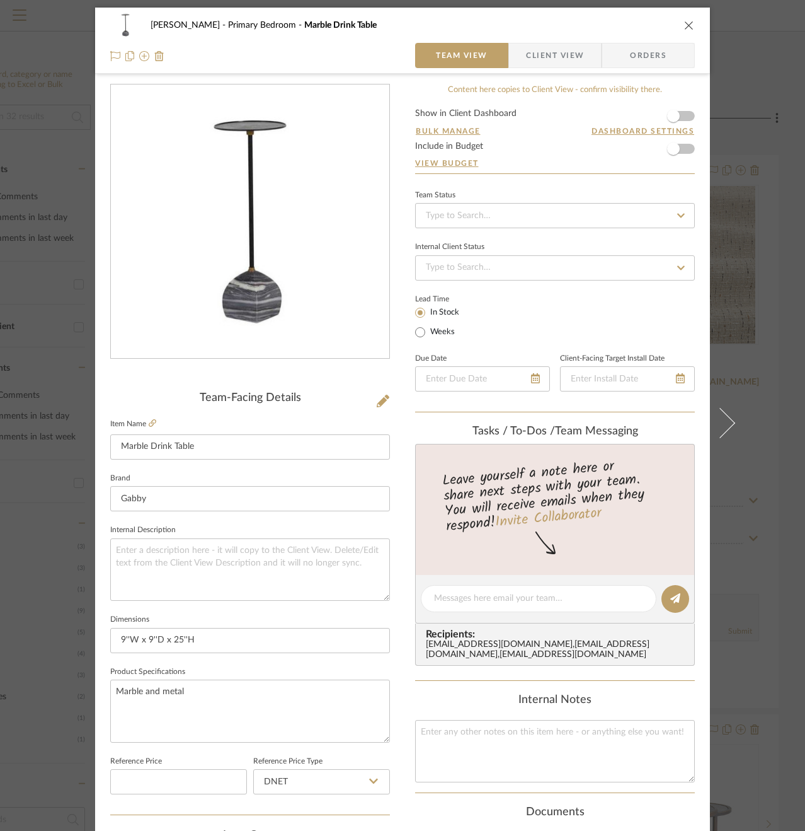
click at [37, 337] on div "[PERSON_NAME] Primary Bedroom Marble Drink Table Team View Client View Orders T…" at bounding box center [402, 415] width 805 height 831
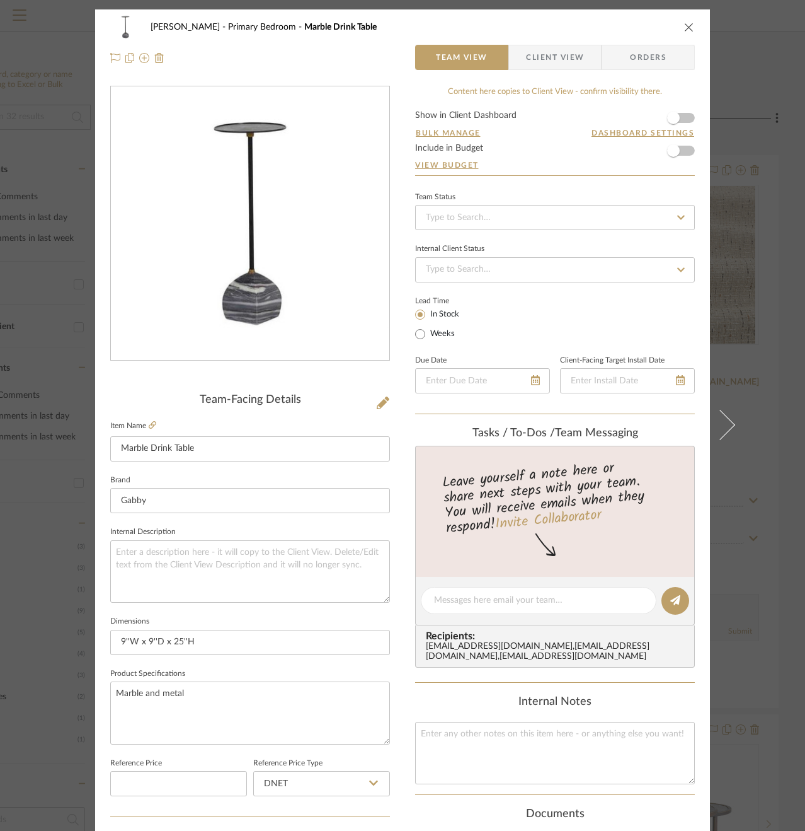
click at [66, 325] on mat-dialog-content "[PERSON_NAME] Primary Bedroom Marble Drink Table Team View Client View Orders T…" at bounding box center [403, 591] width 686 height 1164
click at [685, 29] on icon "close" at bounding box center [689, 27] width 10 height 10
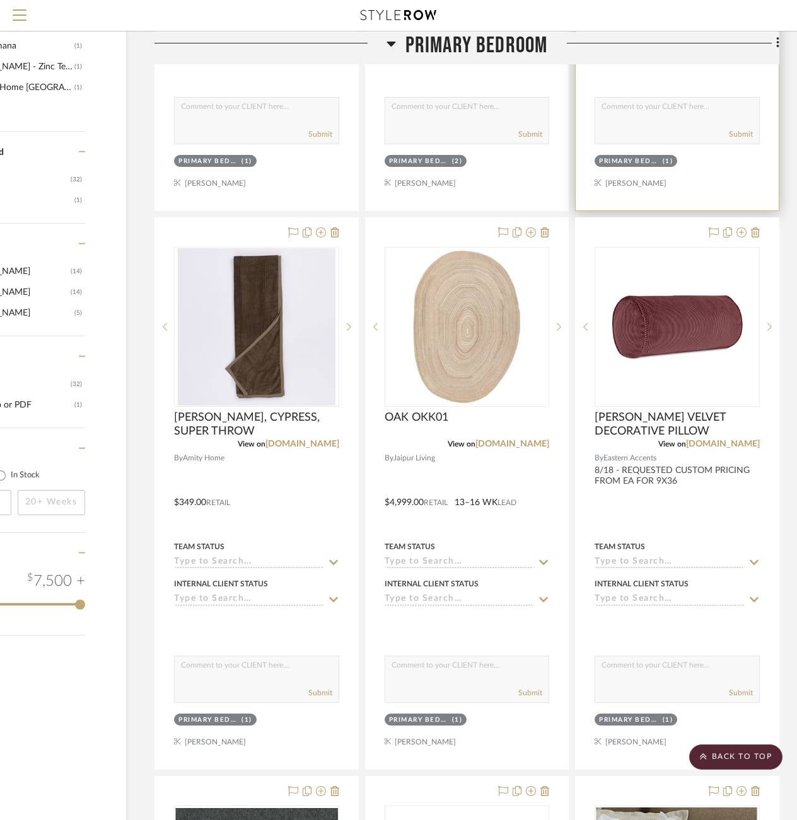
scroll to position [1200, 111]
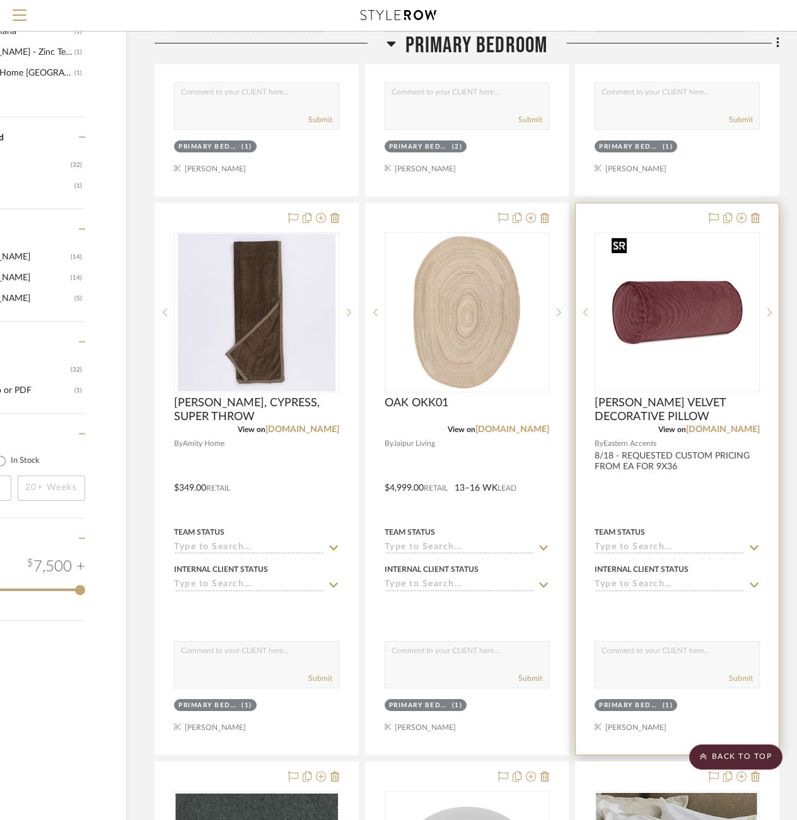
click at [686, 287] on img "0" at bounding box center [676, 313] width 141 height 158
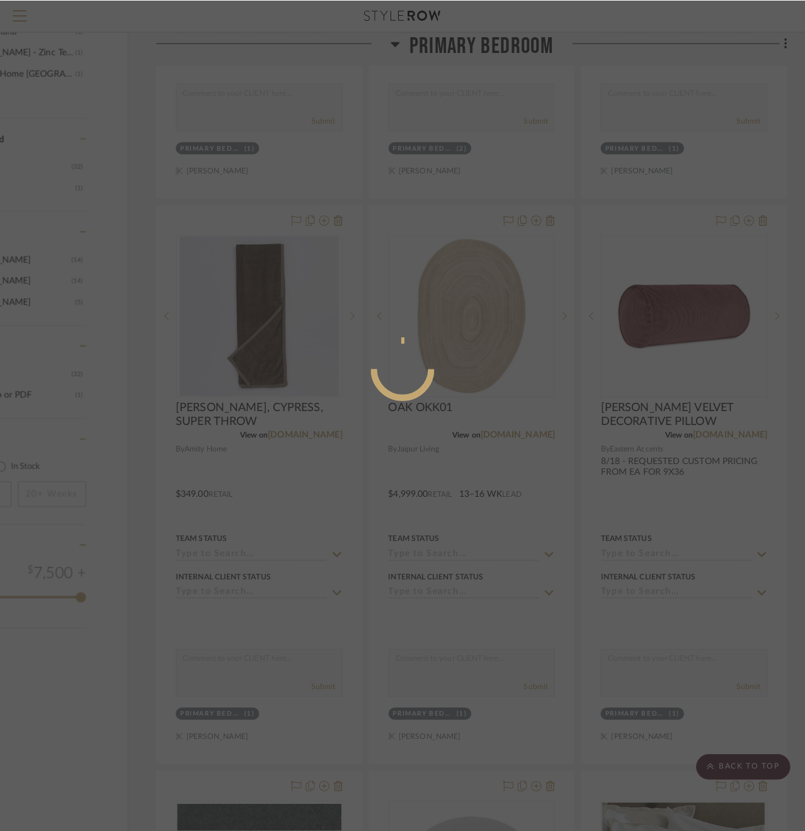
scroll to position [0, 0]
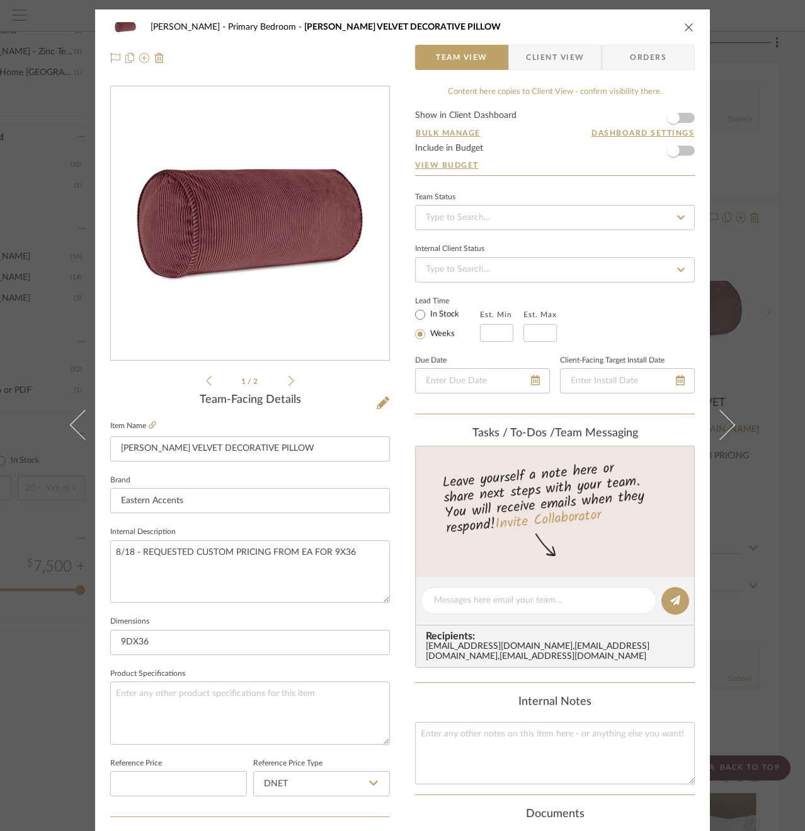
click at [286, 387] on div "1 / 2 Team-Facing Details Item Name [PERSON_NAME] VELVET DECORATIVE PILLOW Bran…" at bounding box center [250, 604] width 280 height 1037
click at [289, 384] on icon at bounding box center [292, 381] width 6 height 10
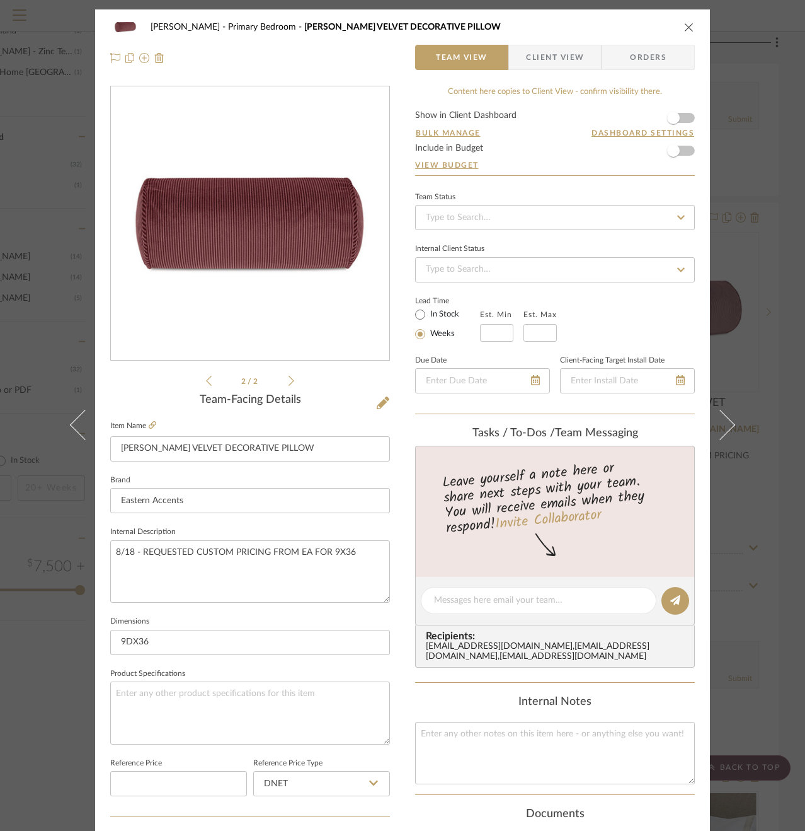
click at [777, 140] on div "[PERSON_NAME] Primary Bedroom [PERSON_NAME] VELVET DECORATIVE PILLOW Team View …" at bounding box center [402, 415] width 805 height 831
